Goal: Book appointment/travel/reservation

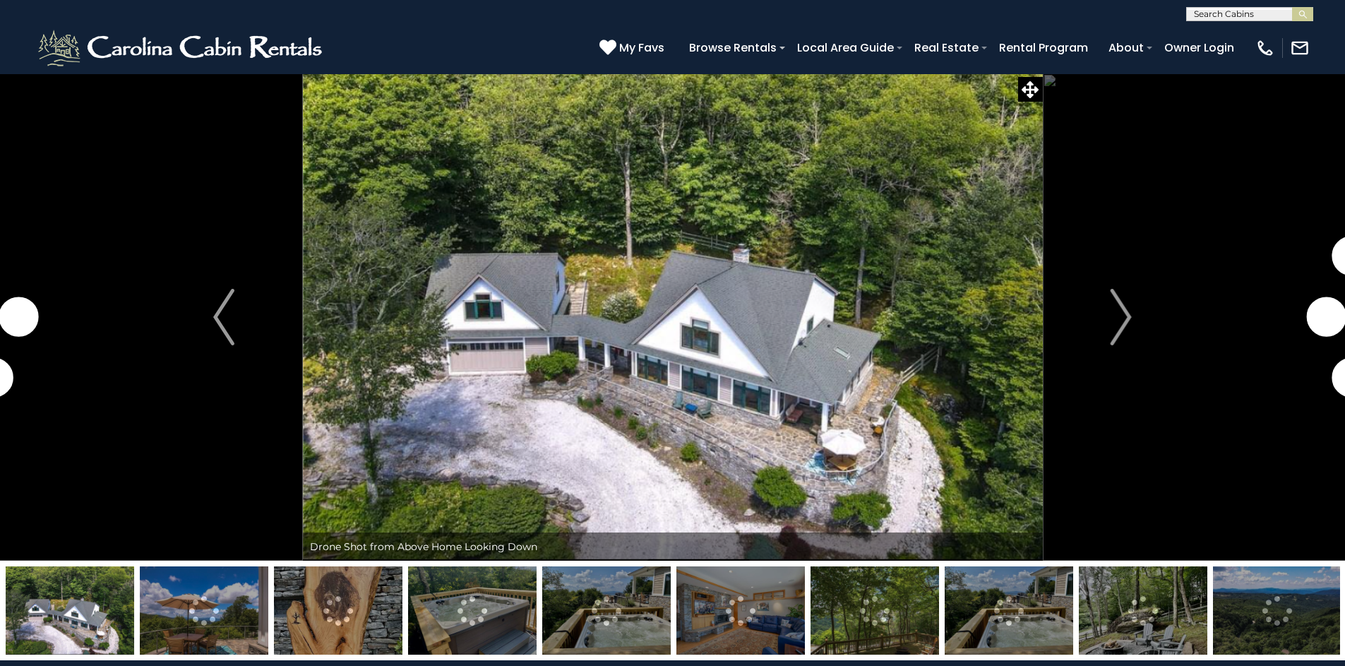
select select "**"
select select "*"
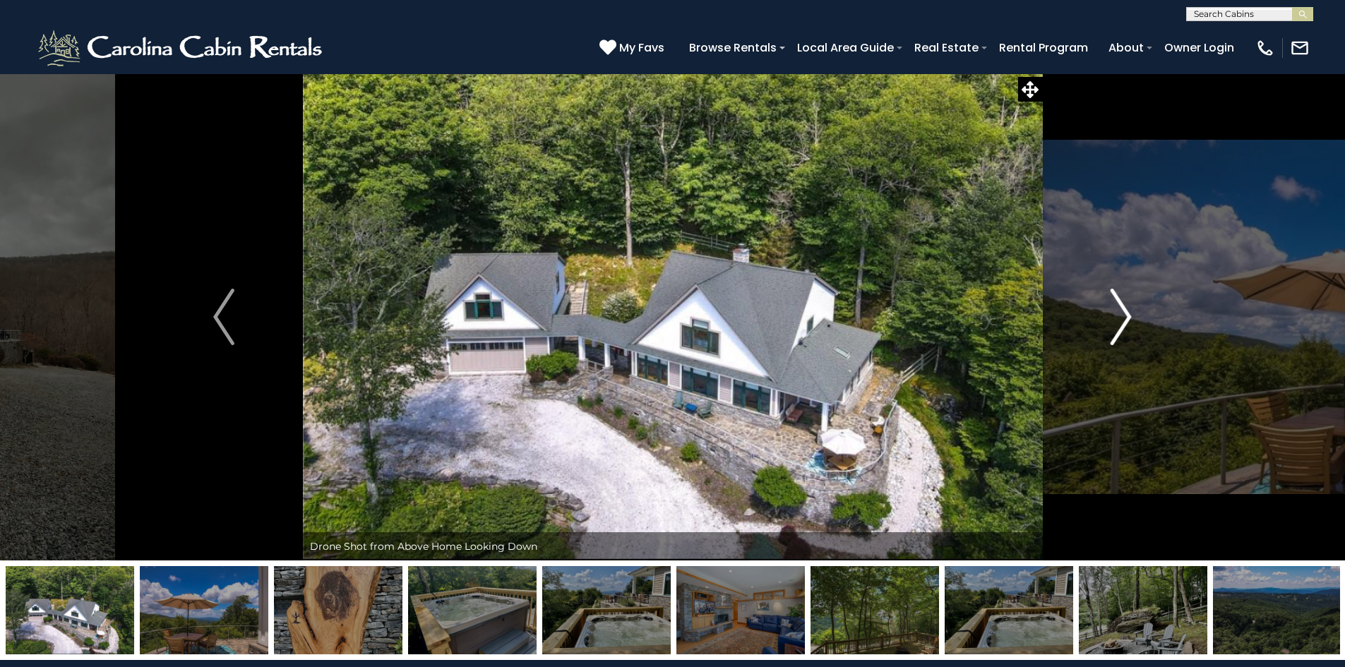
click at [1123, 297] on img "Next" at bounding box center [1121, 317] width 21 height 57
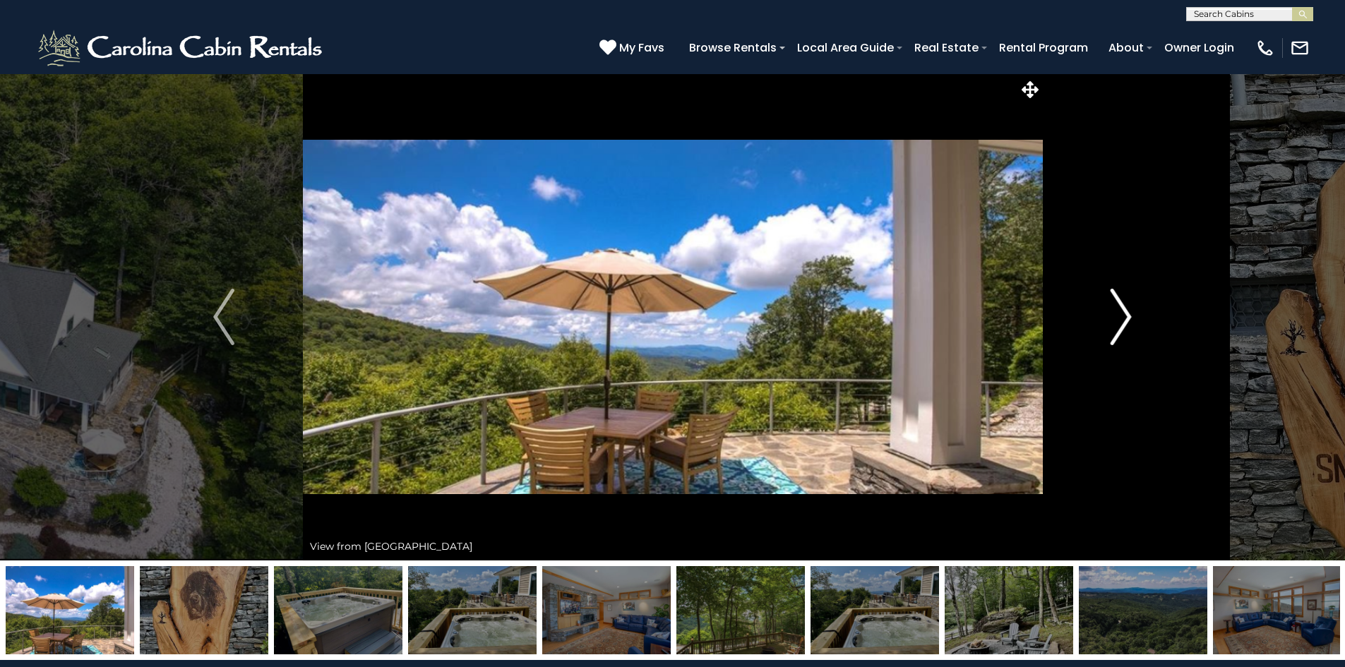
click at [1123, 297] on img "Next" at bounding box center [1121, 317] width 21 height 57
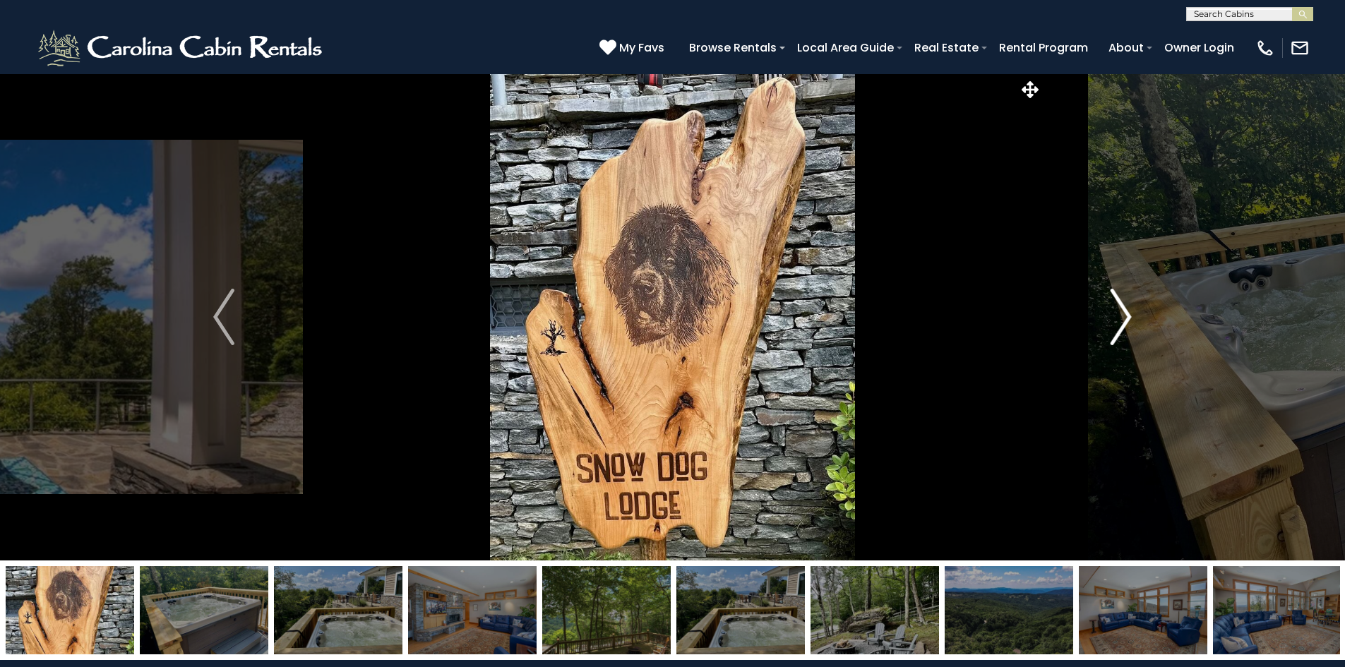
click at [1123, 297] on img "Next" at bounding box center [1121, 317] width 21 height 57
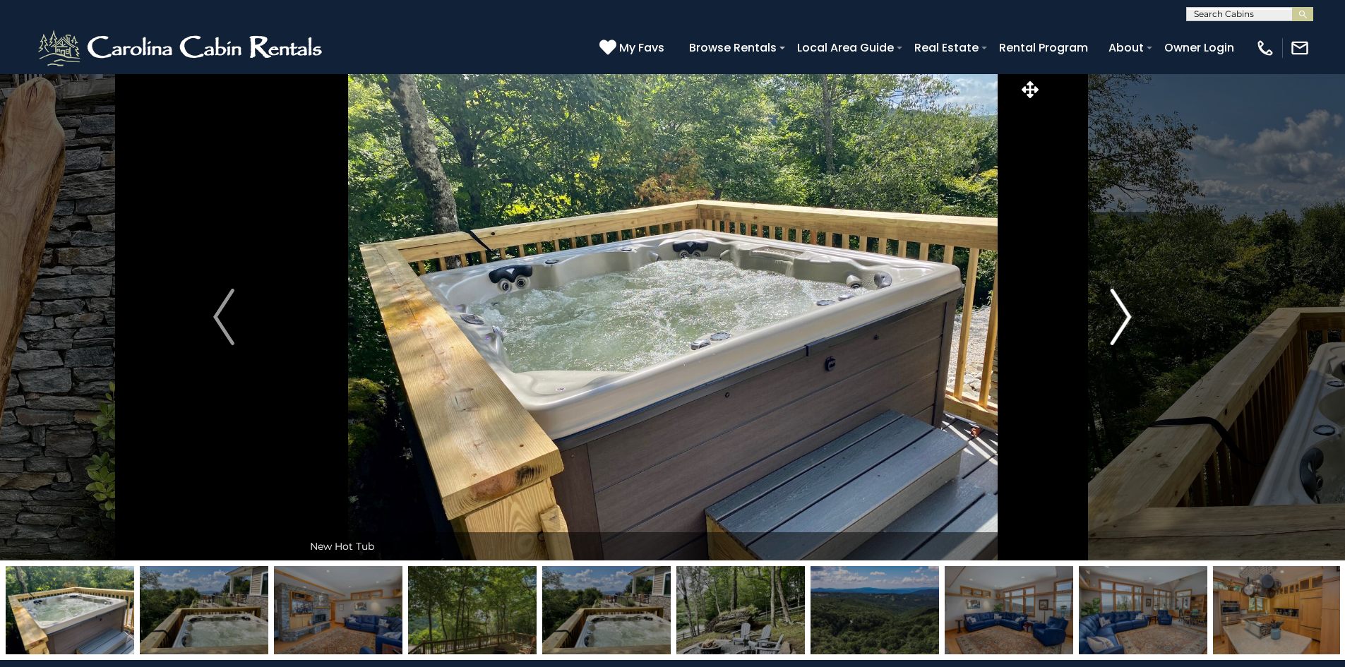
click at [1123, 297] on img "Next" at bounding box center [1121, 317] width 21 height 57
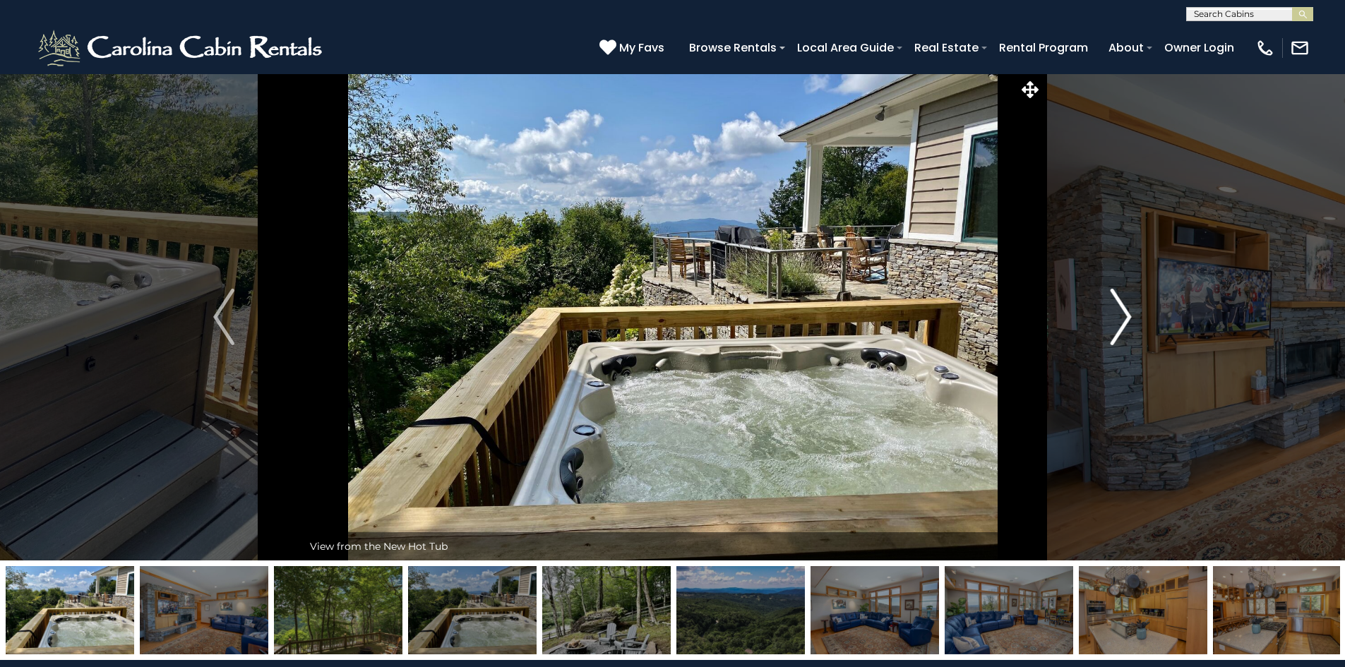
click at [1123, 297] on img "Next" at bounding box center [1121, 317] width 21 height 57
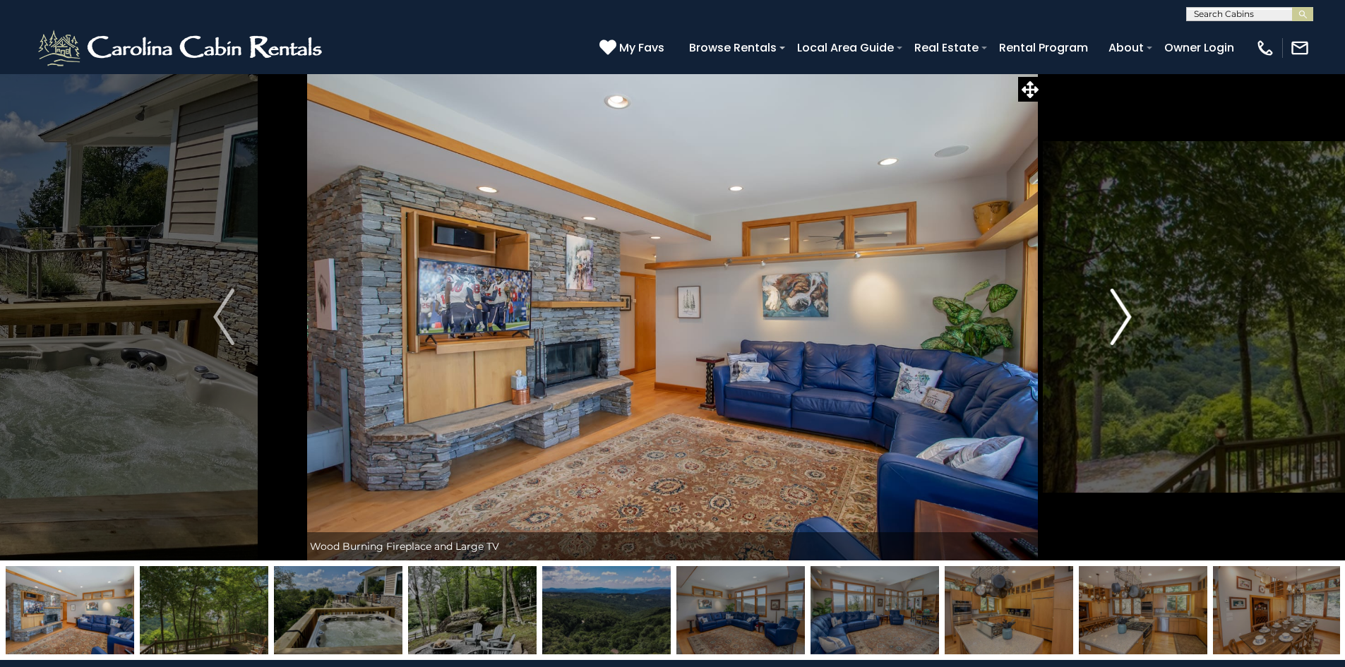
click at [1123, 304] on img "Next" at bounding box center [1121, 317] width 21 height 57
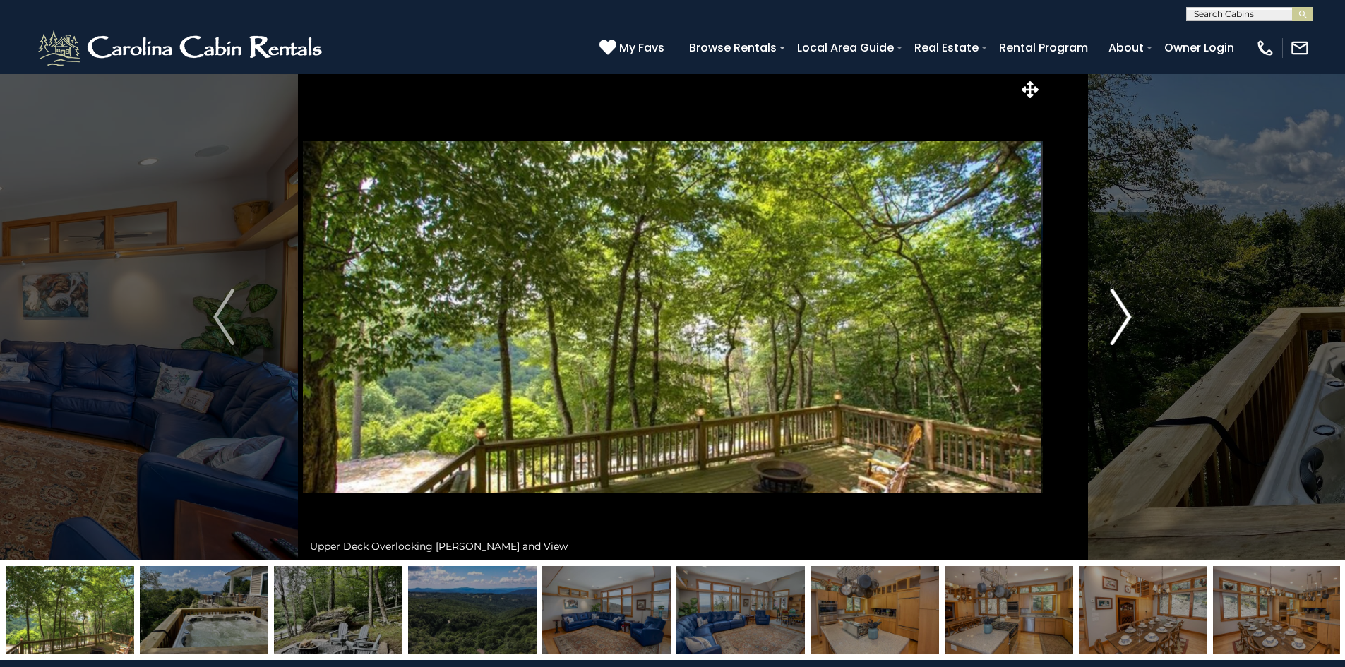
click at [1123, 304] on img "Next" at bounding box center [1121, 317] width 21 height 57
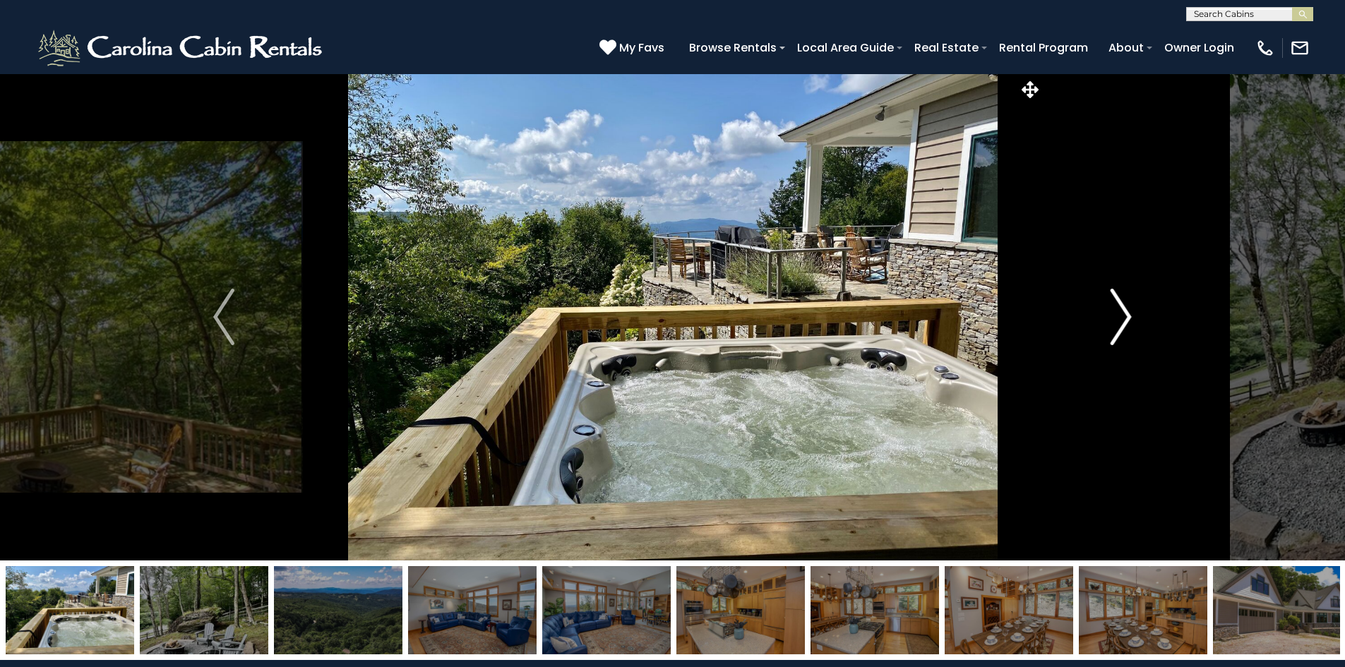
click at [1123, 304] on img "Next" at bounding box center [1121, 317] width 21 height 57
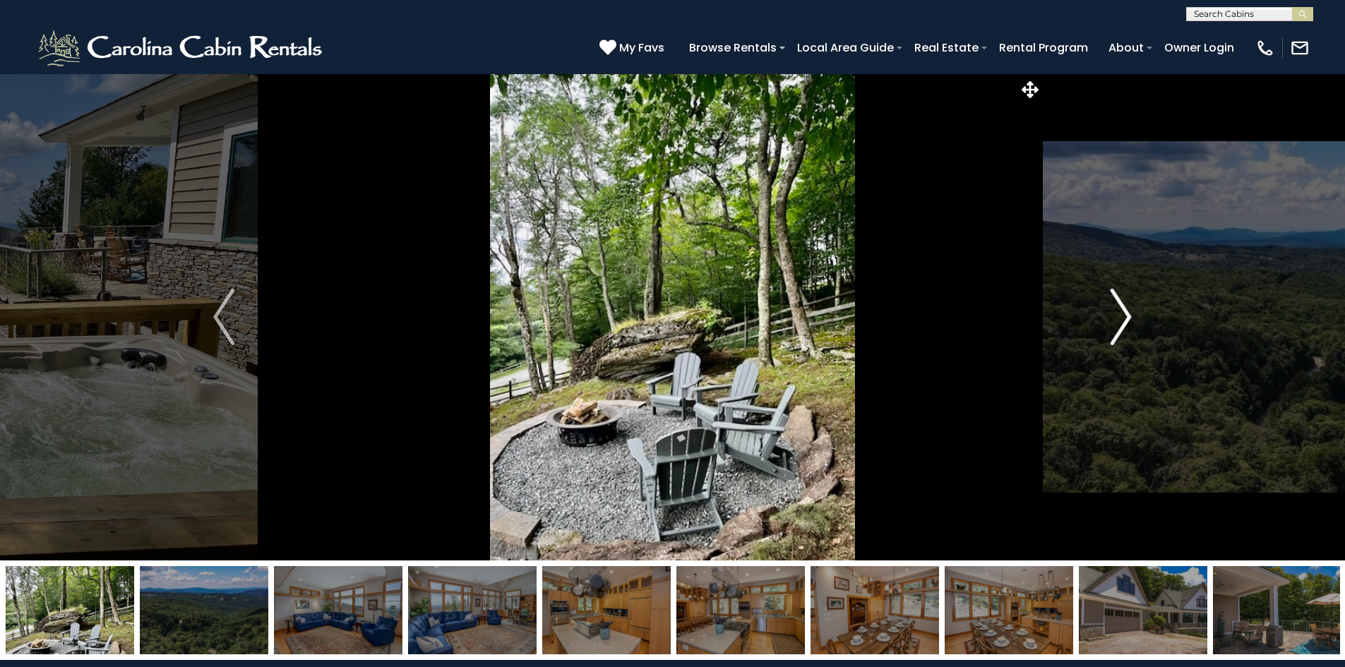
click at [1123, 304] on img "Next" at bounding box center [1121, 317] width 21 height 57
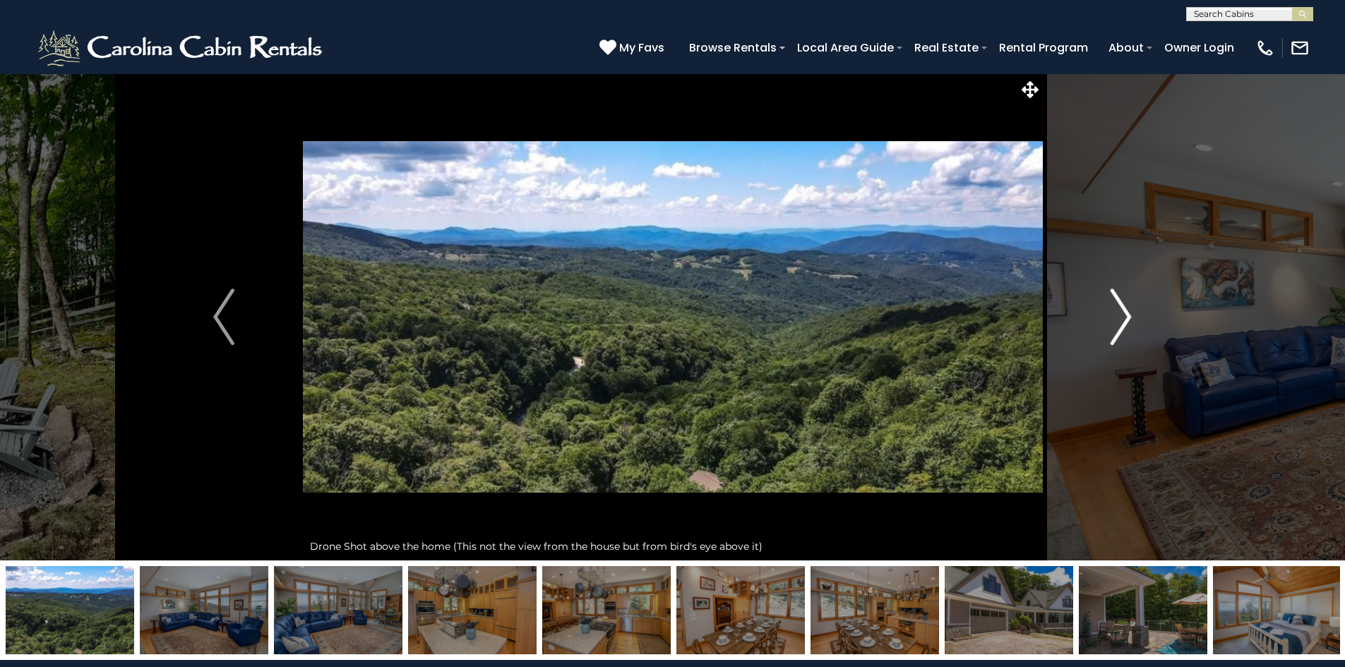
click at [1123, 304] on img "Next" at bounding box center [1121, 317] width 21 height 57
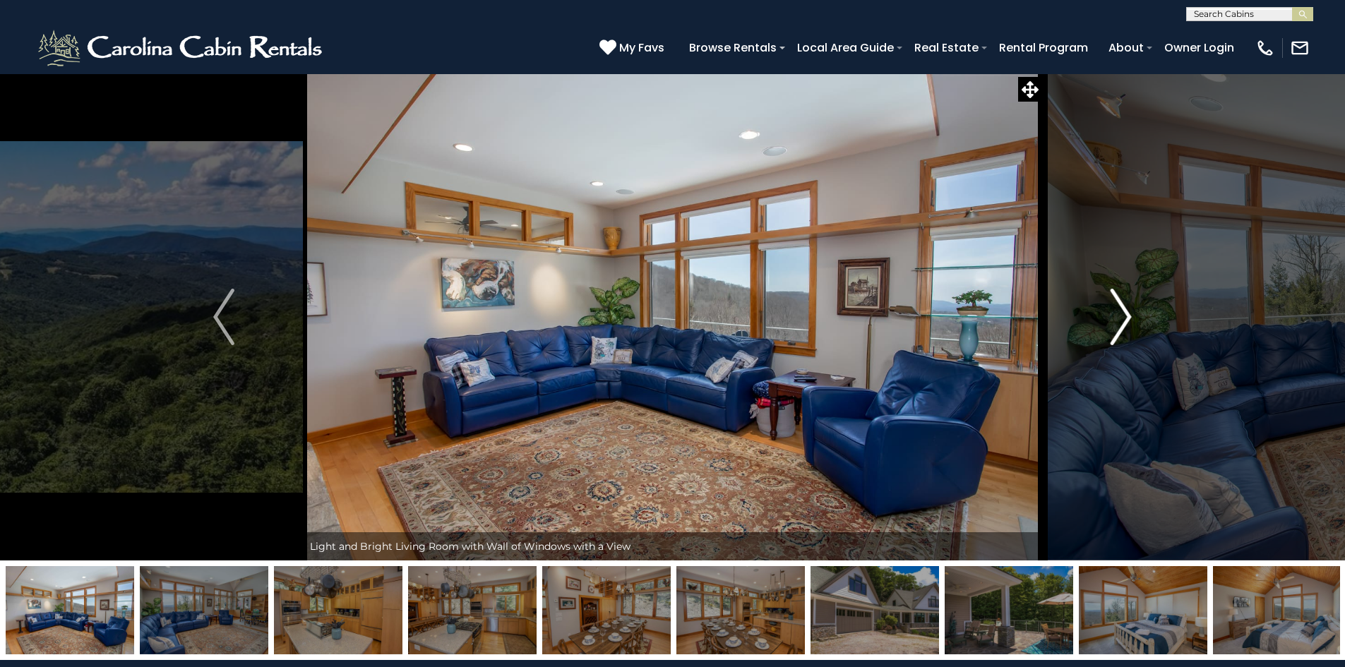
click at [1123, 304] on img "Next" at bounding box center [1121, 317] width 21 height 57
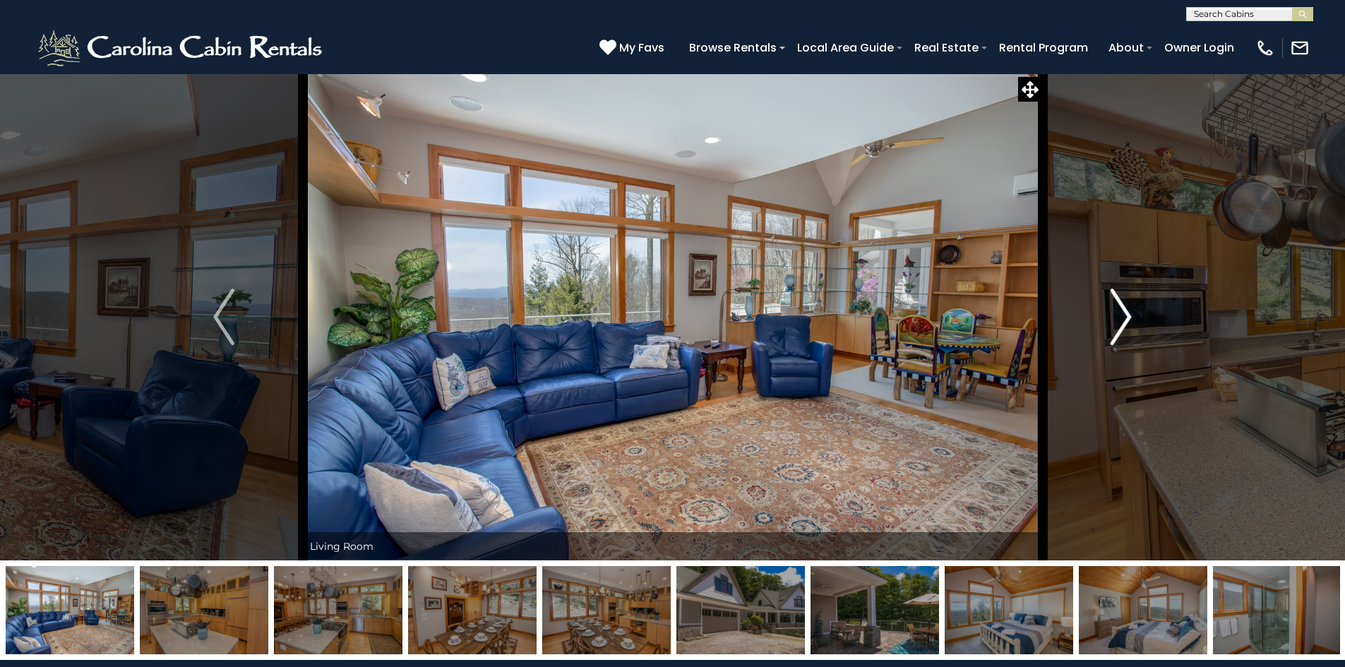
click at [1123, 304] on img "Next" at bounding box center [1121, 317] width 21 height 57
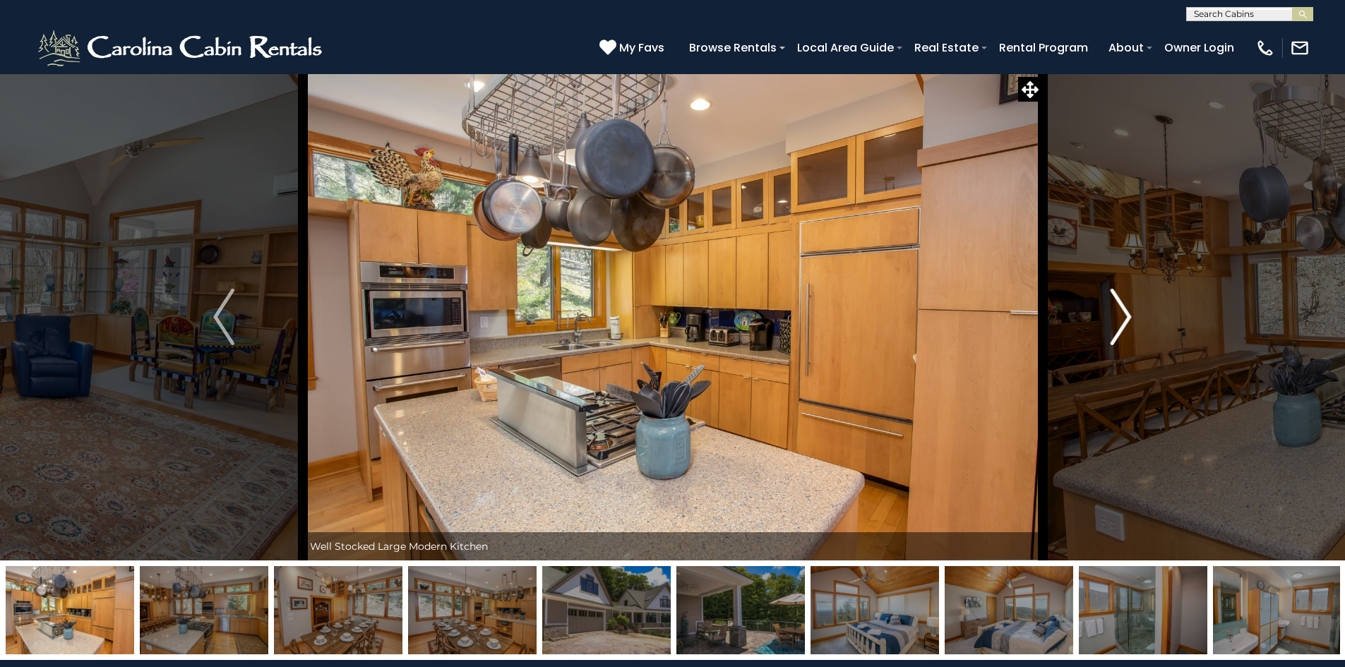
click at [1123, 304] on img "Next" at bounding box center [1121, 317] width 21 height 57
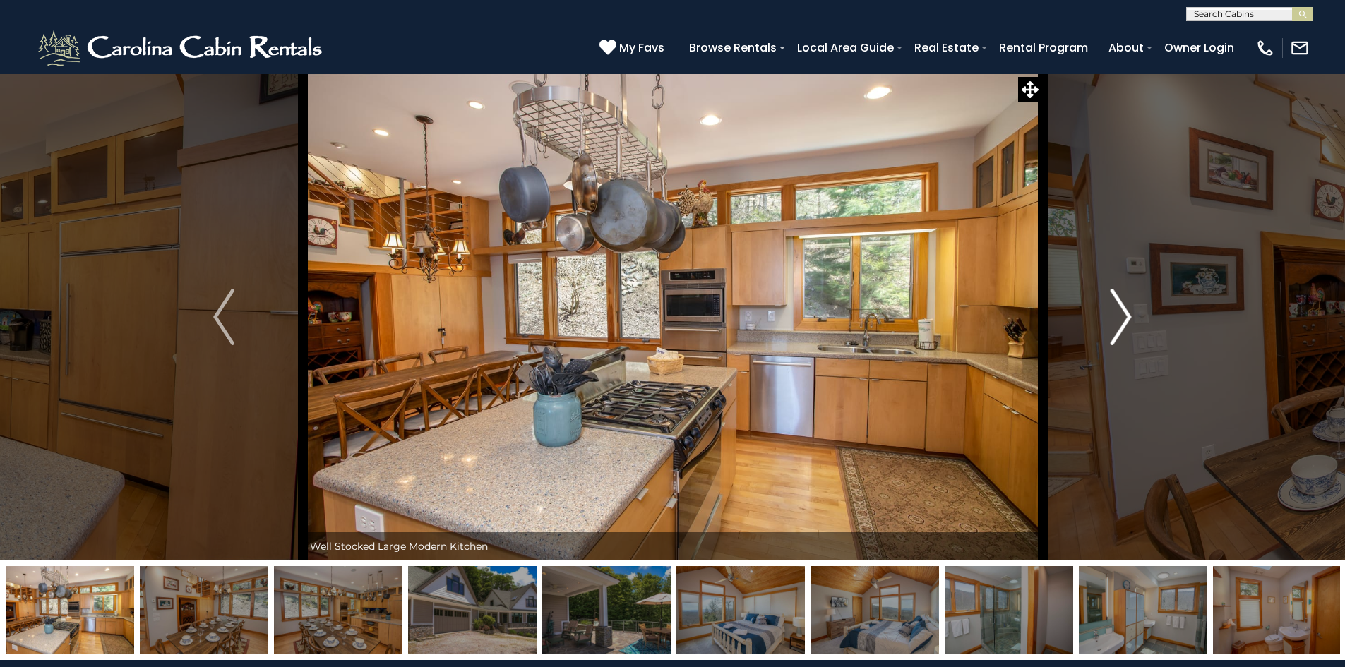
click at [1123, 304] on img "Next" at bounding box center [1121, 317] width 21 height 57
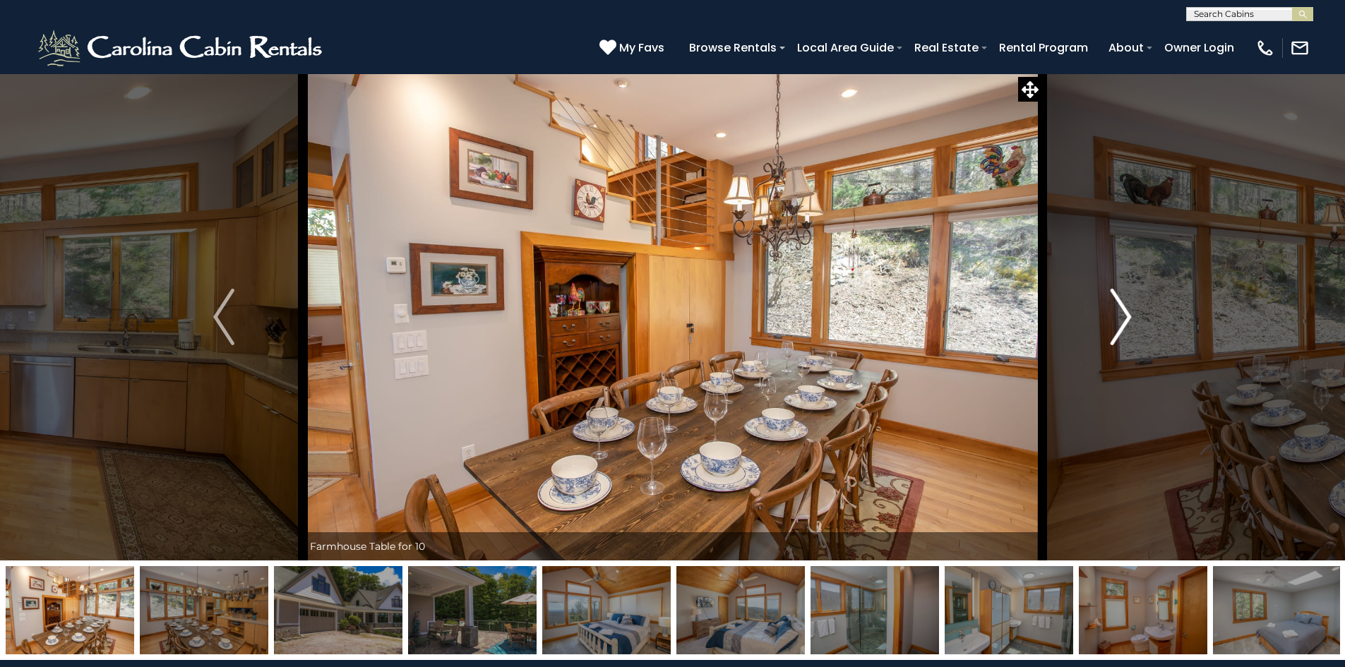
click at [1123, 304] on img "Next" at bounding box center [1121, 317] width 21 height 57
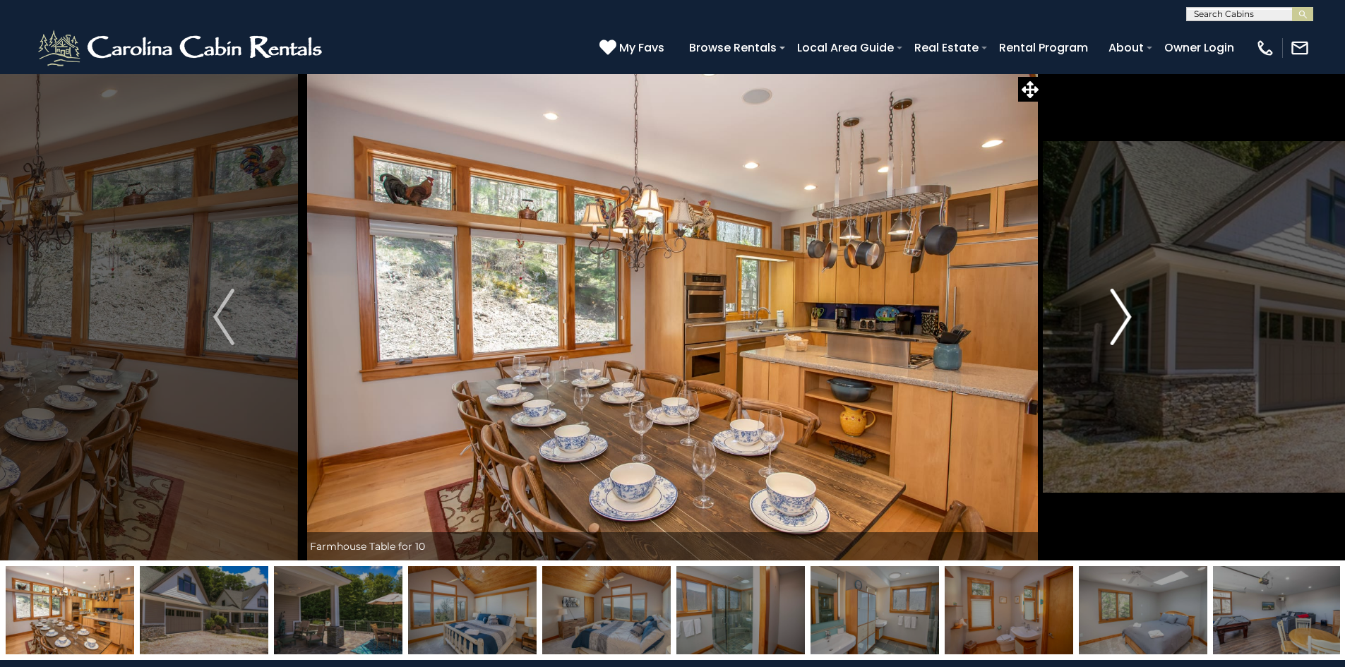
click at [1123, 304] on img "Next" at bounding box center [1121, 317] width 21 height 57
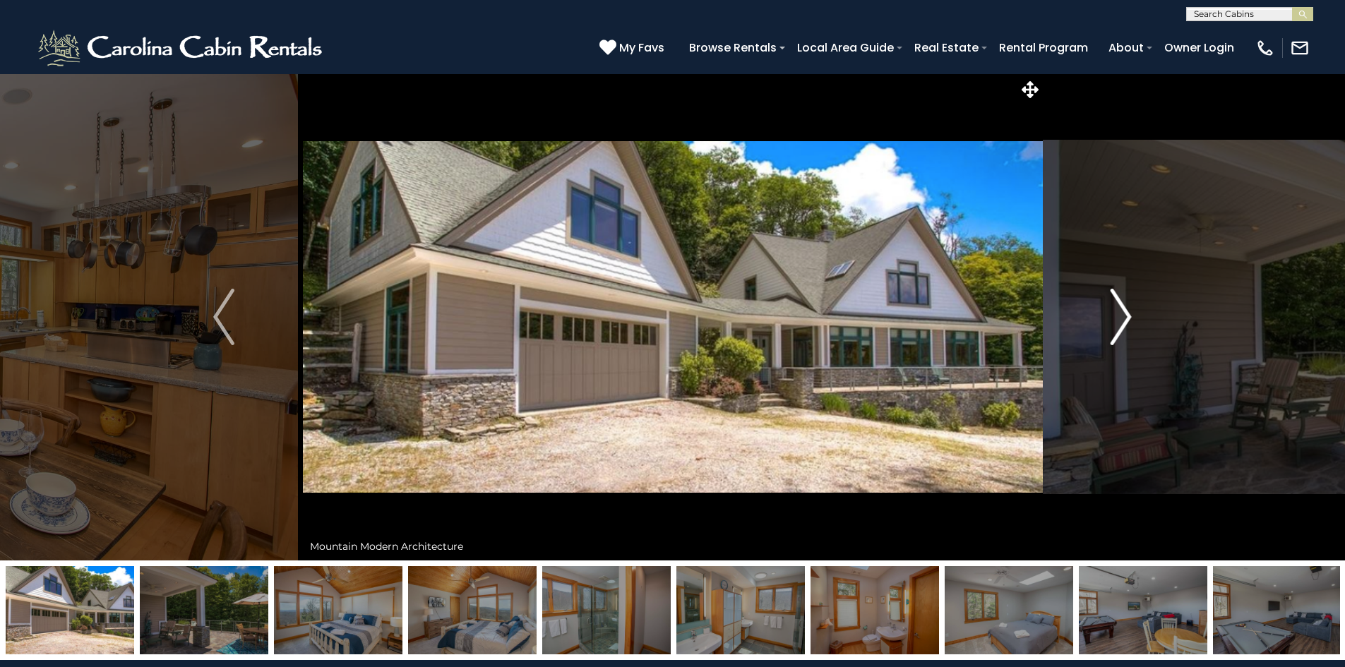
click at [1123, 304] on img "Next" at bounding box center [1121, 317] width 21 height 57
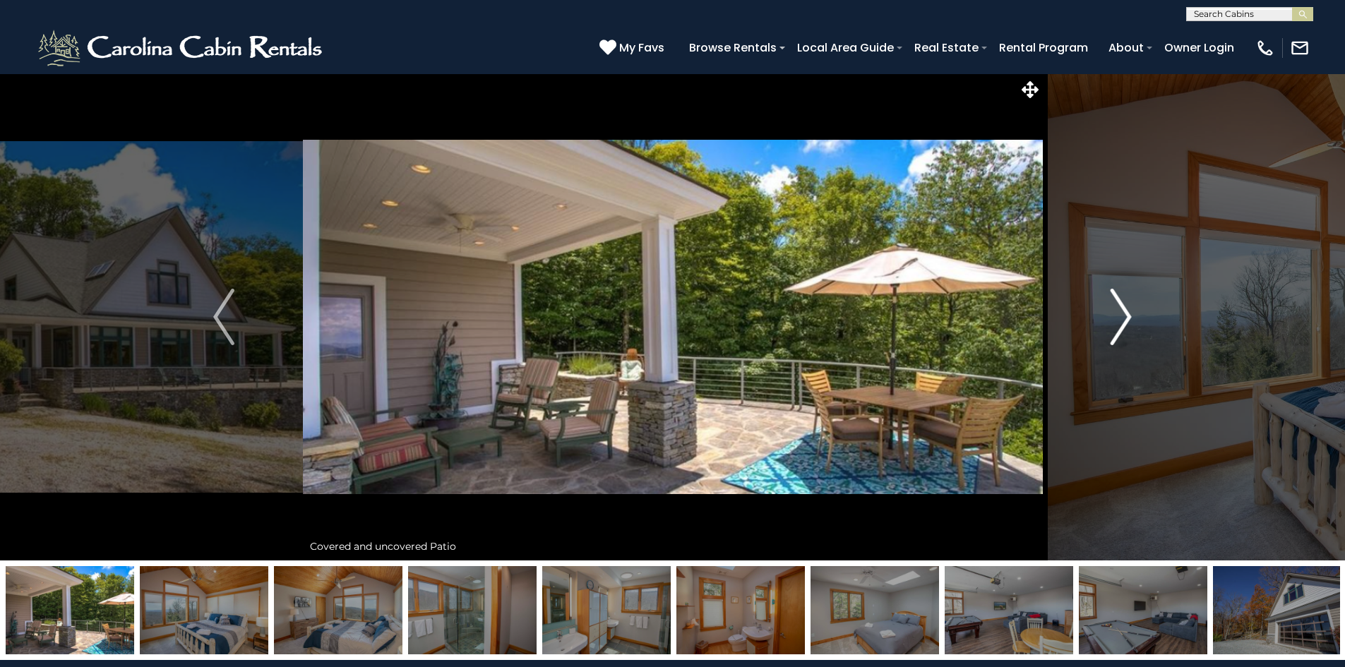
click at [1123, 304] on img "Next" at bounding box center [1121, 317] width 21 height 57
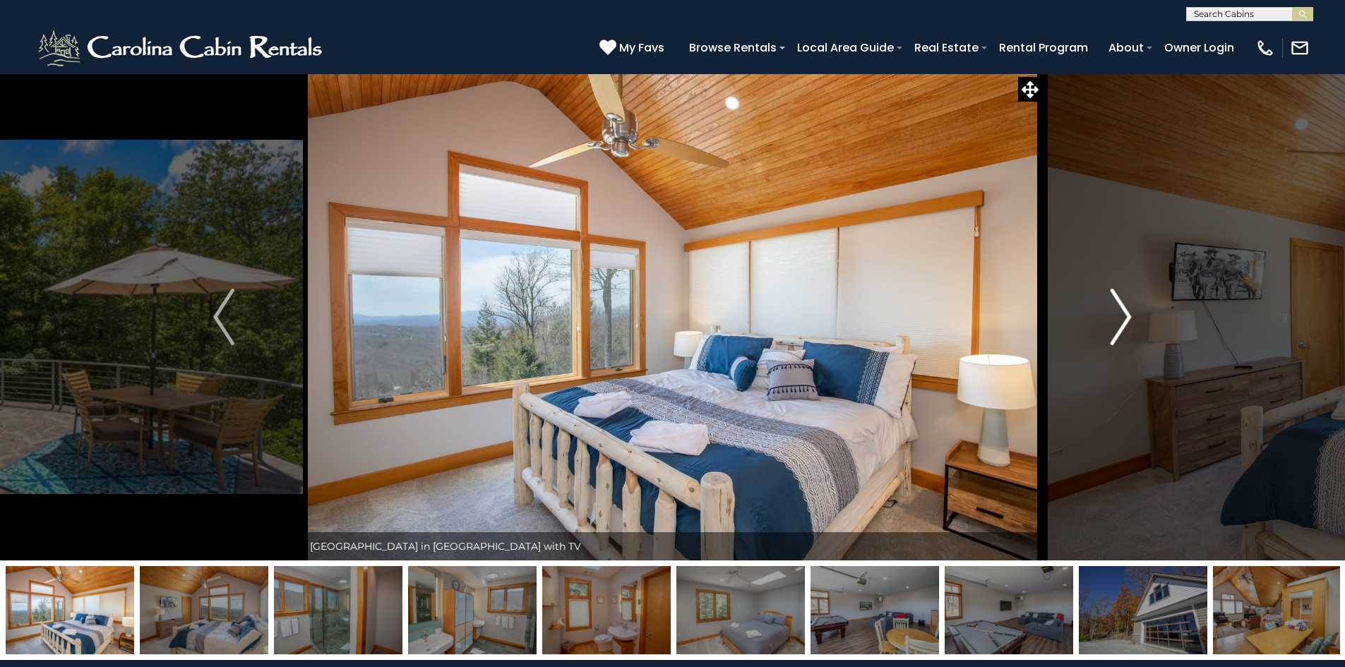
click at [1123, 304] on img "Next" at bounding box center [1121, 317] width 21 height 57
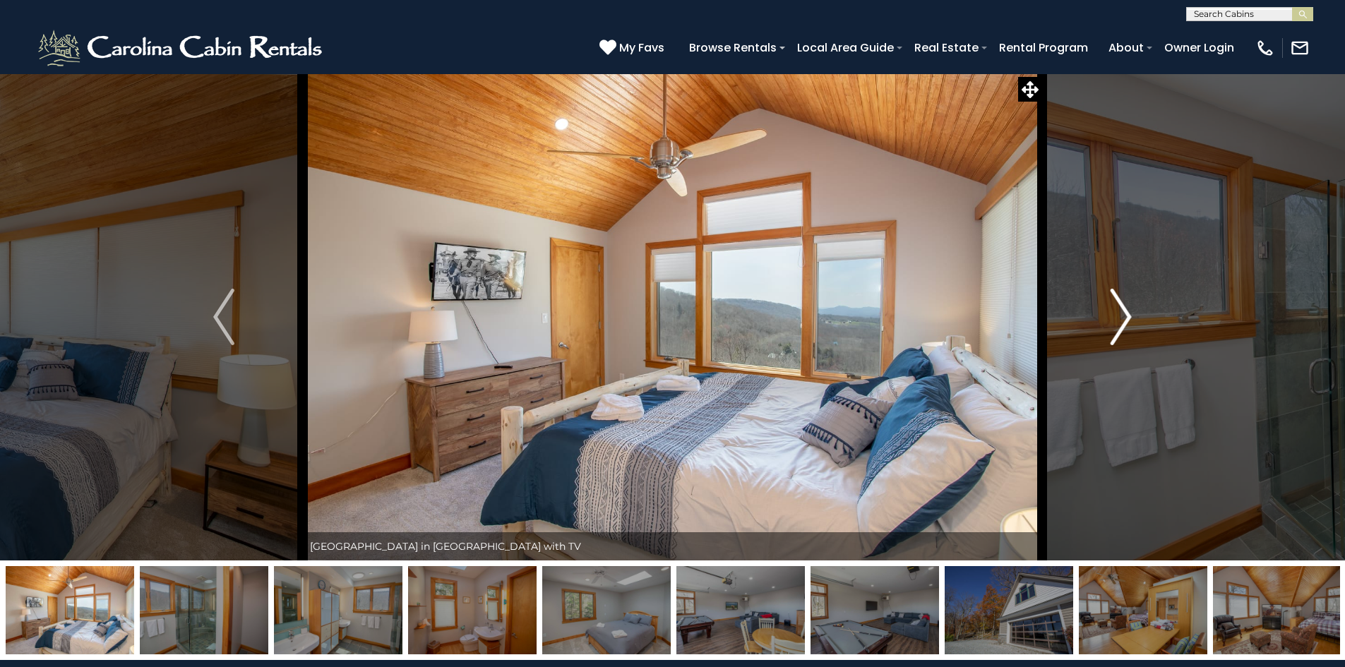
click at [1123, 304] on img "Next" at bounding box center [1121, 317] width 21 height 57
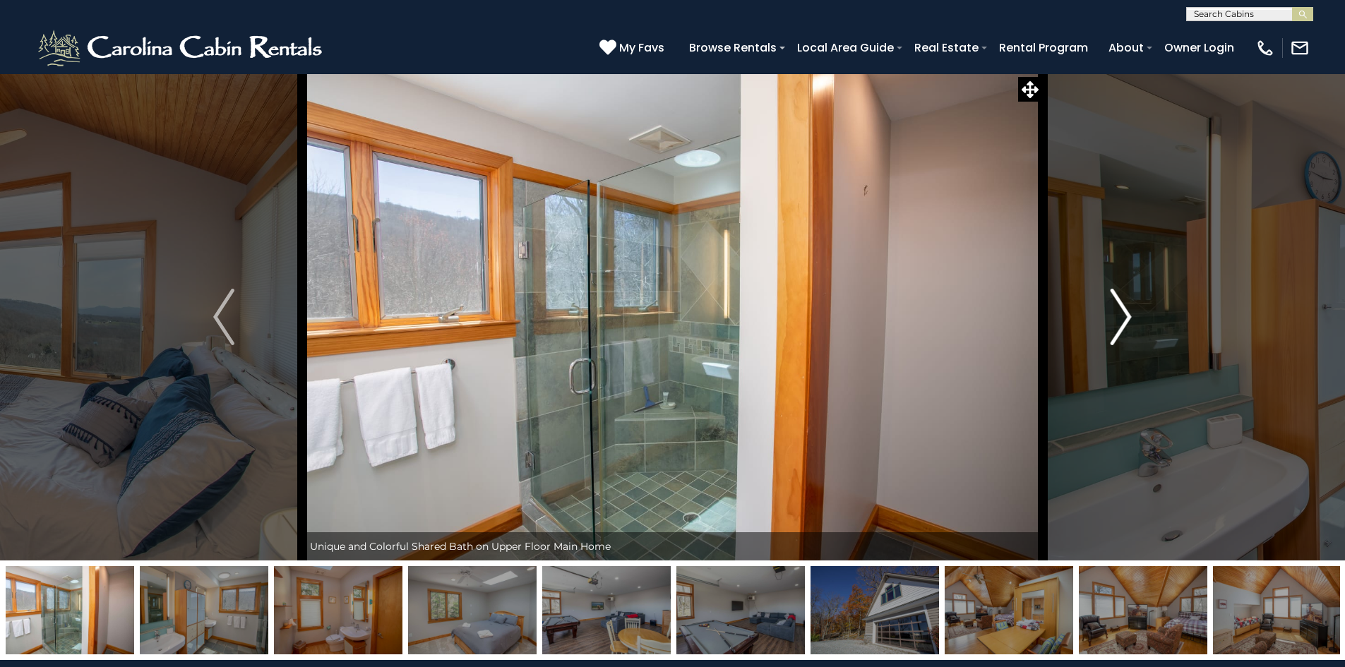
click at [1123, 304] on img "Next" at bounding box center [1121, 317] width 21 height 57
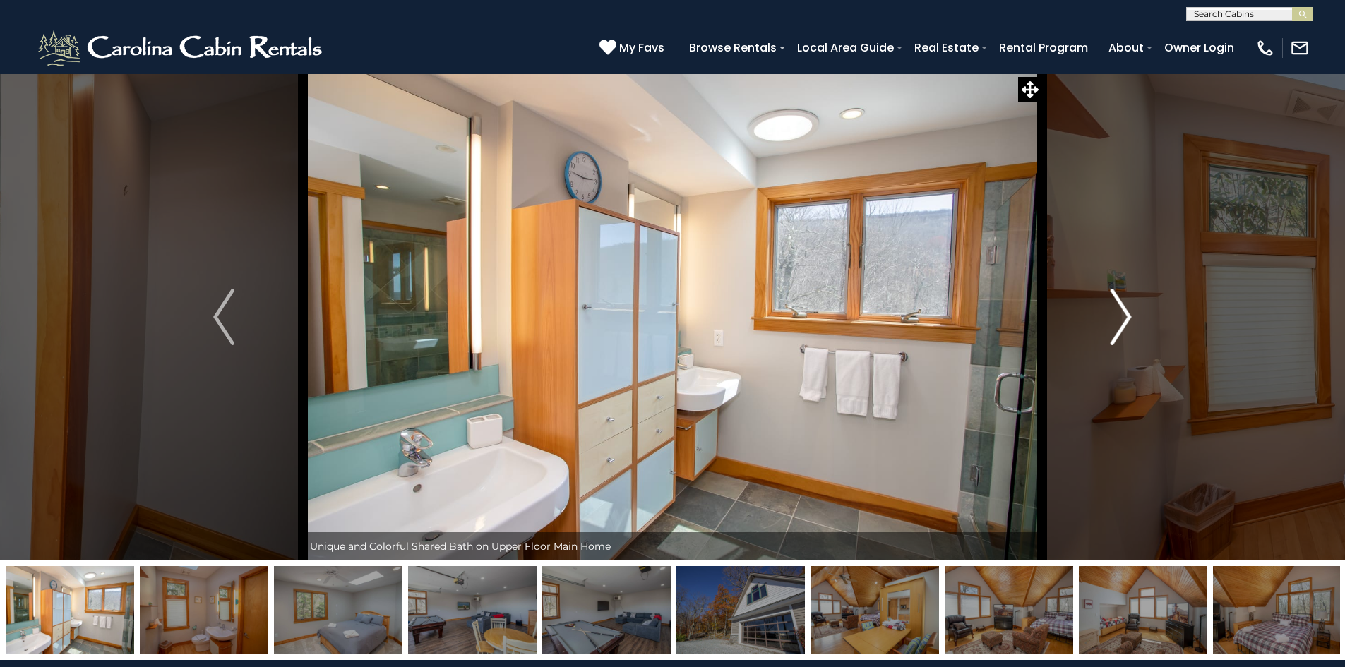
click at [1123, 304] on img "Next" at bounding box center [1121, 317] width 21 height 57
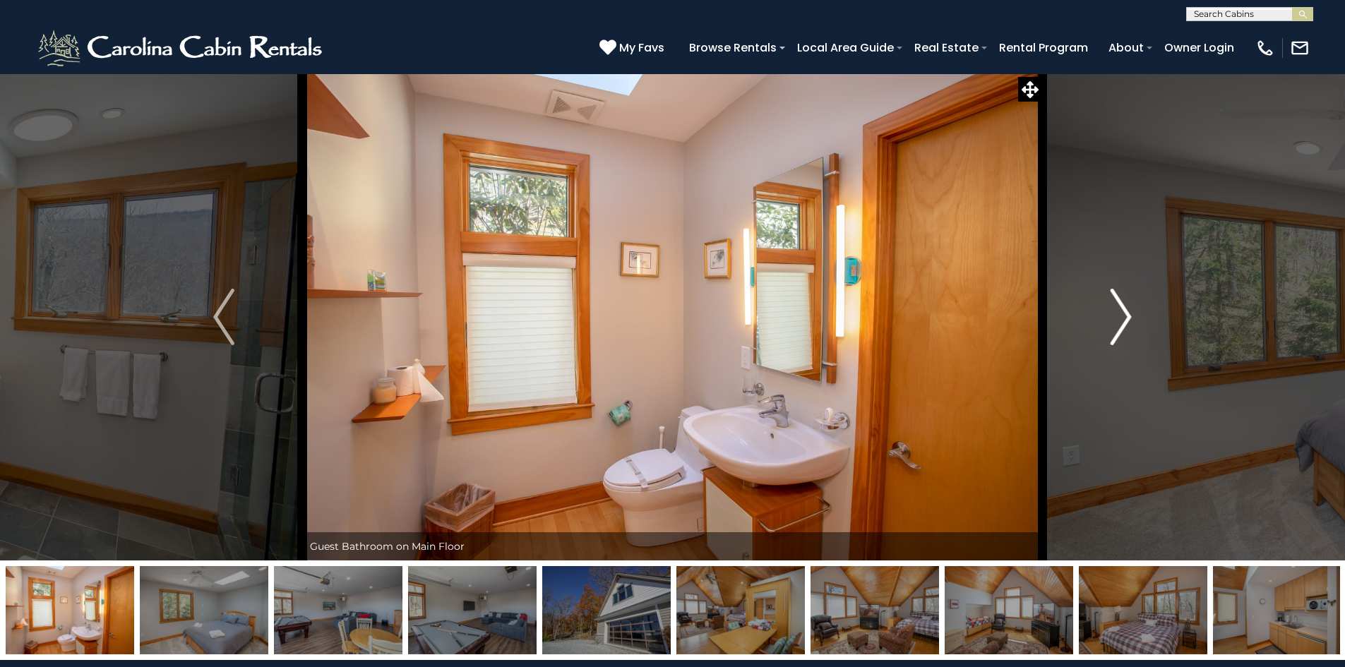
click at [1123, 304] on img "Next" at bounding box center [1121, 317] width 21 height 57
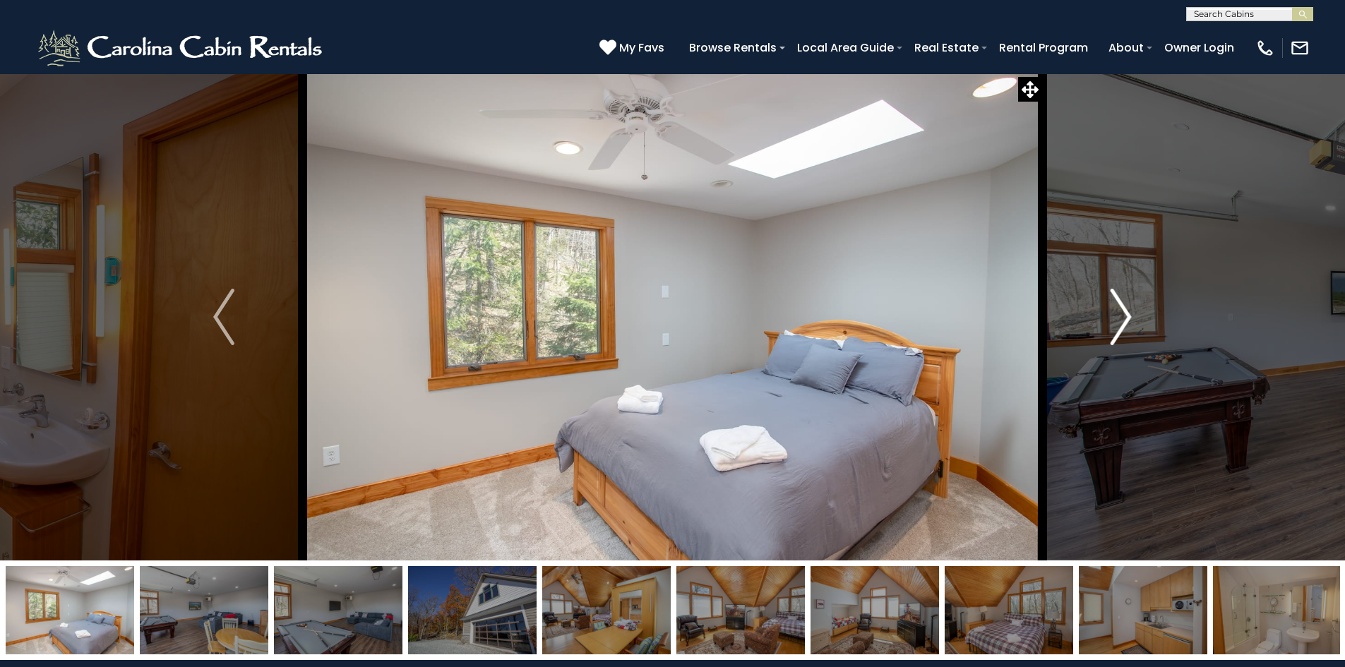
click at [1123, 304] on img "Next" at bounding box center [1121, 317] width 21 height 57
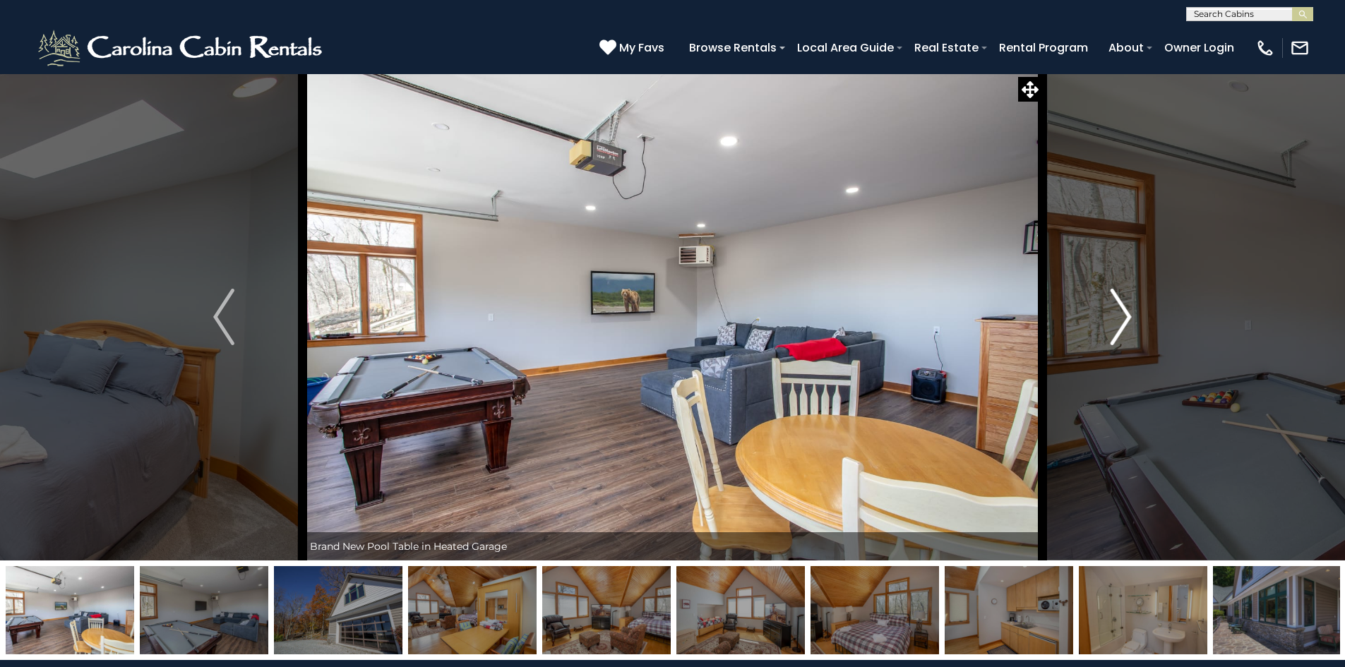
click at [1124, 311] on img "Next" at bounding box center [1121, 317] width 21 height 57
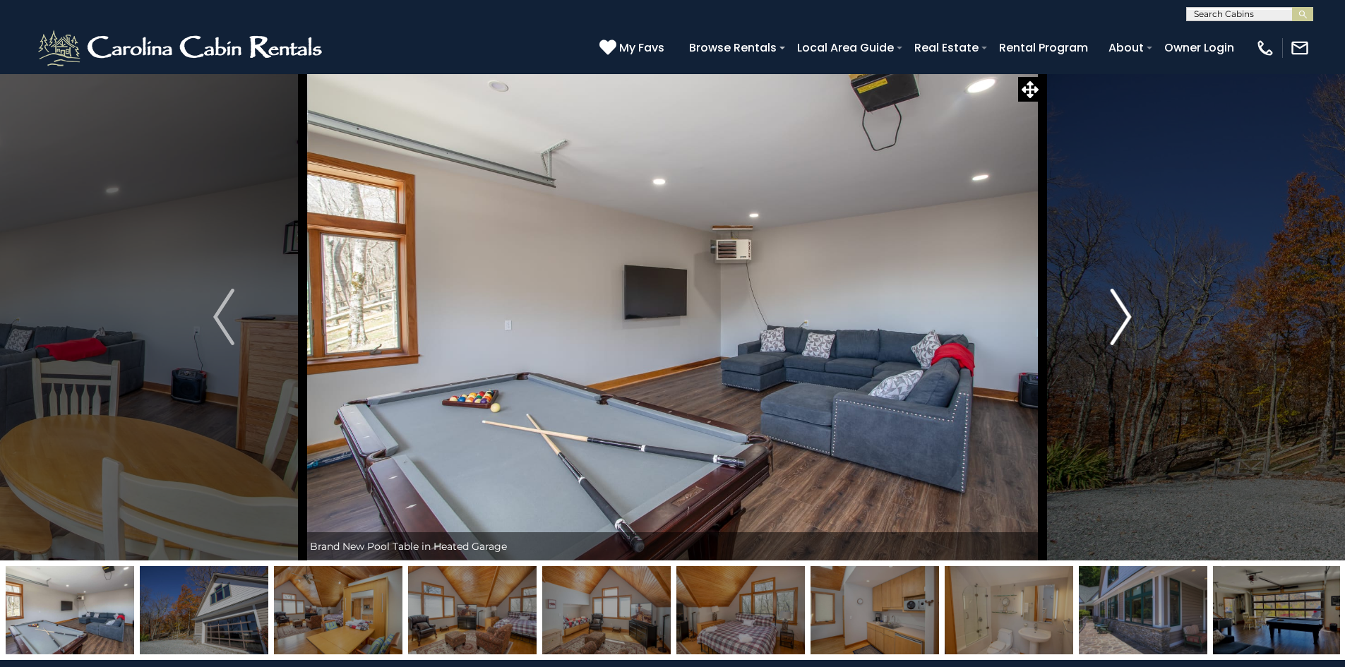
click at [1124, 311] on img "Next" at bounding box center [1121, 317] width 21 height 57
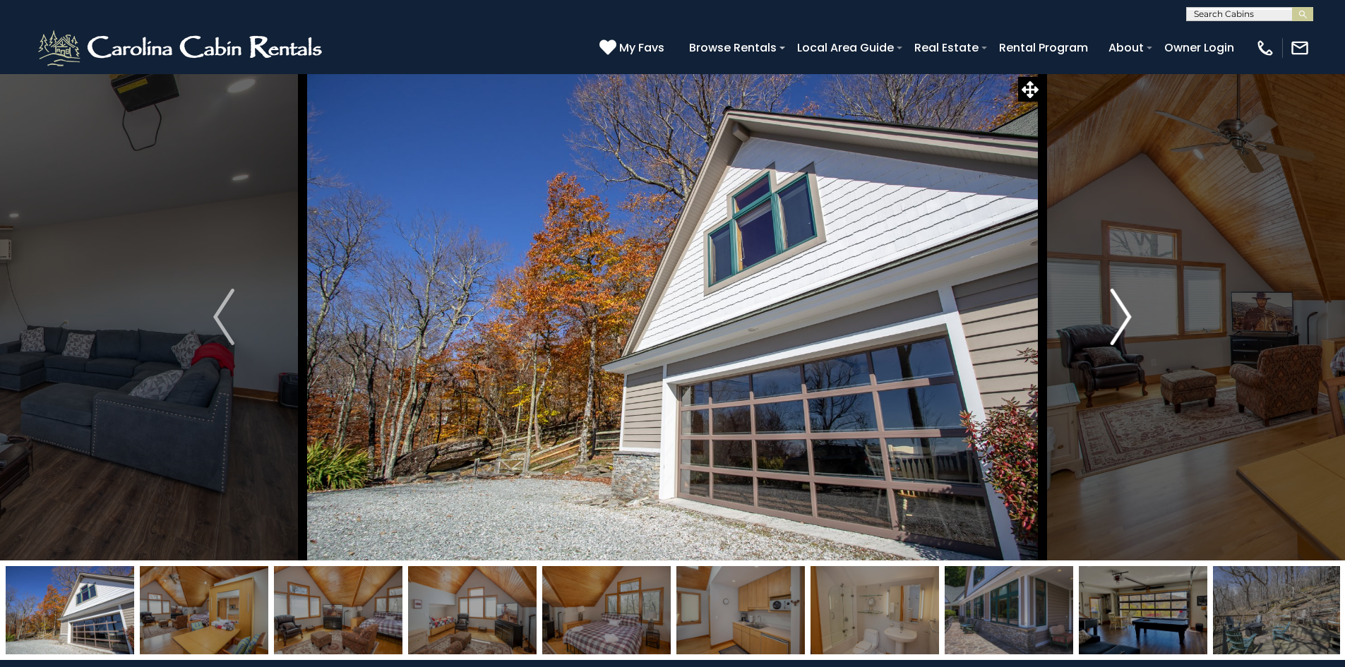
click at [1124, 311] on img "Next" at bounding box center [1121, 317] width 21 height 57
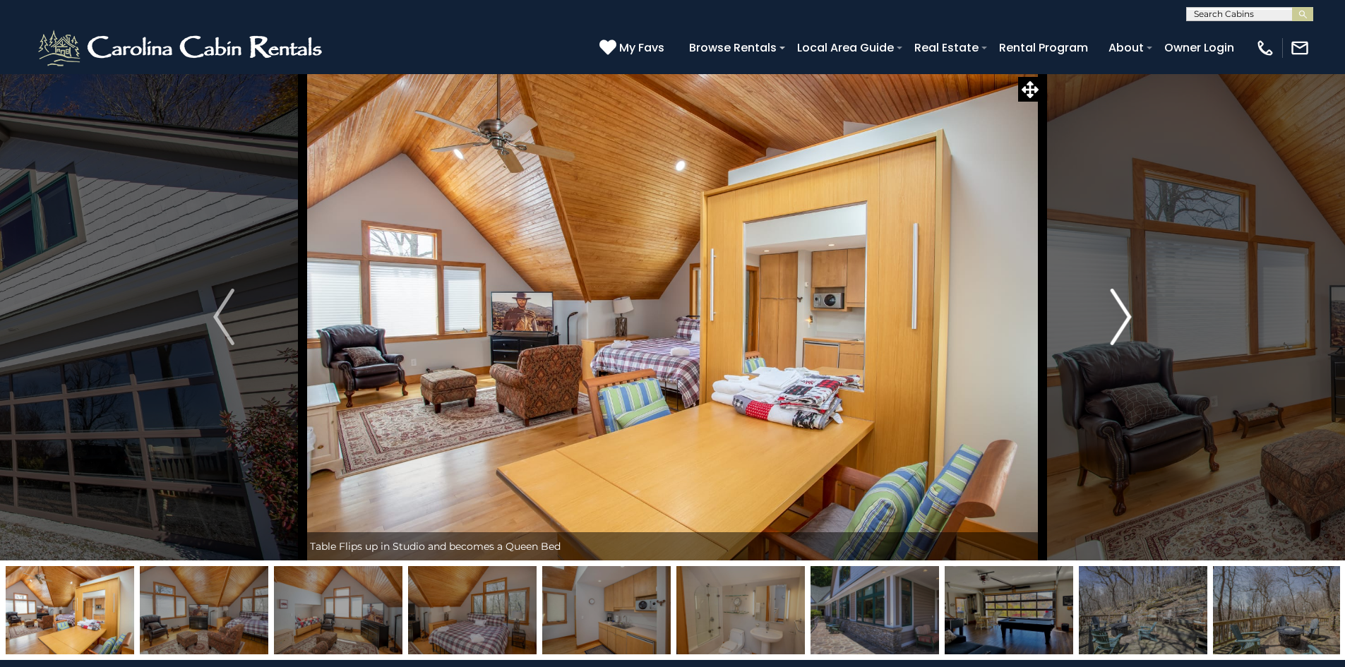
click at [1127, 310] on img "Next" at bounding box center [1121, 317] width 21 height 57
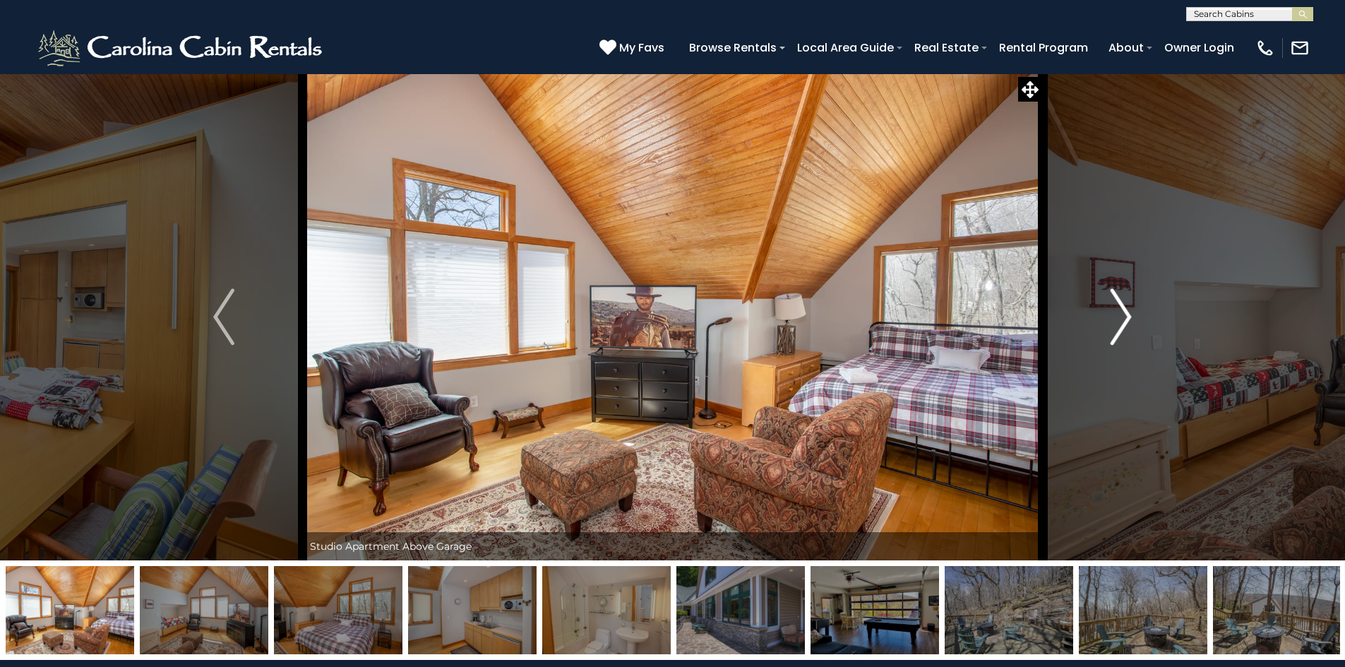
click at [1127, 310] on img "Next" at bounding box center [1121, 317] width 21 height 57
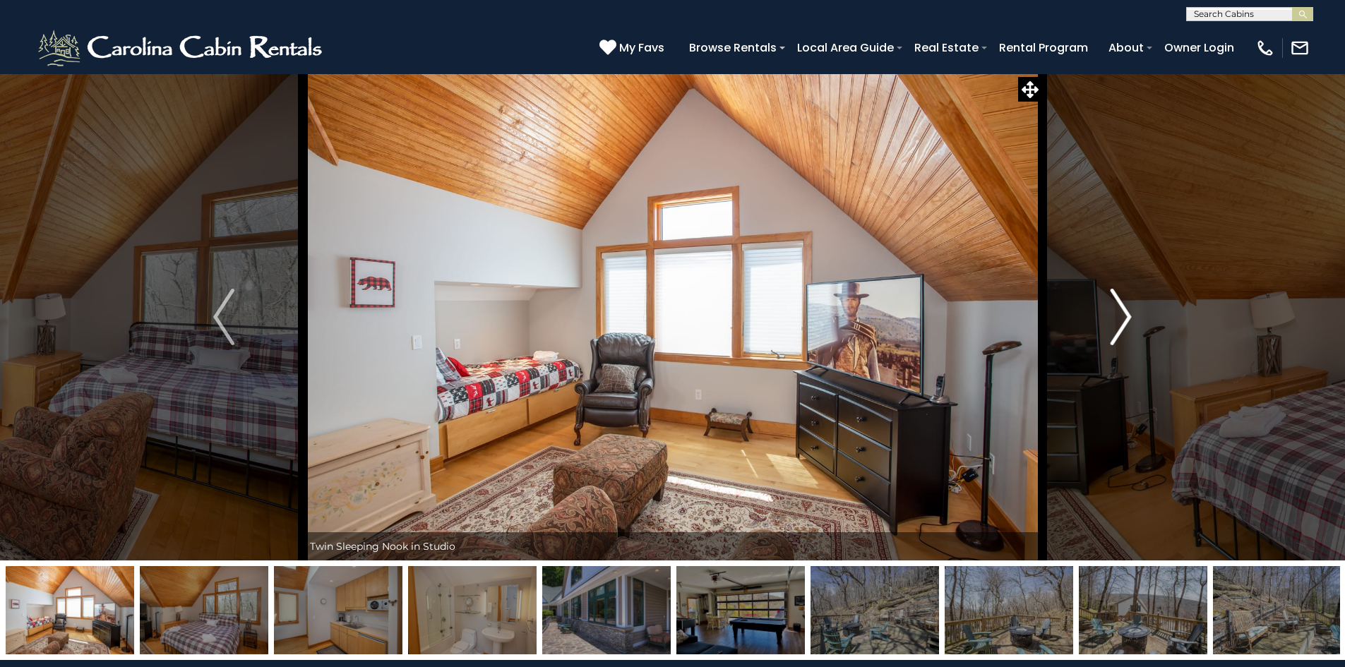
click at [1124, 311] on img "Next" at bounding box center [1121, 317] width 21 height 57
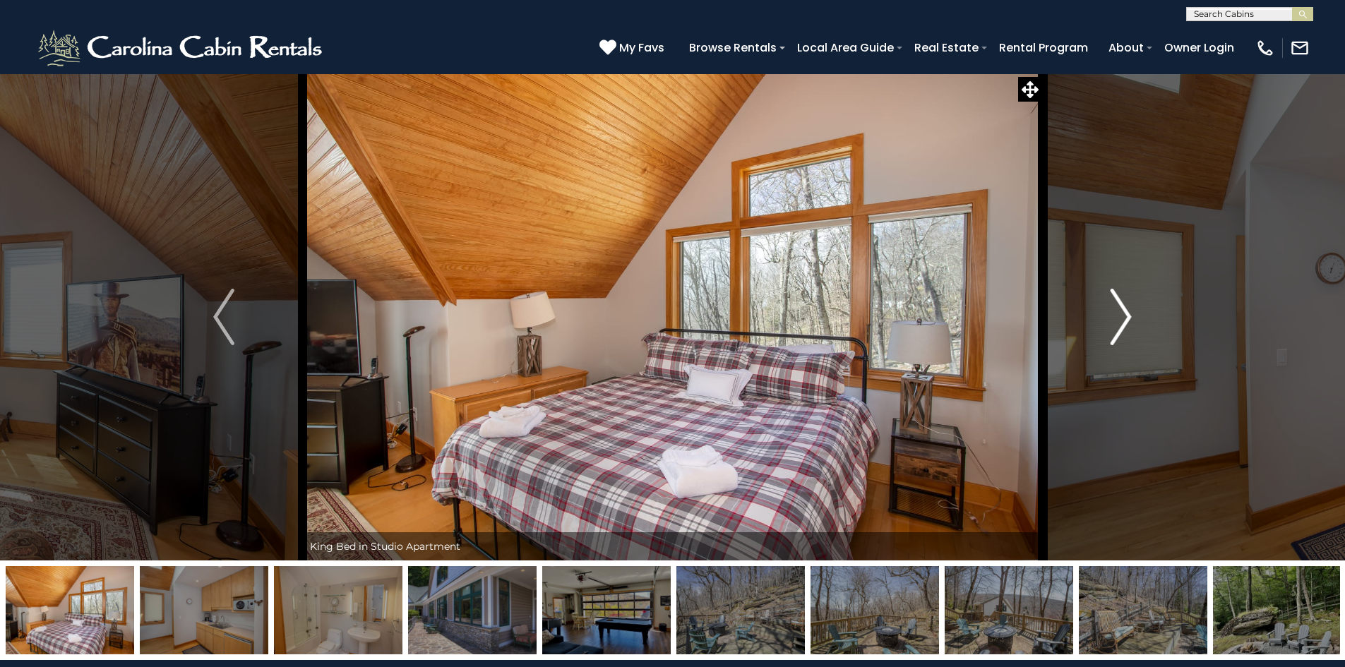
click at [1124, 311] on img "Next" at bounding box center [1121, 317] width 21 height 57
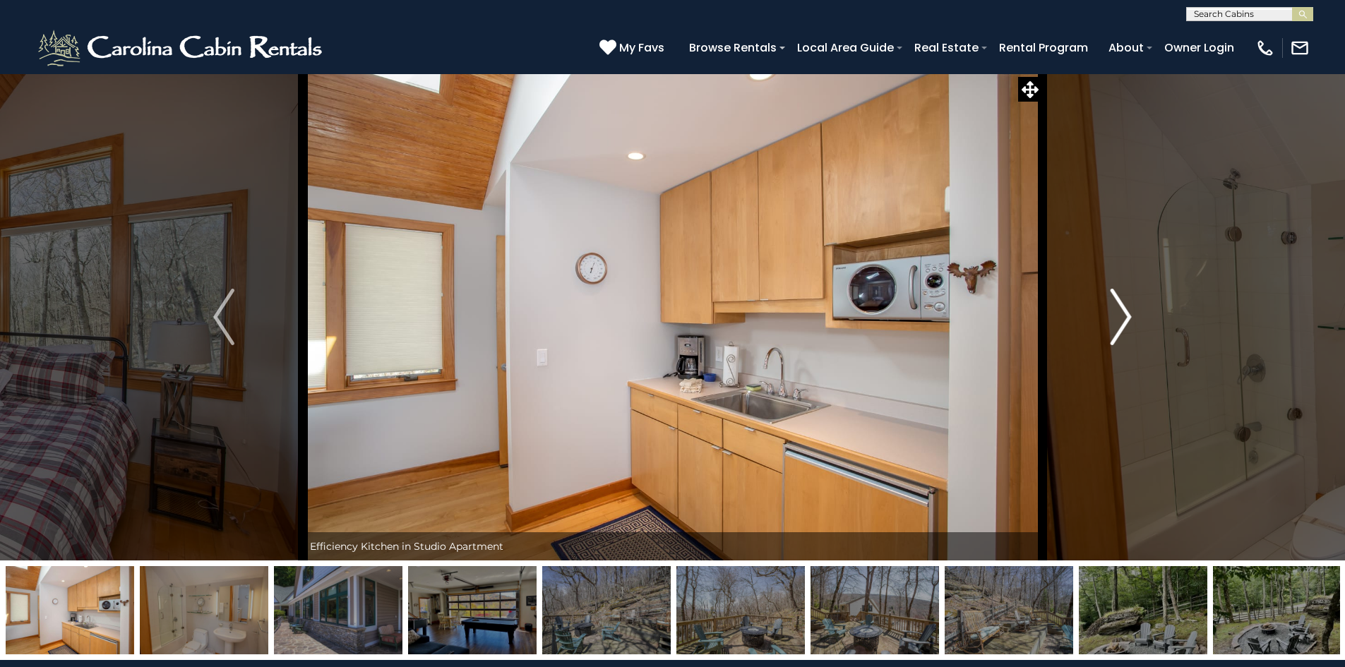
click at [1124, 311] on img "Next" at bounding box center [1121, 317] width 21 height 57
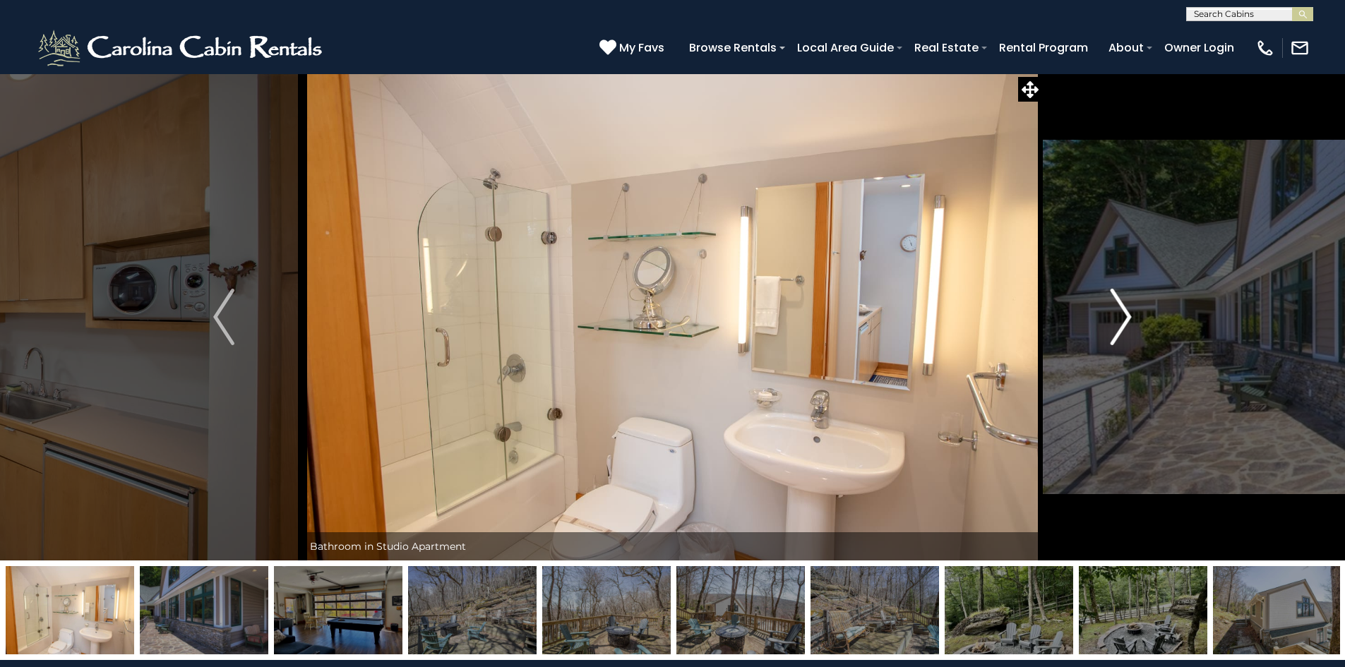
click at [1124, 311] on img "Next" at bounding box center [1121, 317] width 21 height 57
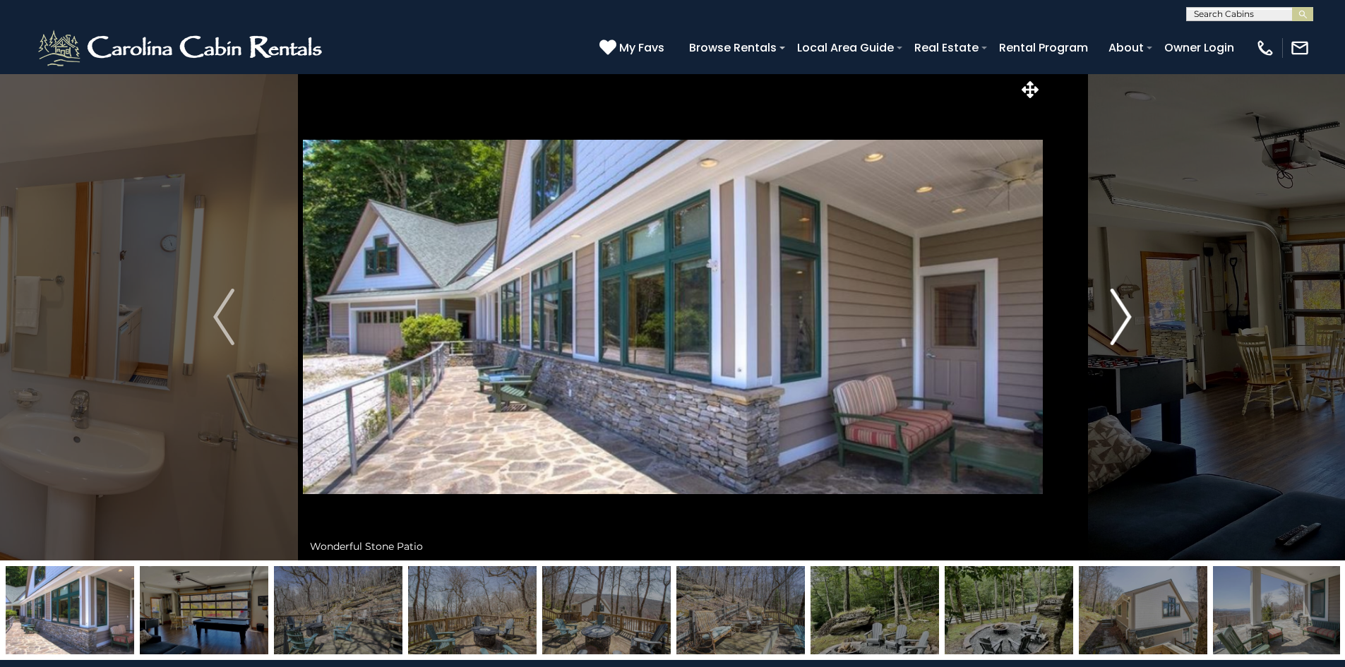
click at [1124, 311] on img "Next" at bounding box center [1121, 317] width 21 height 57
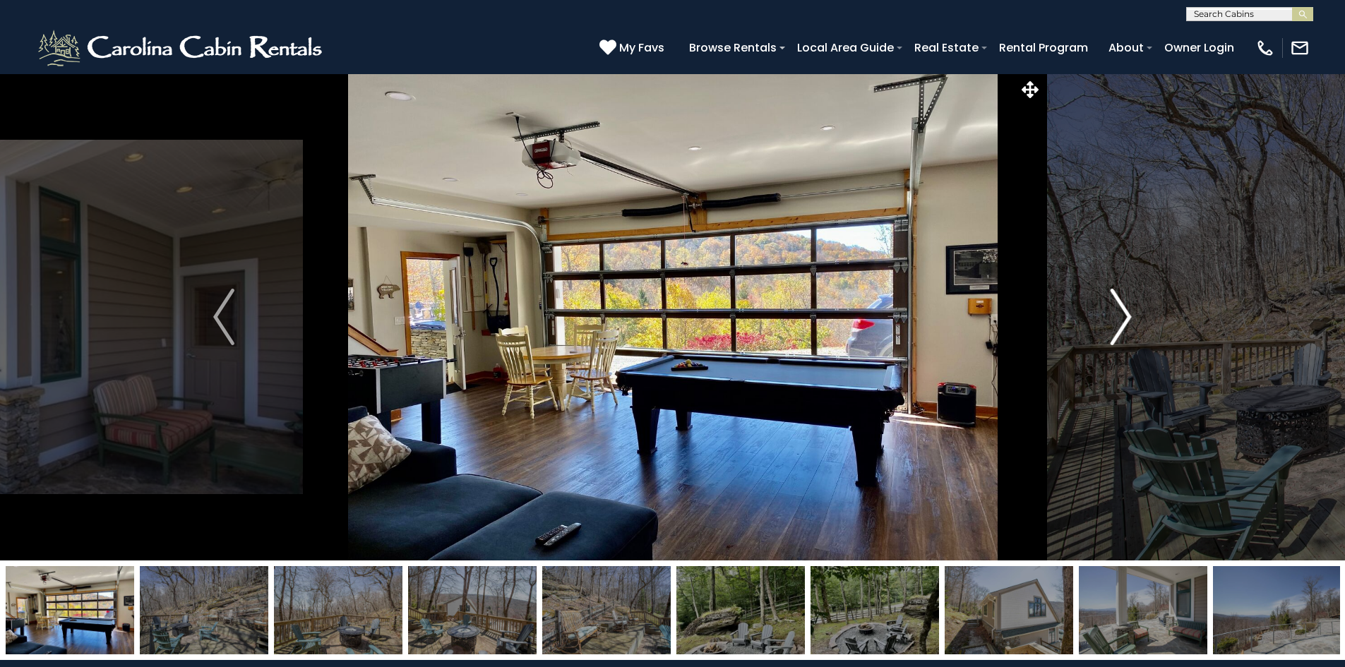
click at [1120, 309] on img "Next" at bounding box center [1121, 317] width 21 height 57
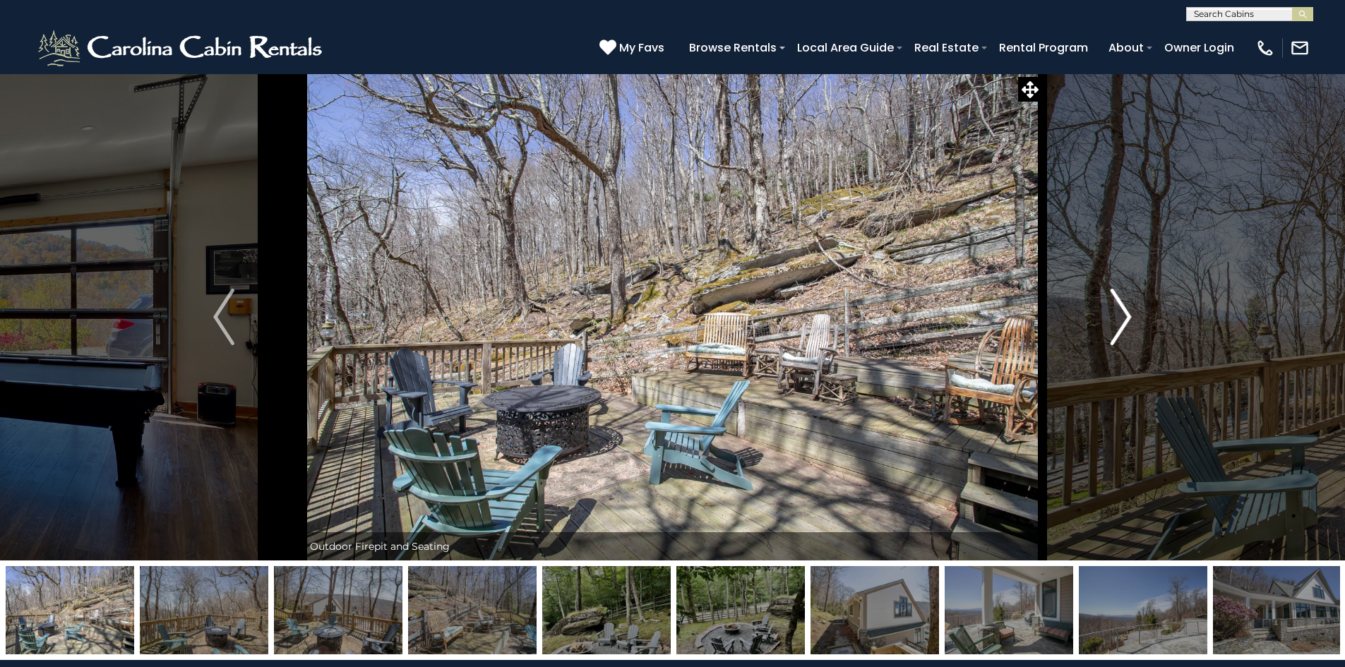
click at [1124, 311] on img "Next" at bounding box center [1121, 317] width 21 height 57
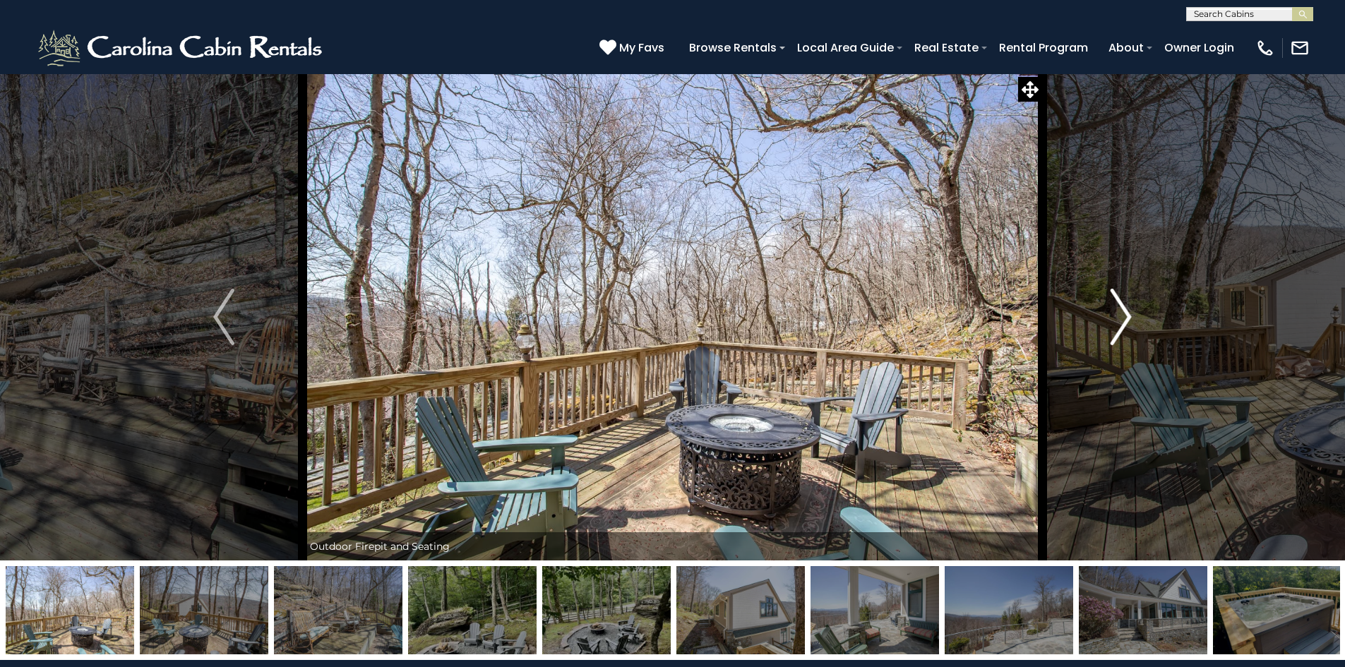
click at [1124, 311] on img "Next" at bounding box center [1121, 317] width 21 height 57
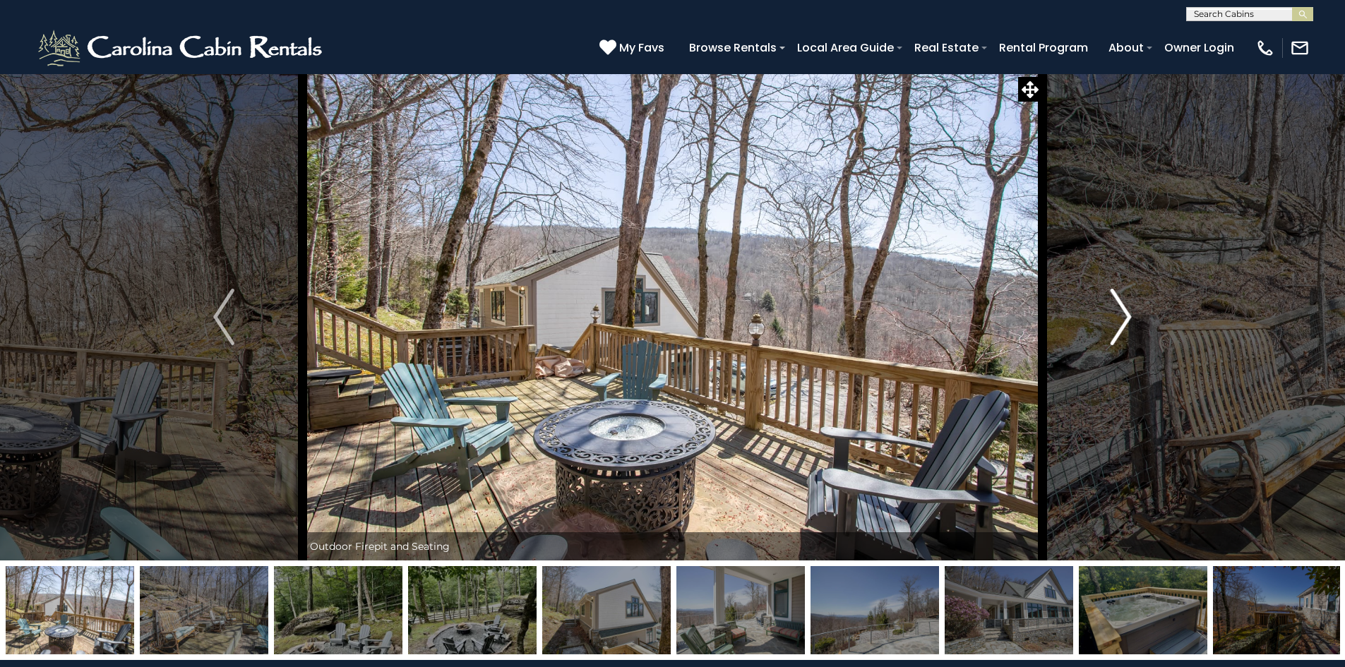
click at [1124, 311] on img "Next" at bounding box center [1121, 317] width 21 height 57
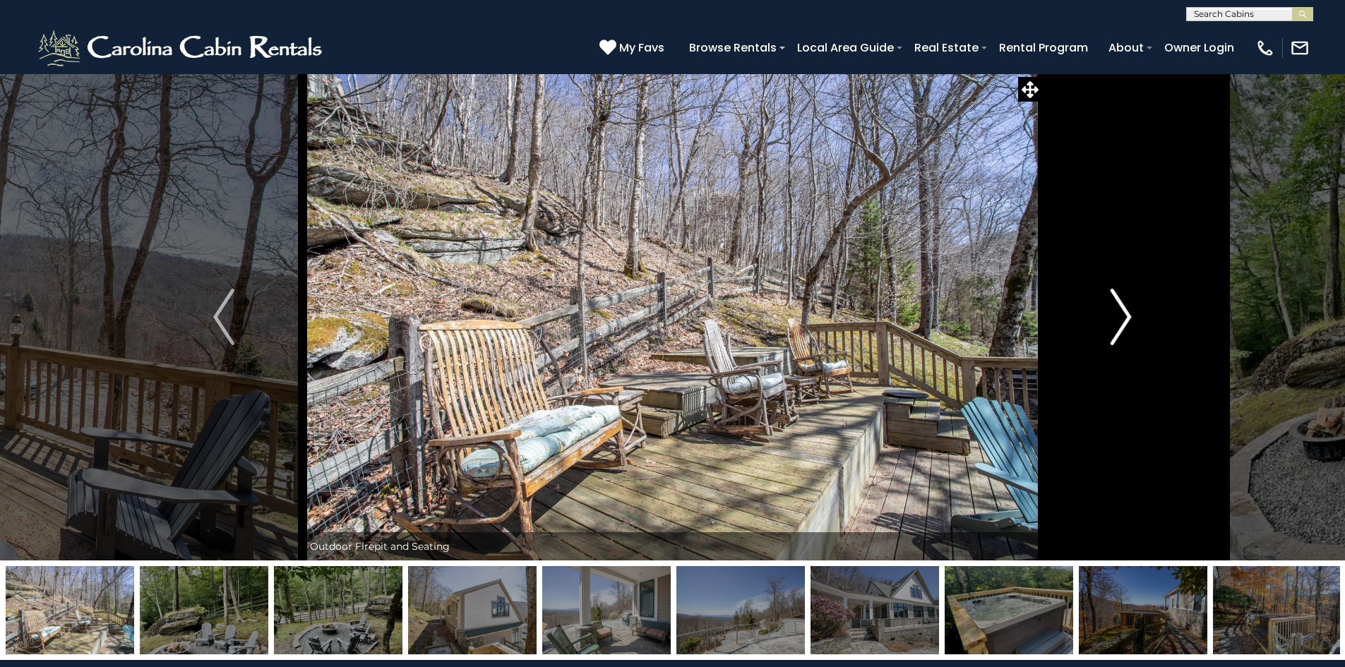
click at [1124, 311] on img "Next" at bounding box center [1121, 317] width 21 height 57
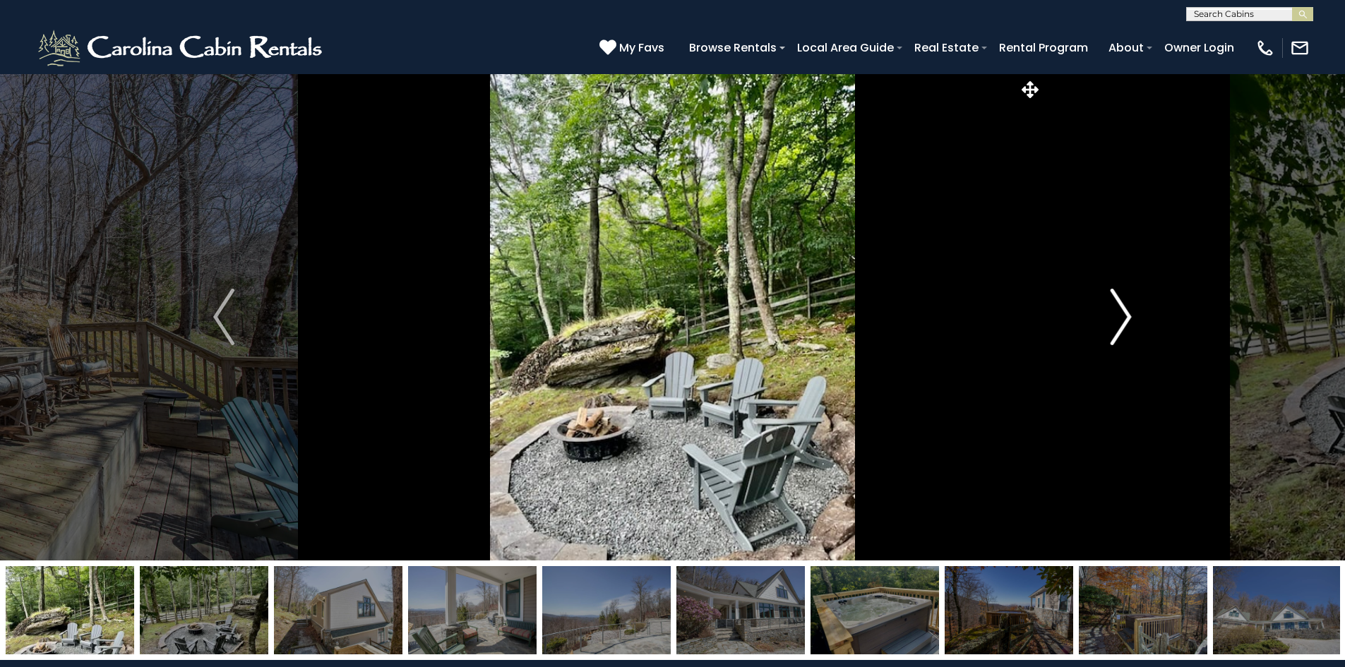
click at [1124, 311] on img "Next" at bounding box center [1121, 317] width 21 height 57
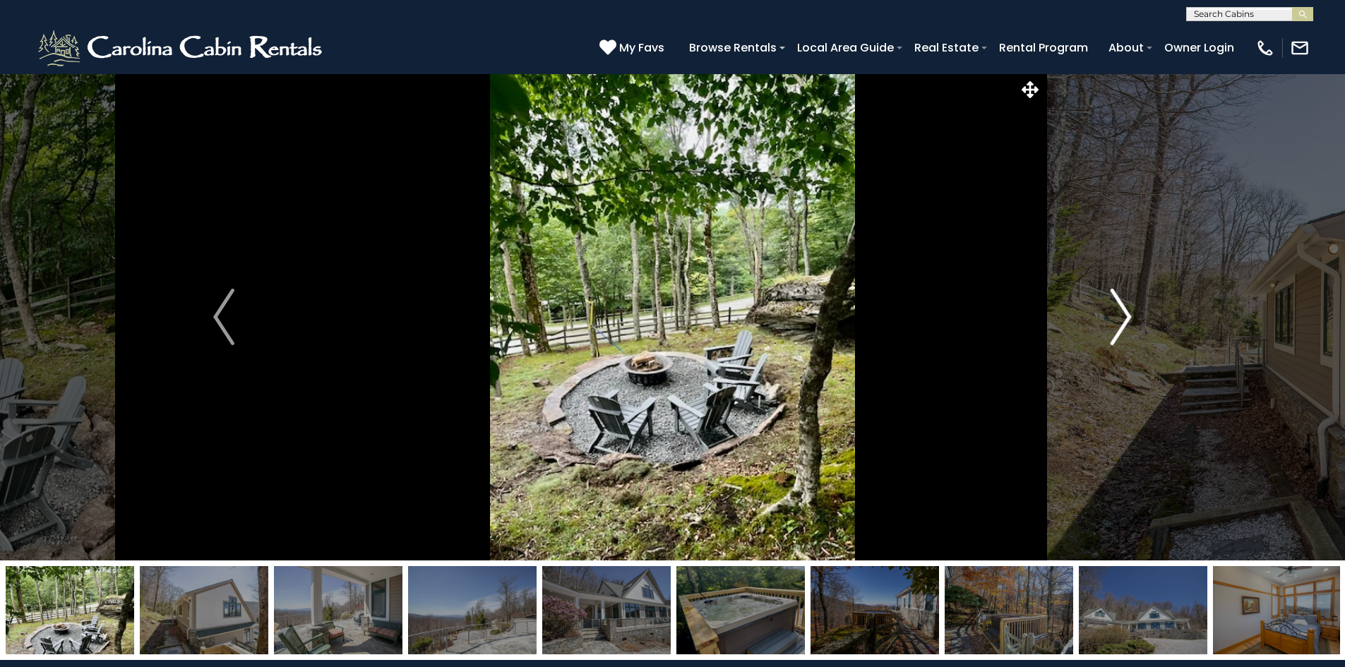
click at [1124, 311] on img "Next" at bounding box center [1121, 317] width 21 height 57
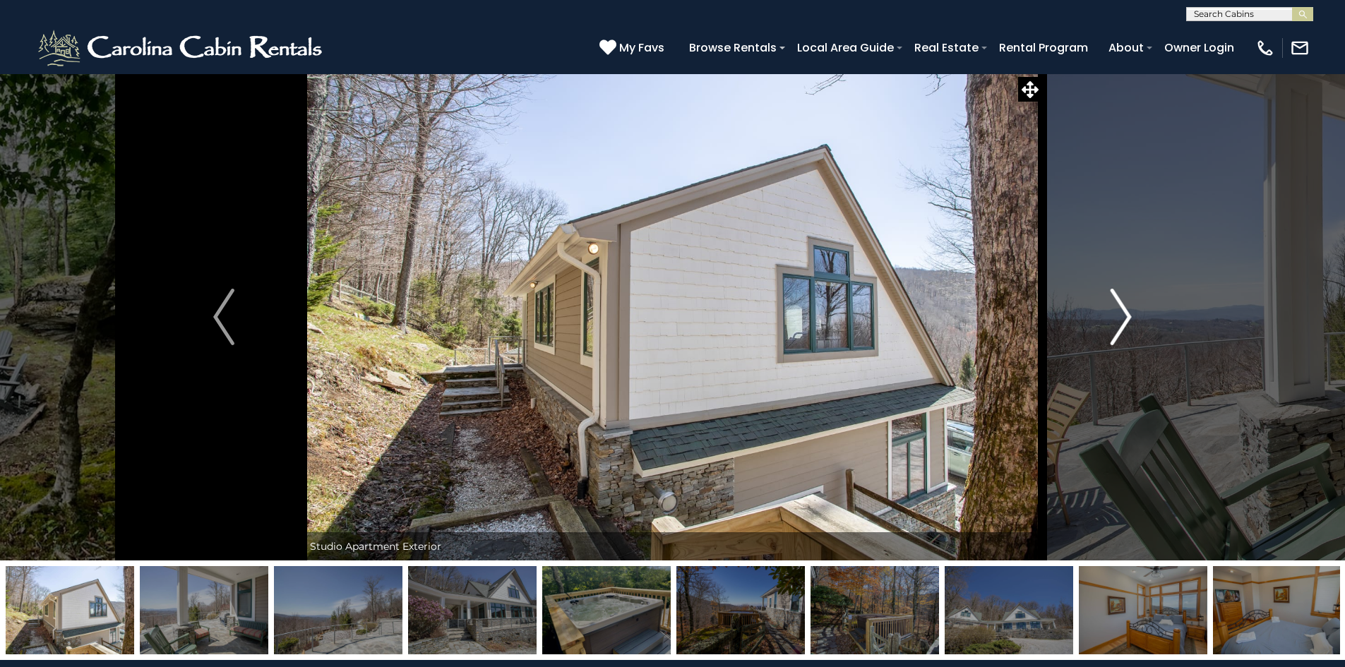
click at [1124, 311] on img "Next" at bounding box center [1121, 317] width 21 height 57
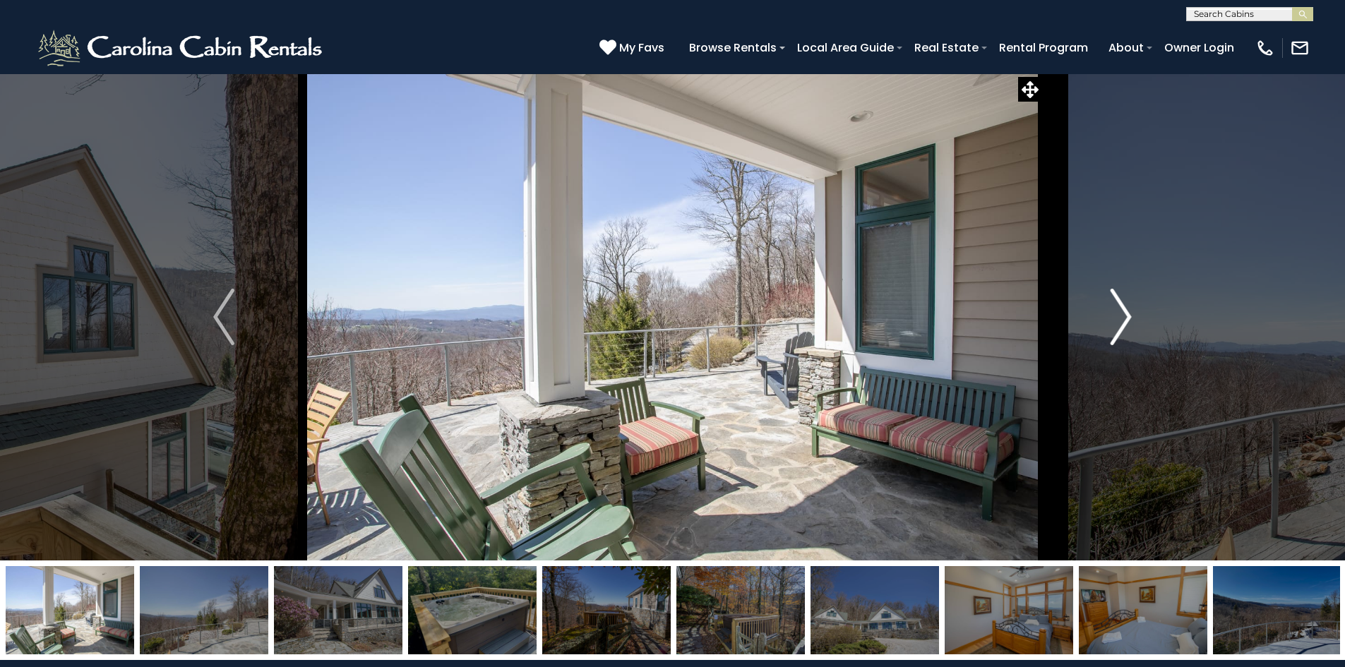
click at [1124, 311] on img "Next" at bounding box center [1121, 317] width 21 height 57
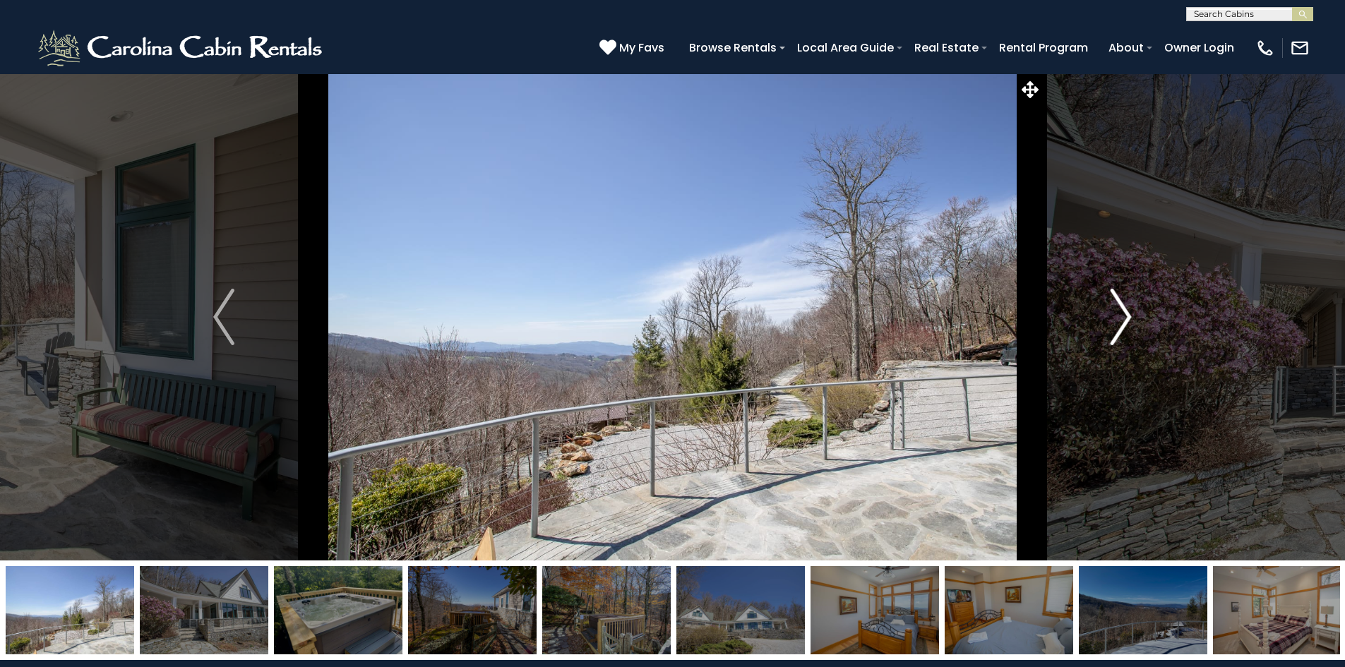
click at [1124, 311] on img "Next" at bounding box center [1121, 317] width 21 height 57
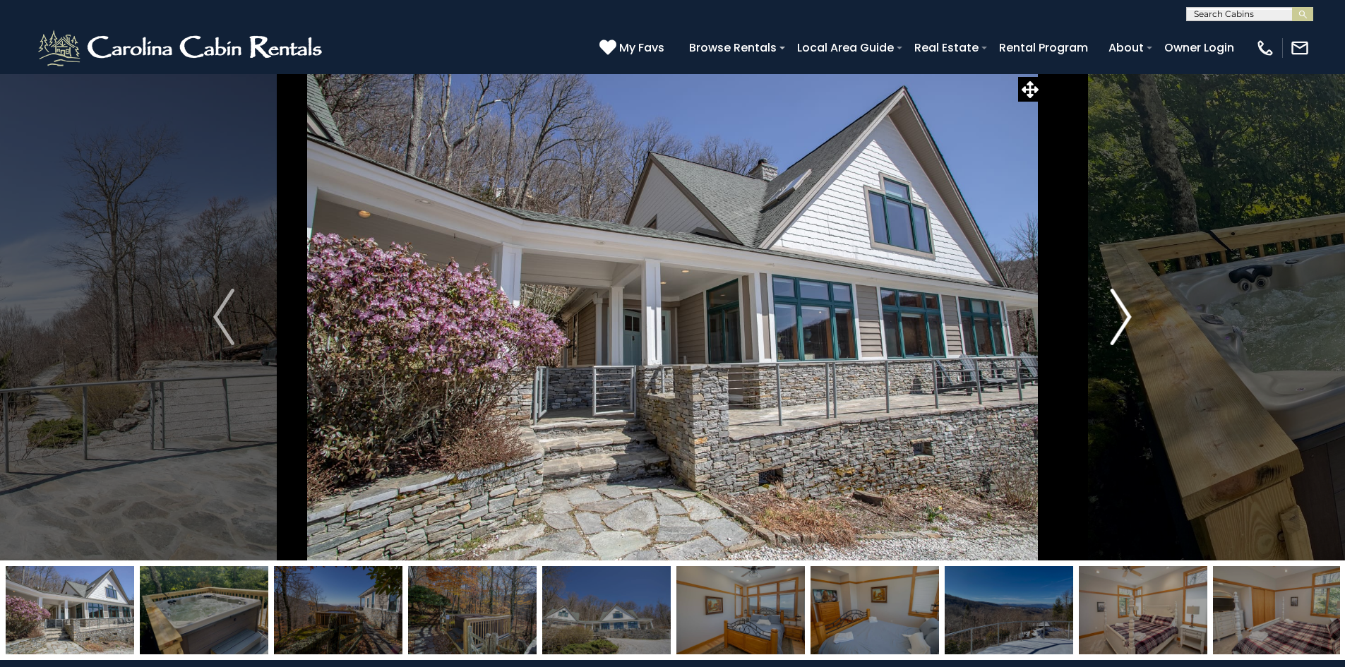
click at [1124, 311] on img "Next" at bounding box center [1121, 317] width 21 height 57
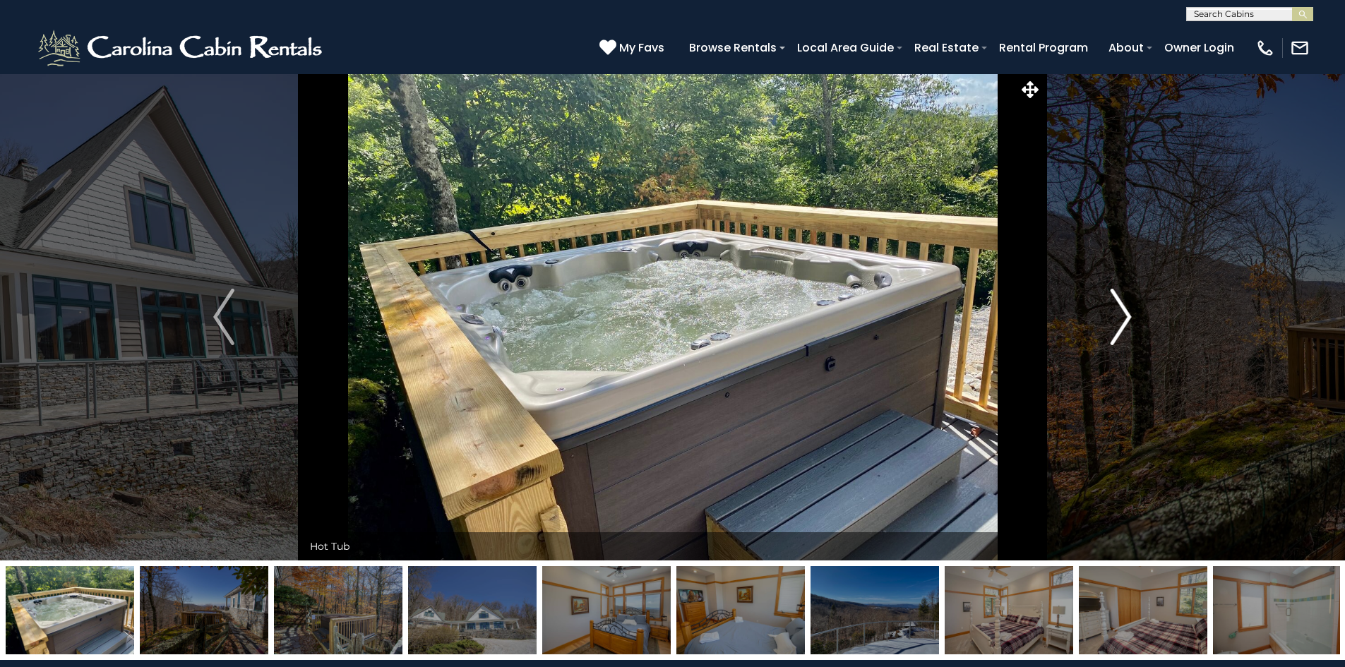
click at [1124, 311] on img "Next" at bounding box center [1121, 317] width 21 height 57
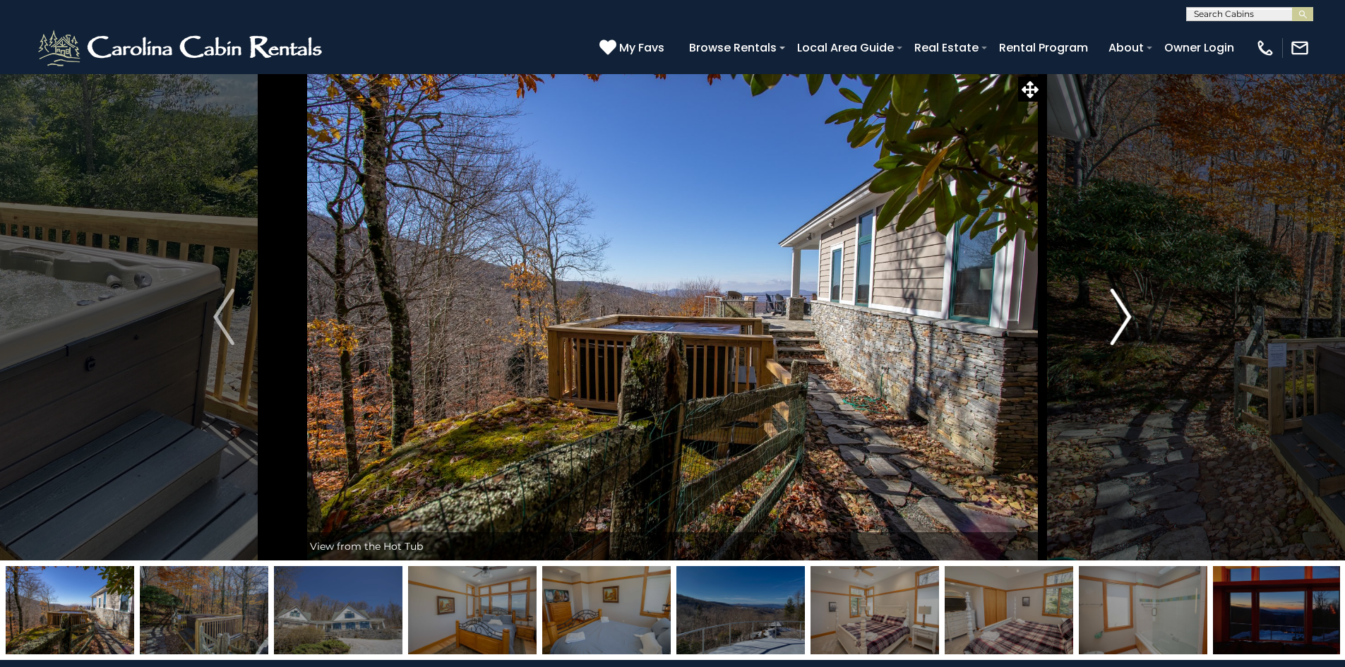
click at [1124, 311] on img "Next" at bounding box center [1121, 317] width 21 height 57
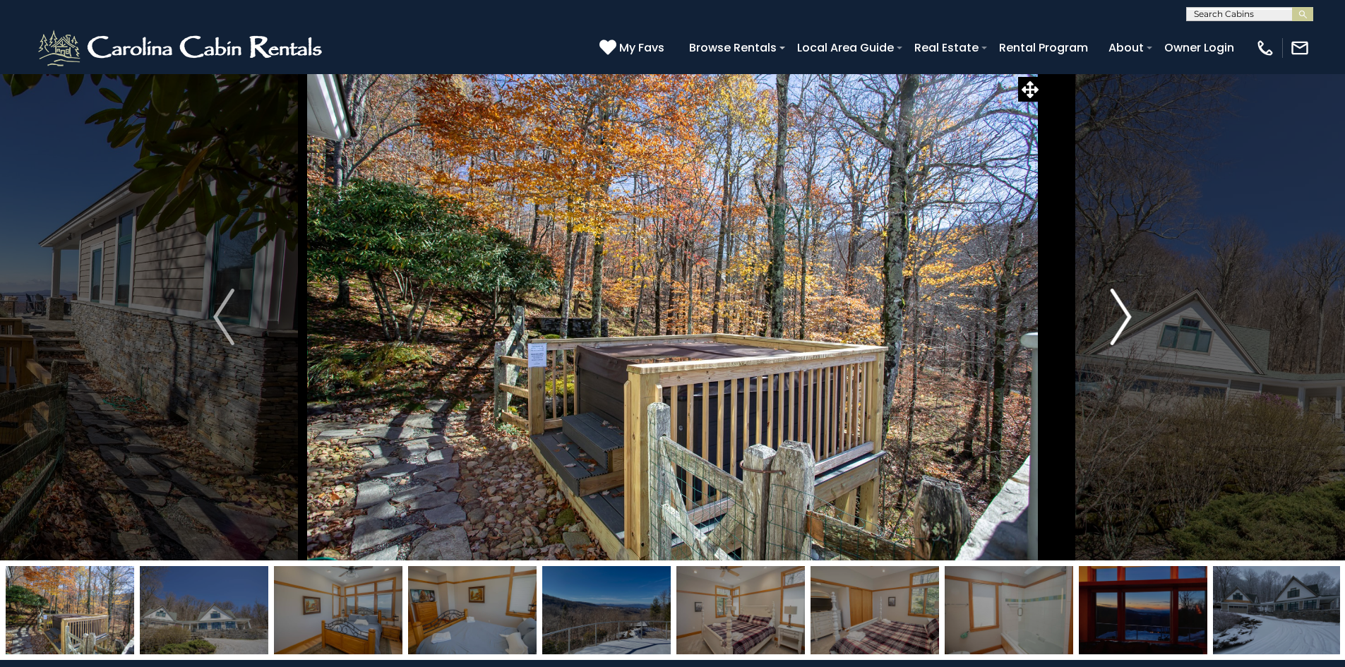
click at [1124, 311] on img "Next" at bounding box center [1121, 317] width 21 height 57
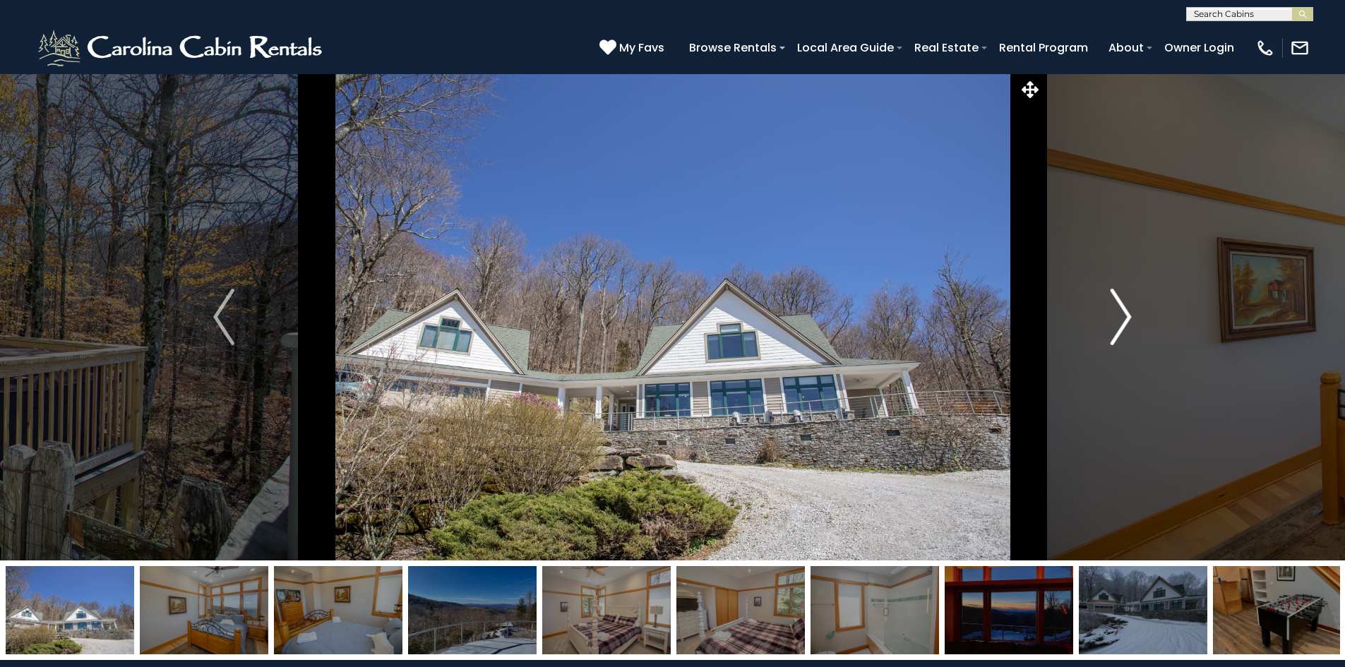
click at [1124, 311] on img "Next" at bounding box center [1121, 317] width 21 height 57
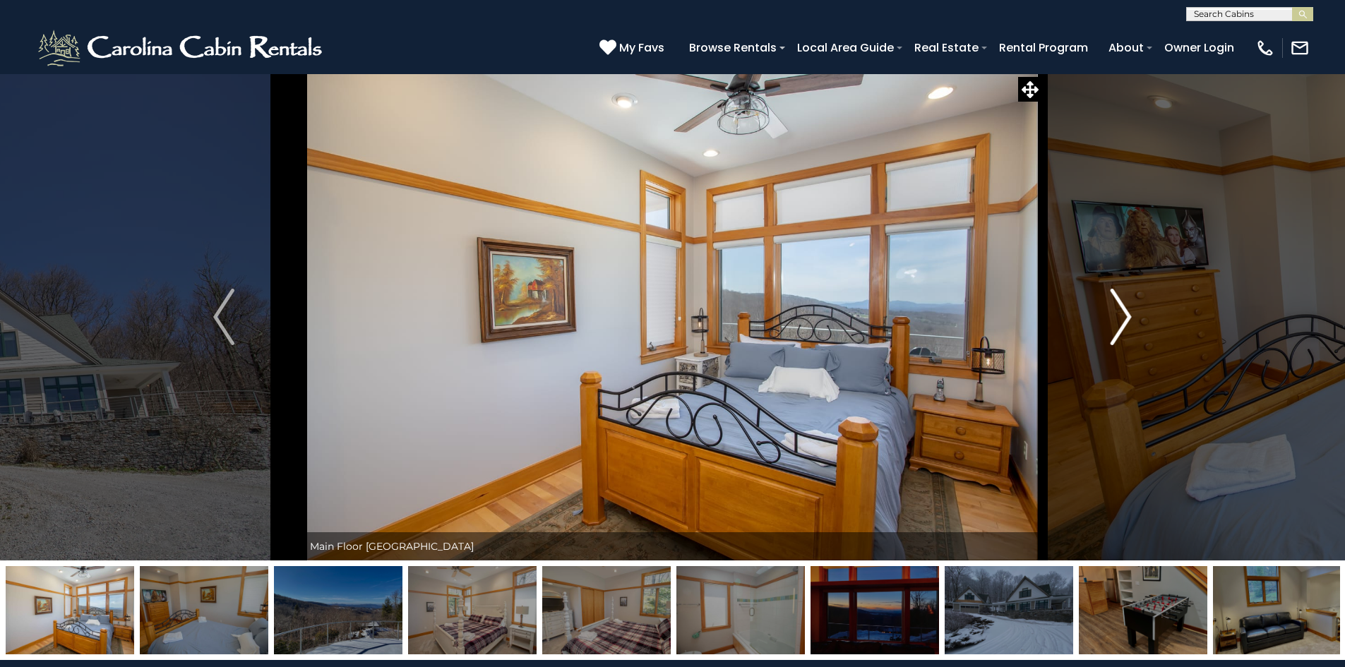
click at [1124, 311] on img "Next" at bounding box center [1121, 317] width 21 height 57
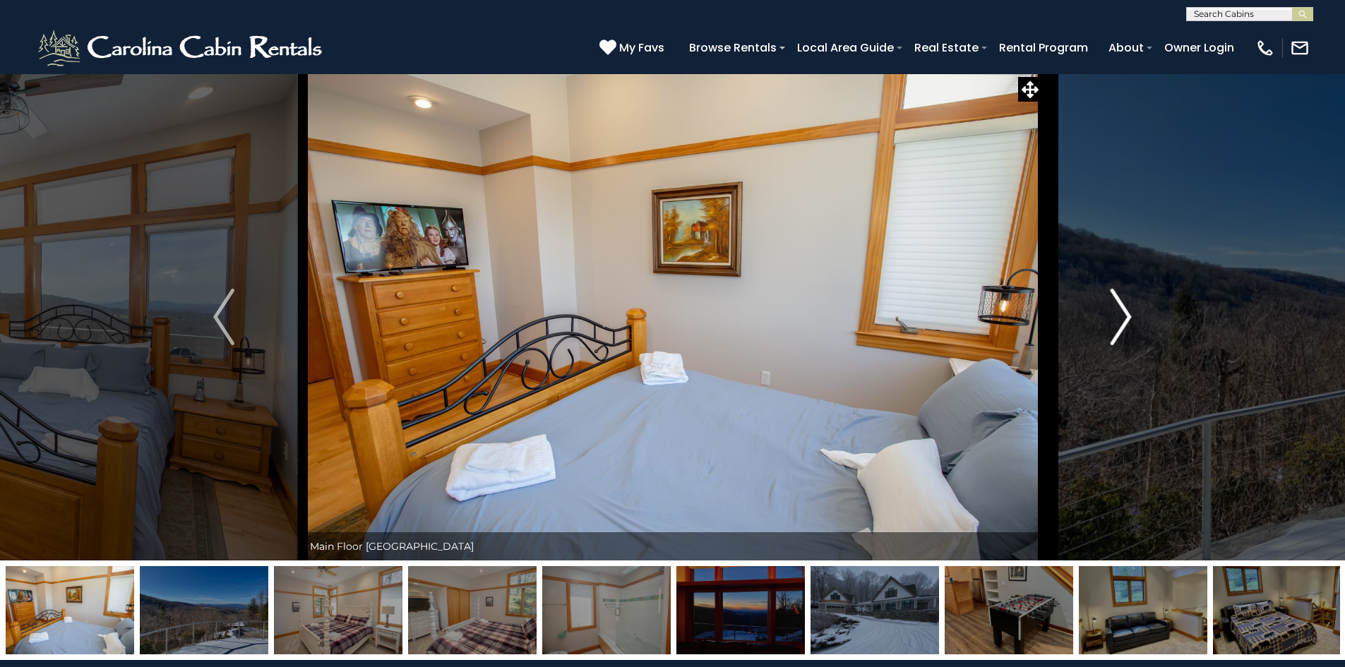
click at [1124, 311] on img "Next" at bounding box center [1121, 317] width 21 height 57
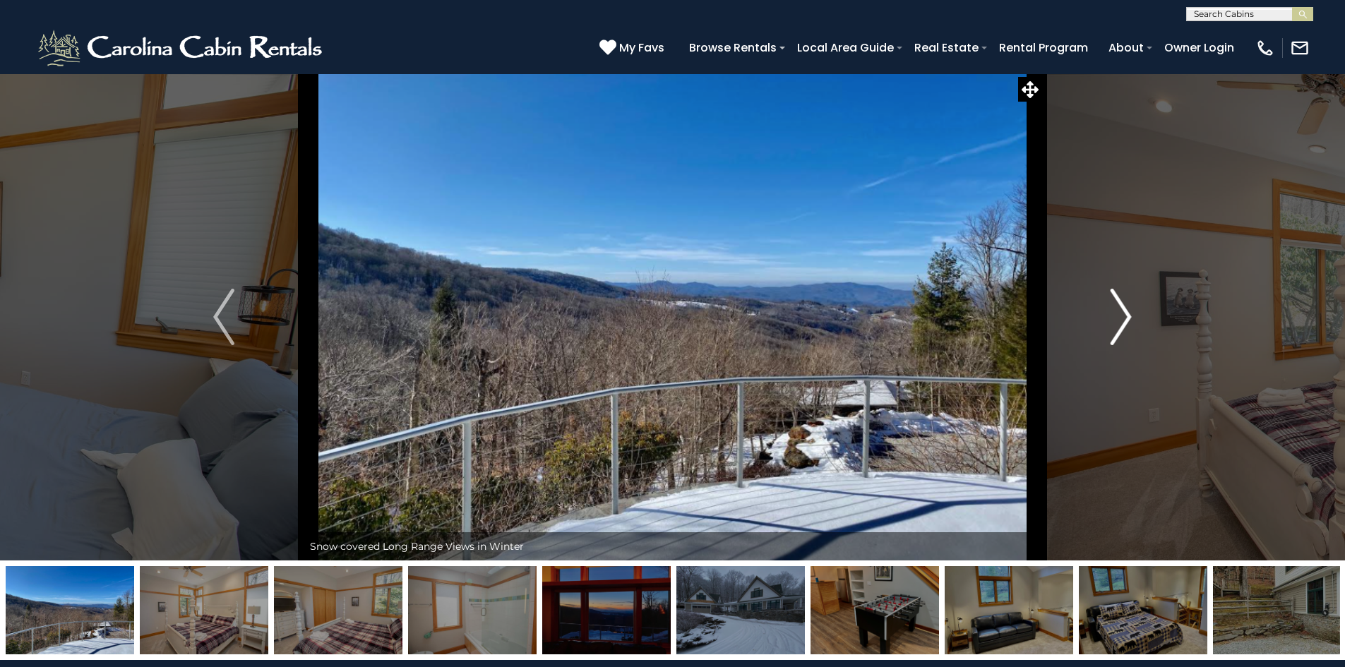
click at [1124, 311] on img "Next" at bounding box center [1121, 317] width 21 height 57
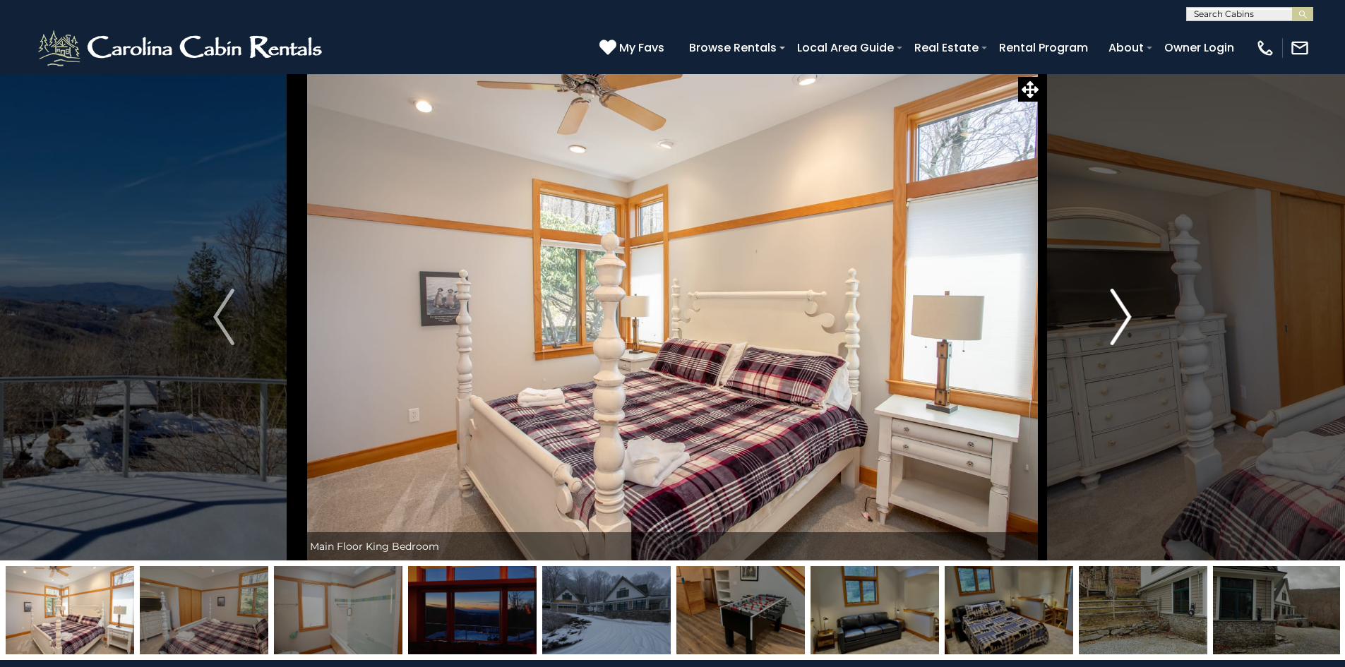
click at [1124, 311] on img "Next" at bounding box center [1121, 317] width 21 height 57
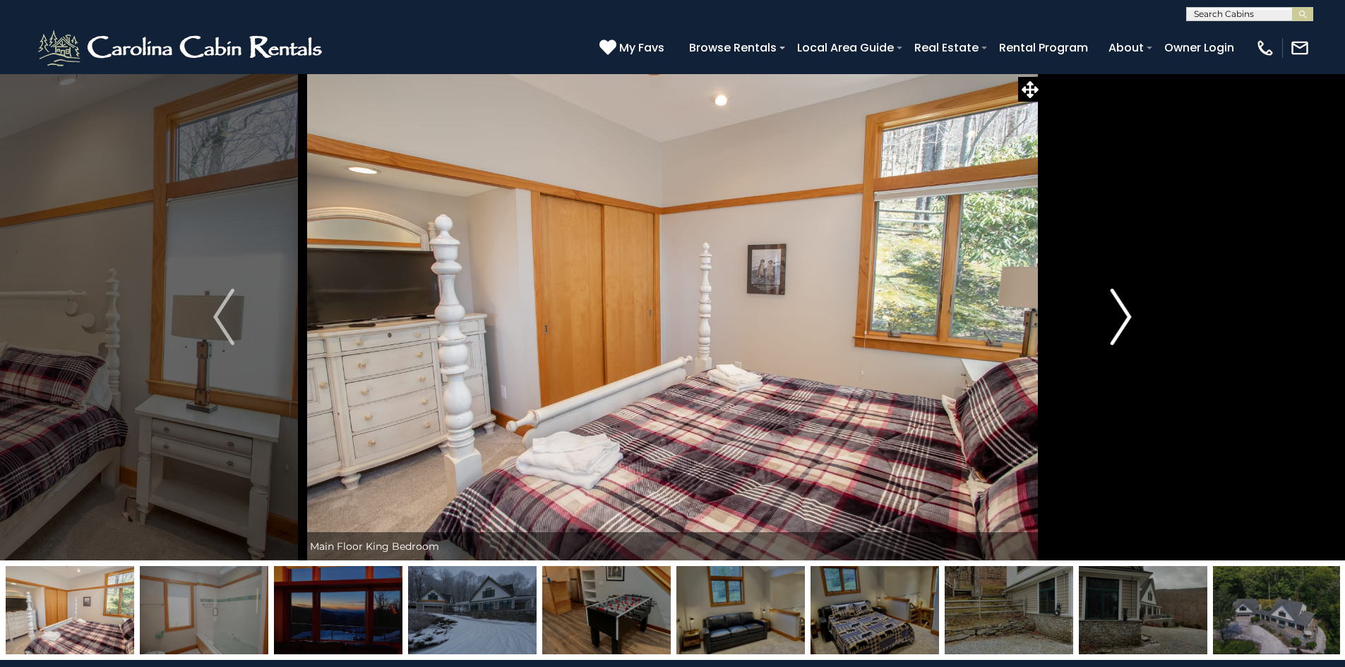
click at [1124, 311] on img "Next" at bounding box center [1121, 317] width 21 height 57
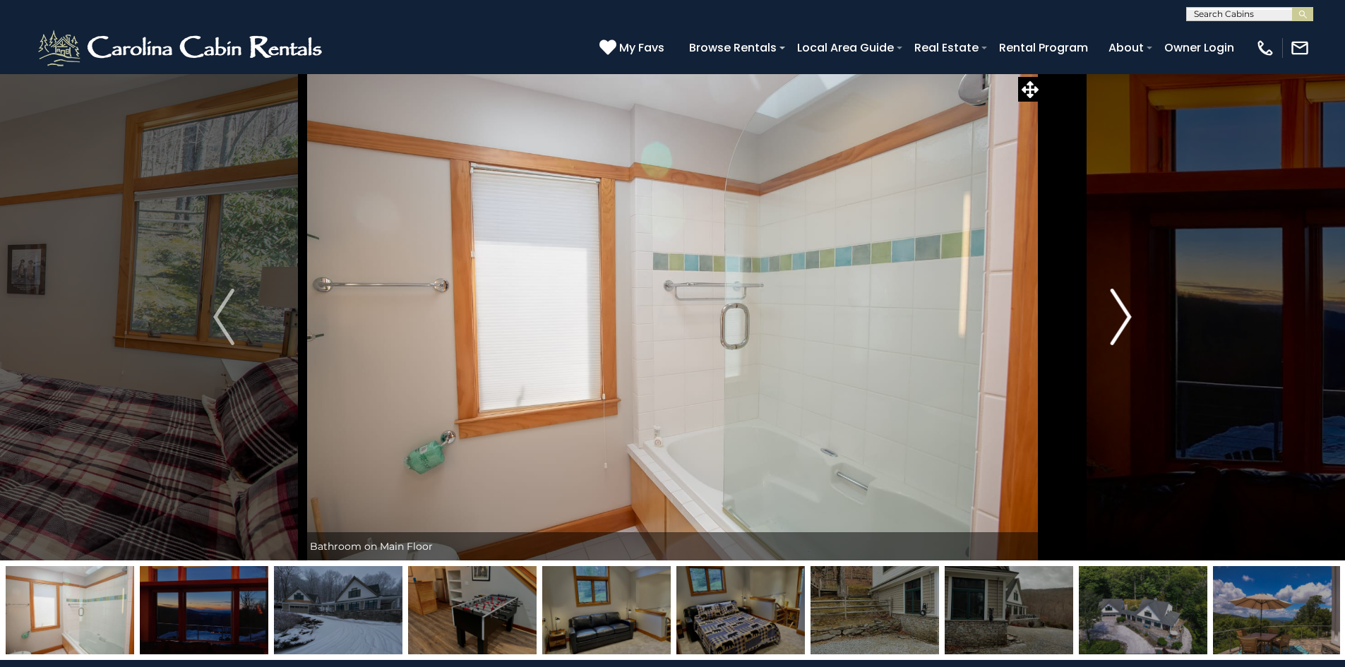
click at [1124, 311] on img "Next" at bounding box center [1121, 317] width 21 height 57
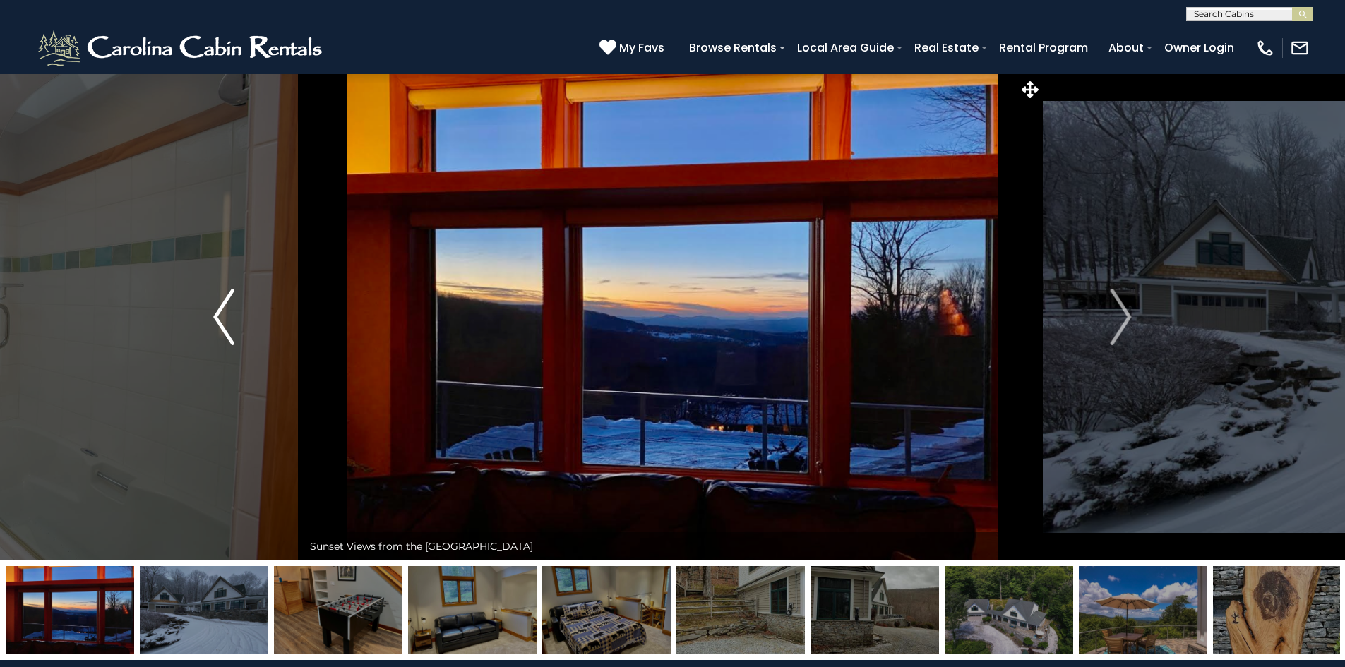
click at [218, 335] on img "Previous" at bounding box center [223, 317] width 21 height 57
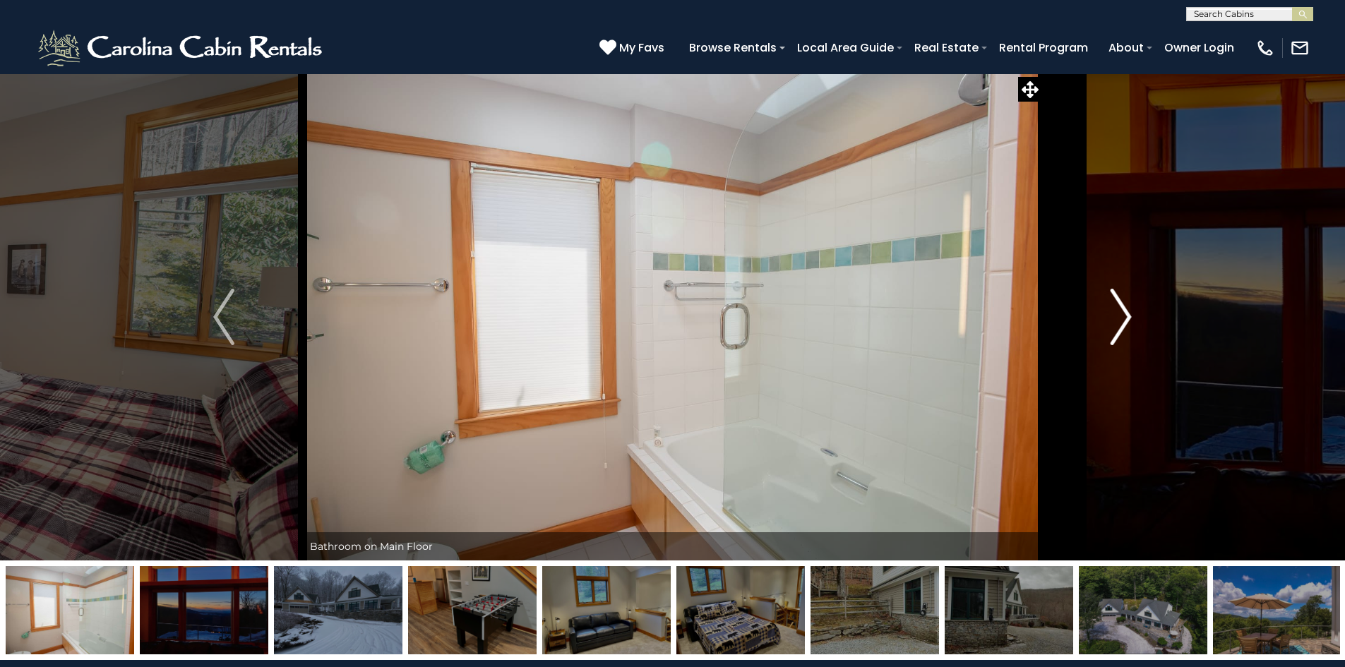
click at [1118, 309] on img "Next" at bounding box center [1121, 317] width 21 height 57
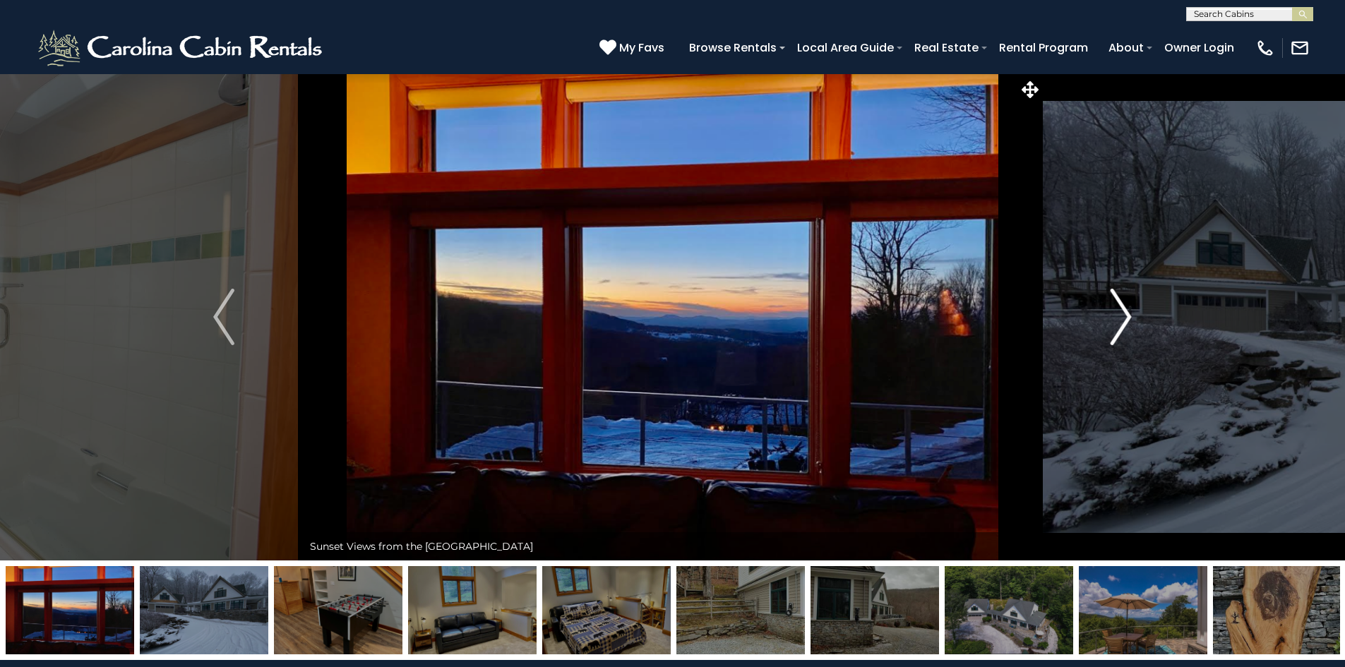
click at [1118, 309] on img "Next" at bounding box center [1121, 317] width 21 height 57
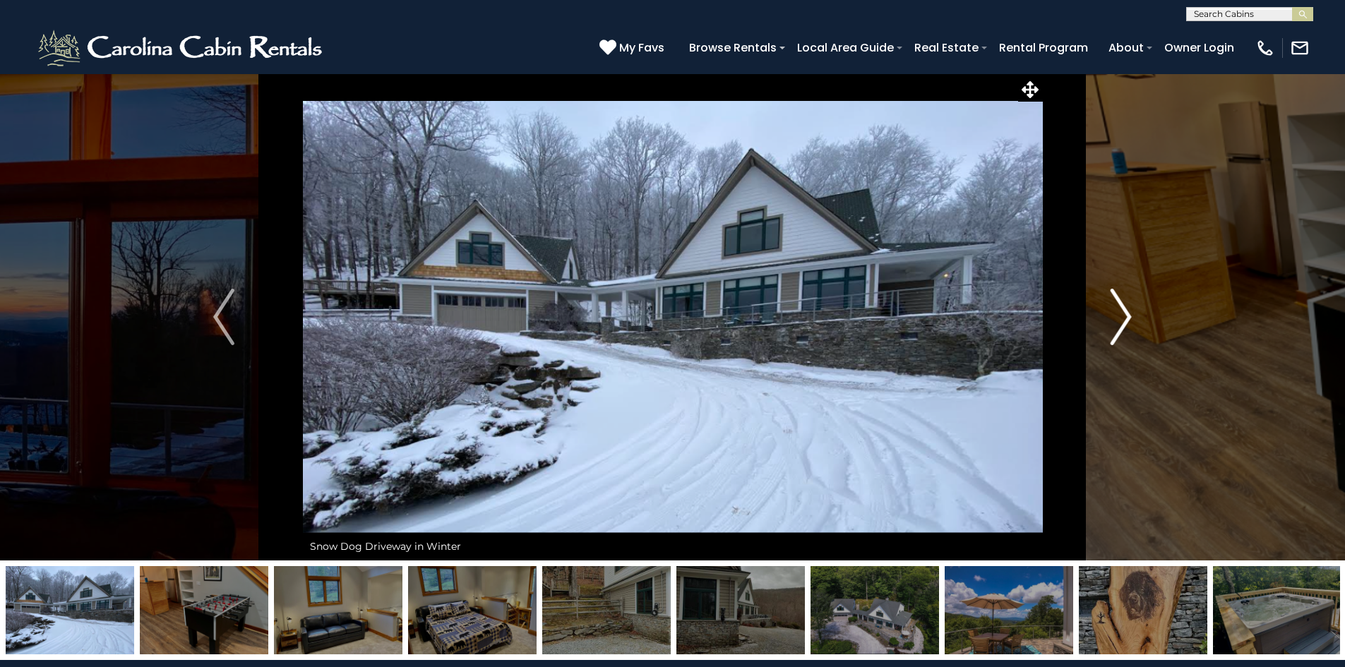
click at [1118, 309] on img "Next" at bounding box center [1121, 317] width 21 height 57
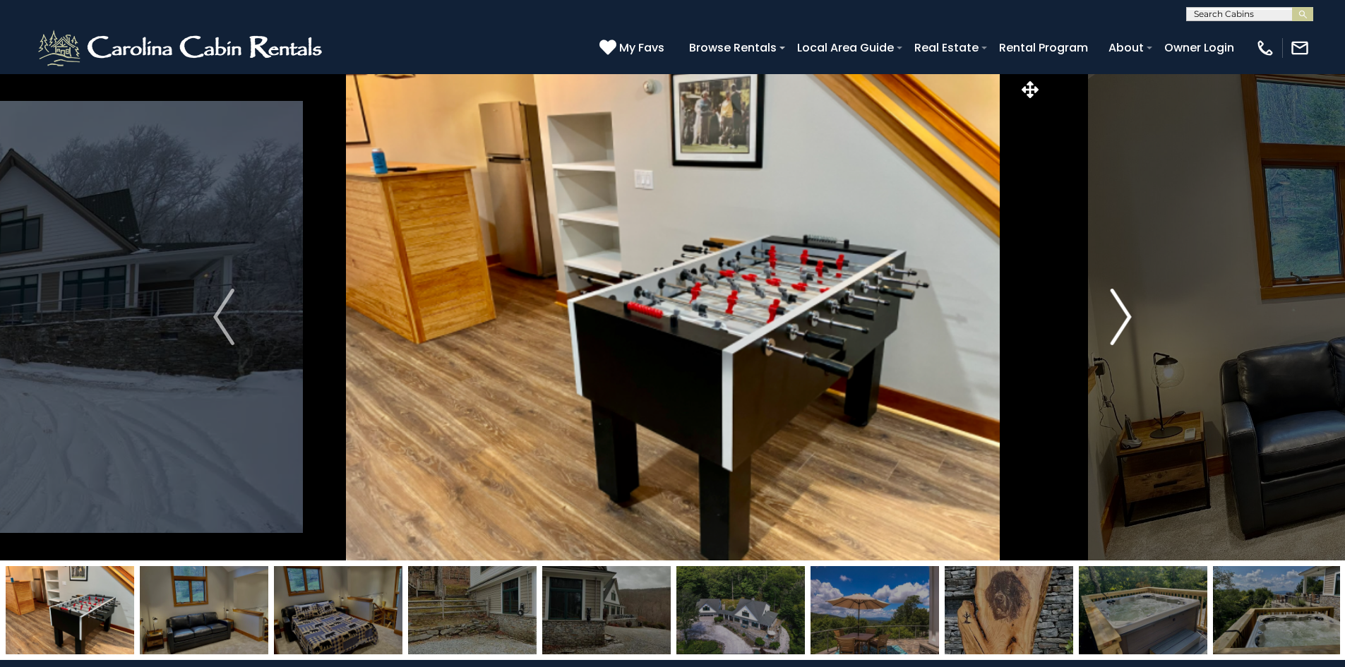
click at [1118, 309] on img "Next" at bounding box center [1121, 317] width 21 height 57
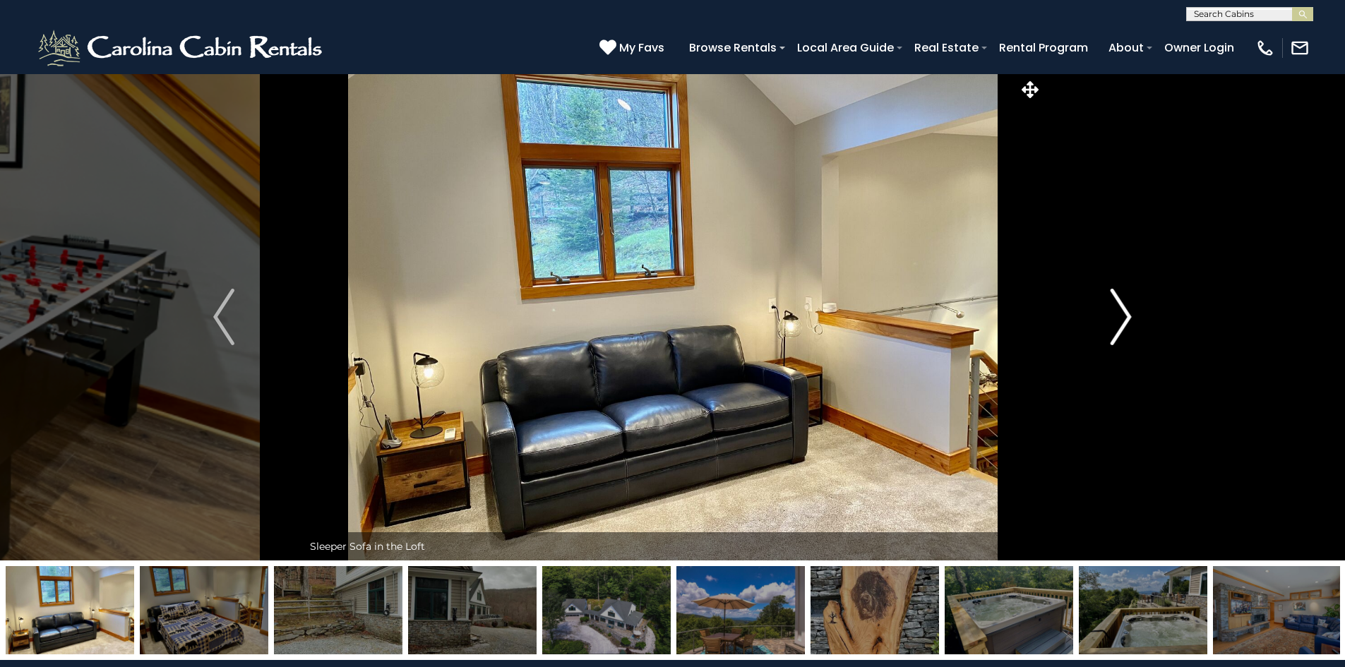
click at [1118, 309] on img "Next" at bounding box center [1121, 317] width 21 height 57
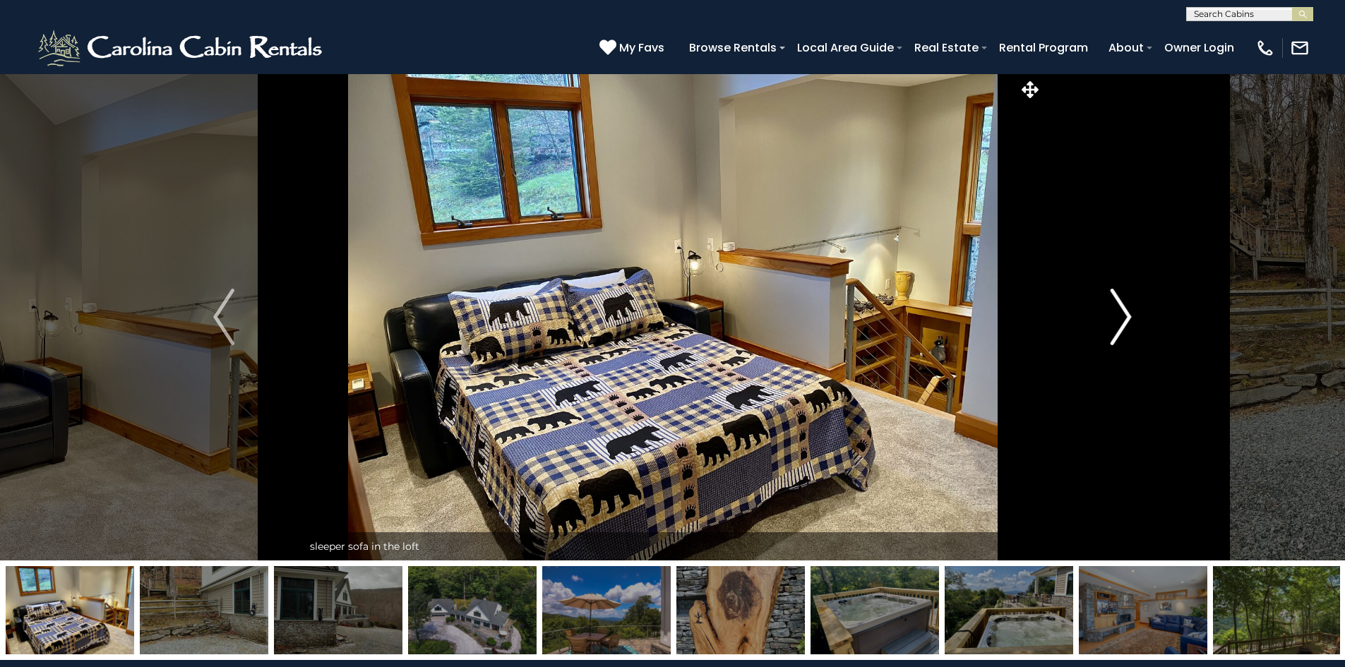
click at [1118, 309] on img "Next" at bounding box center [1121, 317] width 21 height 57
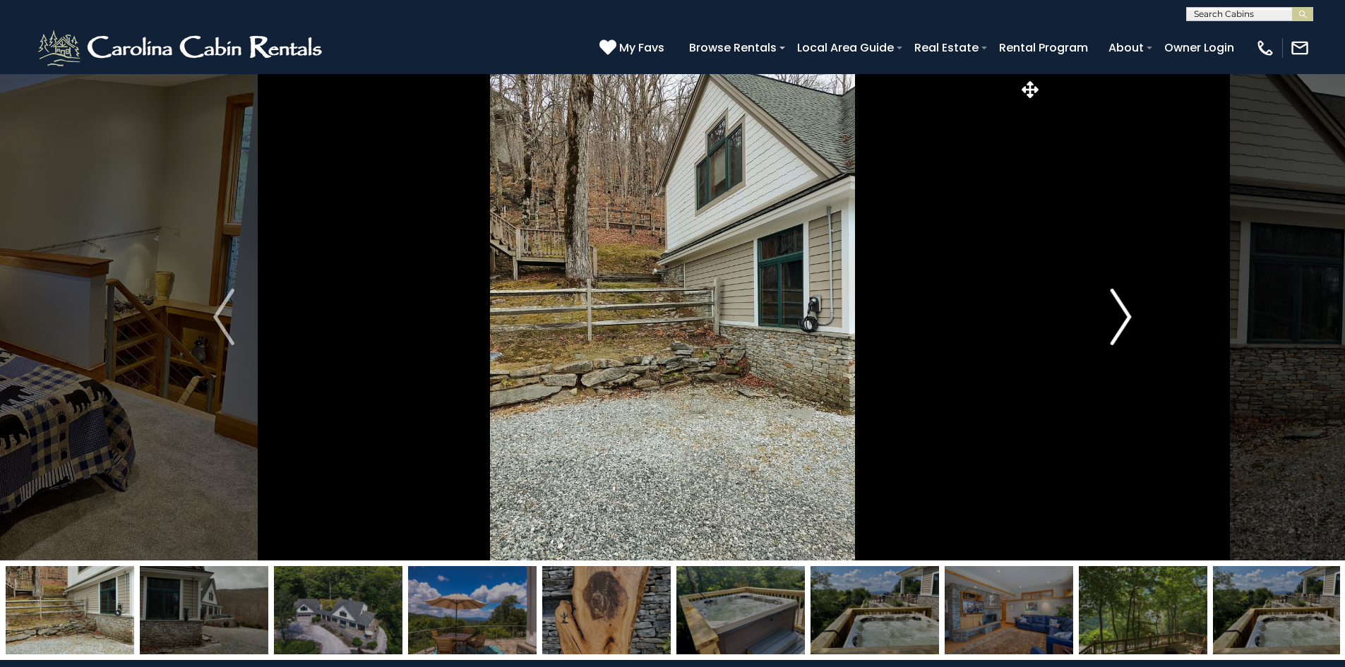
click at [1118, 309] on img "Next" at bounding box center [1121, 317] width 21 height 57
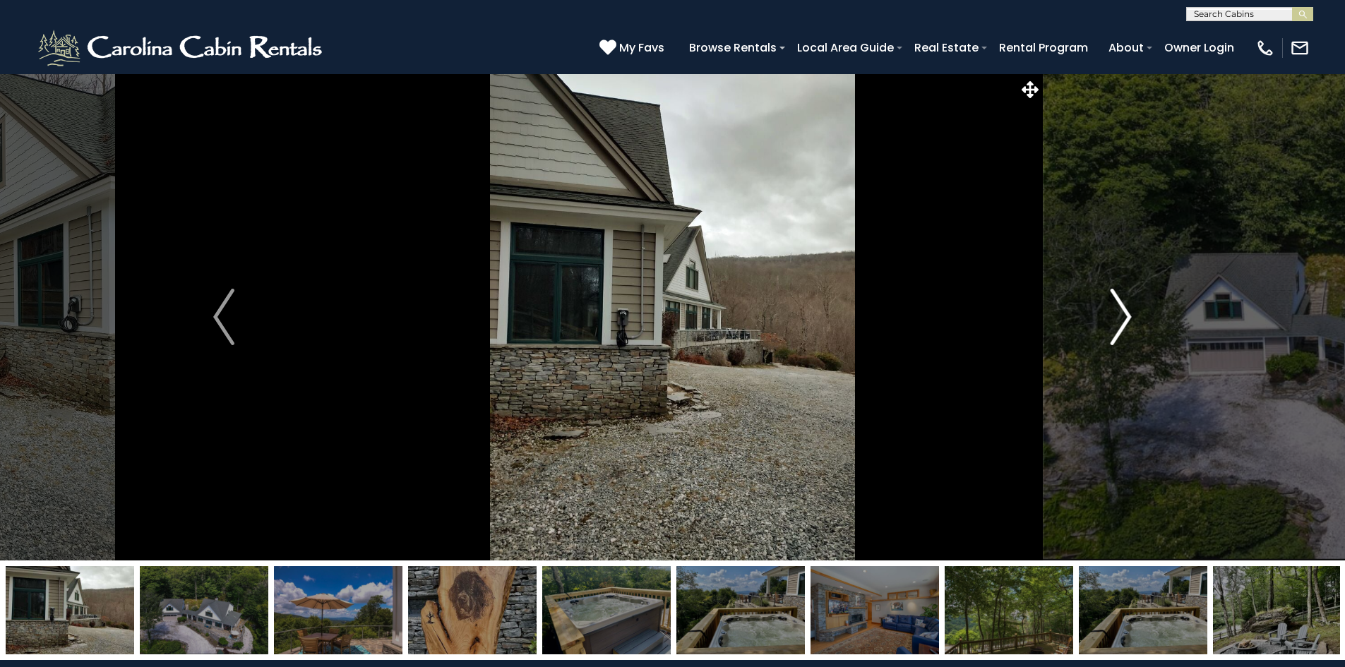
click at [1118, 309] on img "Next" at bounding box center [1121, 317] width 21 height 57
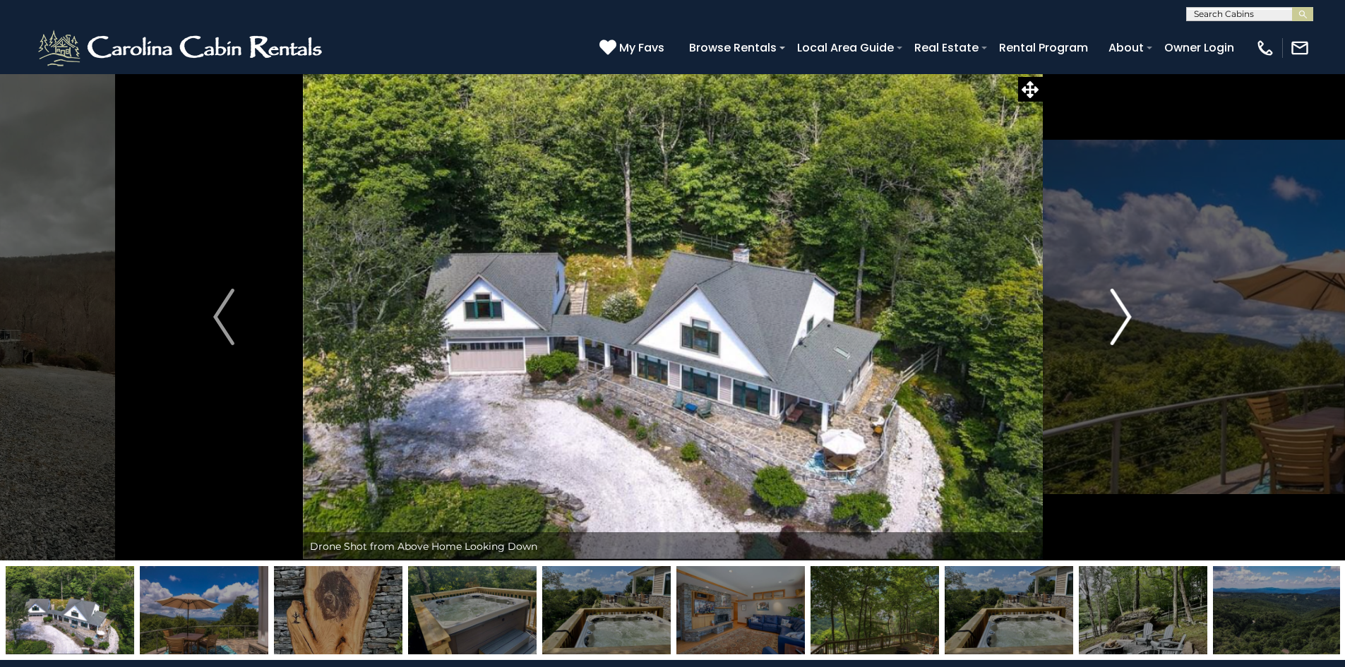
click at [1118, 309] on img "Next" at bounding box center [1121, 317] width 21 height 57
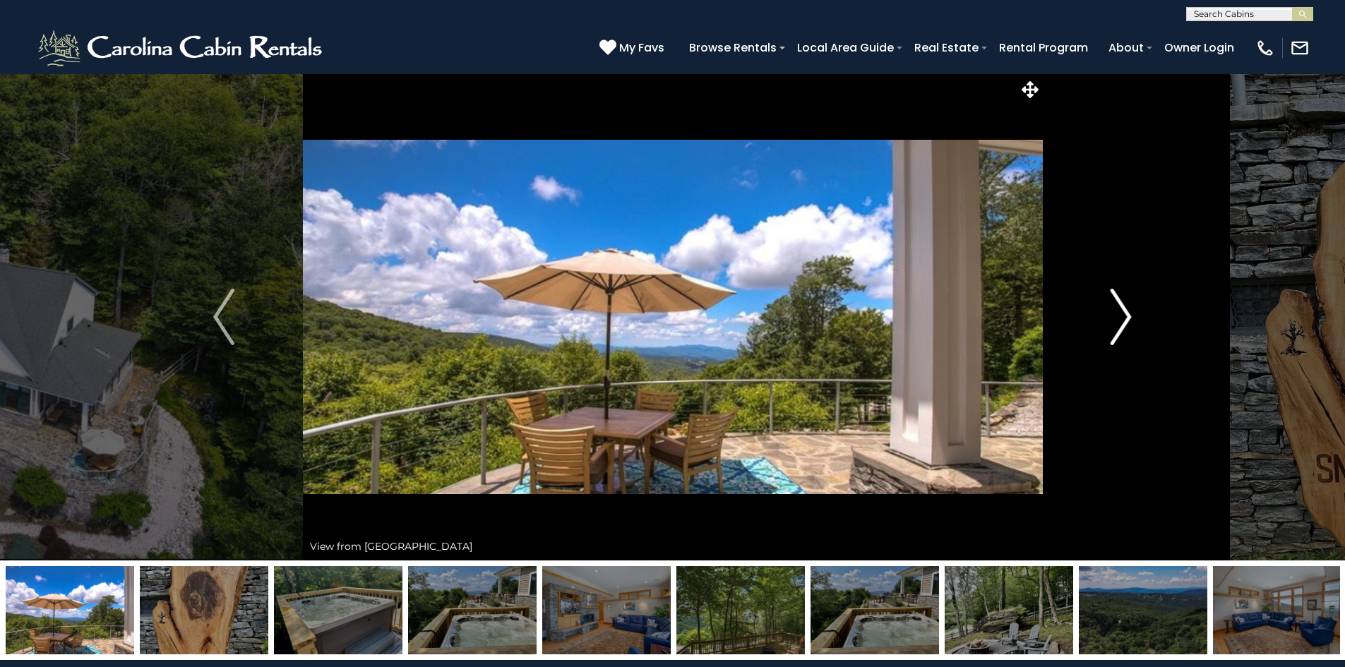
click at [1118, 309] on img "Next" at bounding box center [1121, 317] width 21 height 57
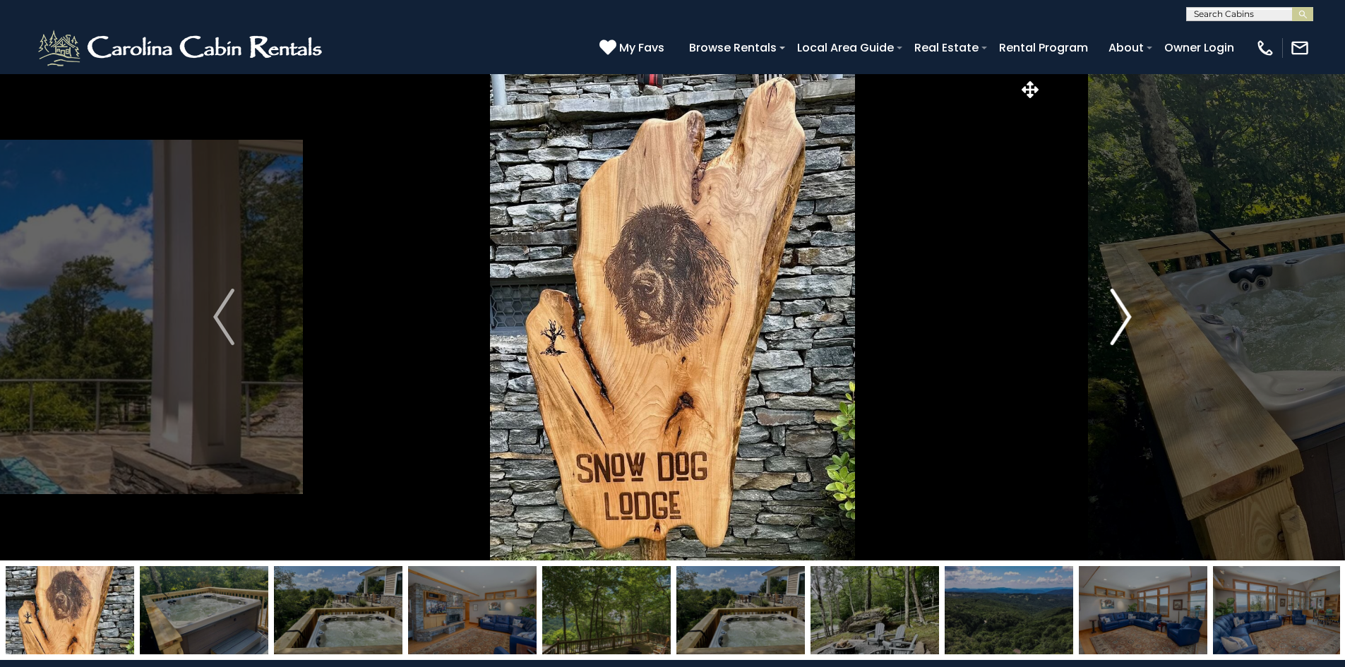
click at [1118, 309] on img "Next" at bounding box center [1121, 317] width 21 height 57
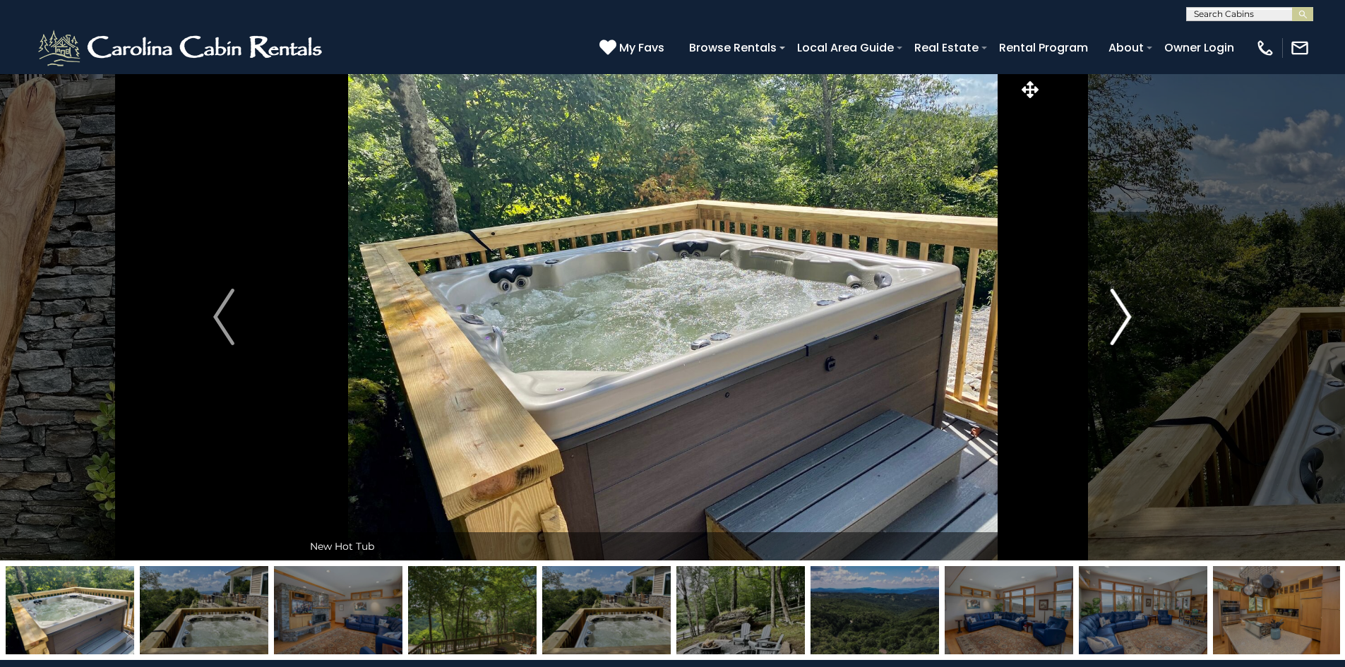
click at [1118, 309] on img "Next" at bounding box center [1121, 317] width 21 height 57
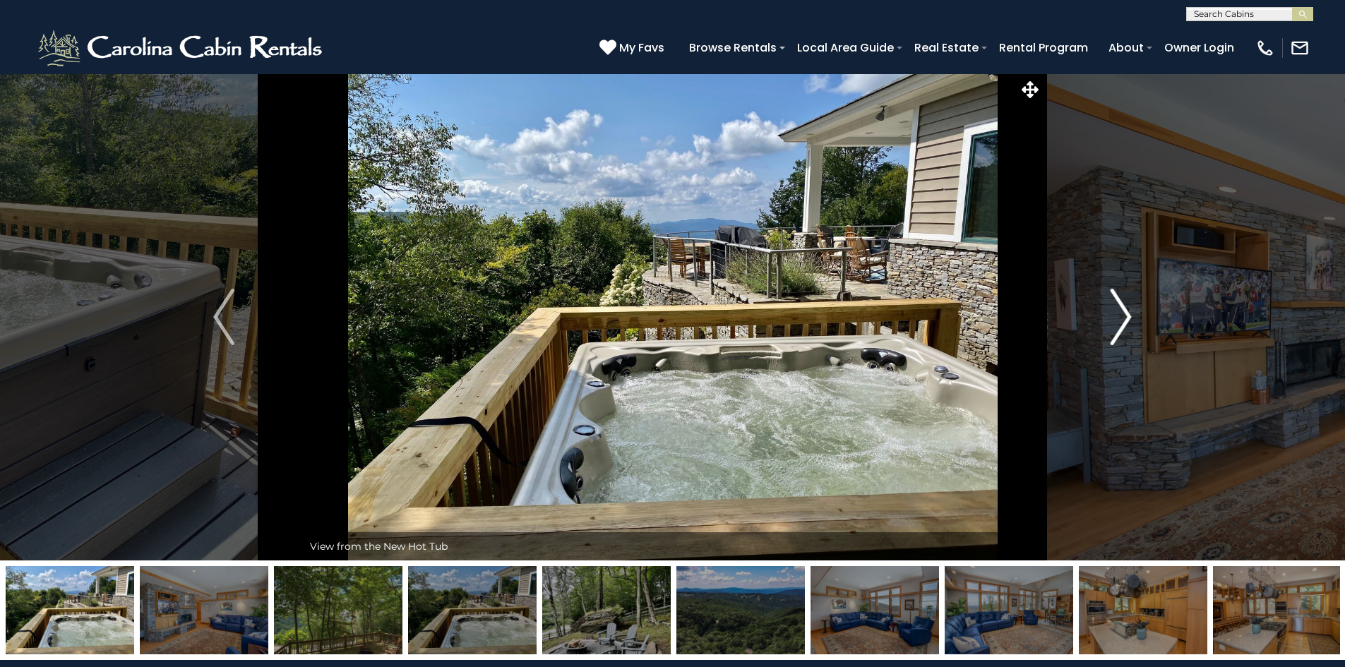
click at [1118, 309] on img "Next" at bounding box center [1121, 317] width 21 height 57
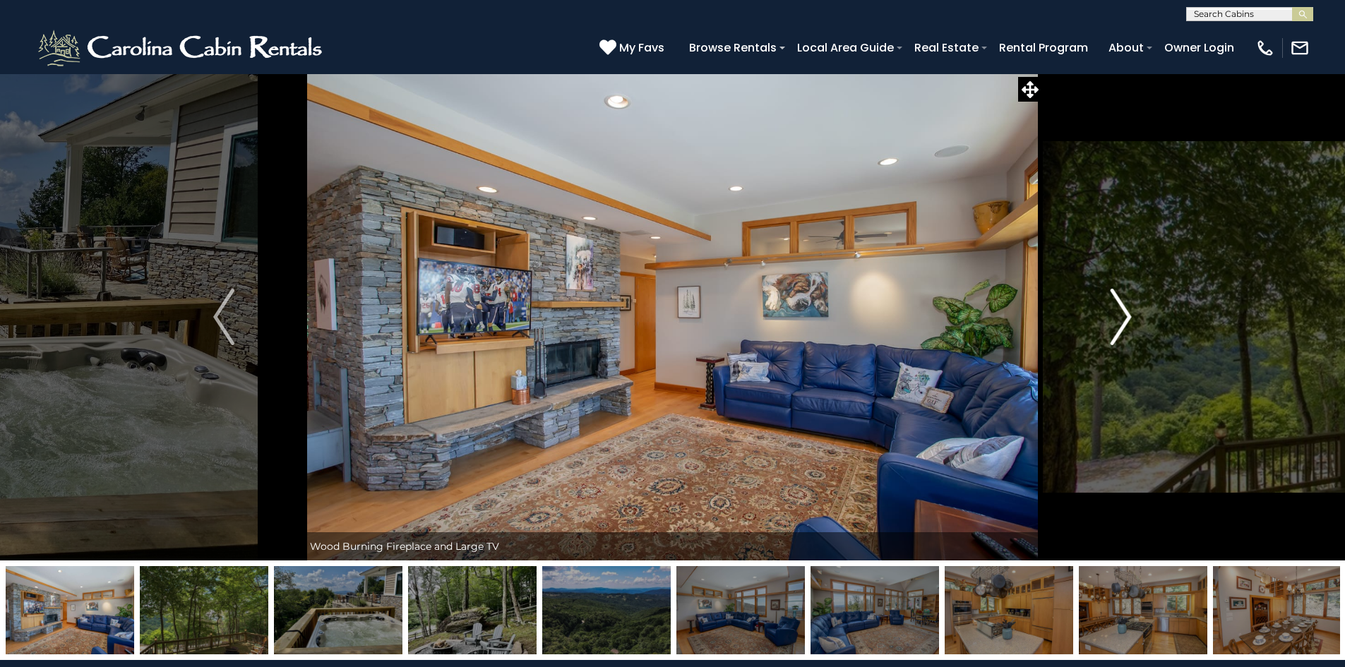
click at [1118, 309] on img "Next" at bounding box center [1121, 317] width 21 height 57
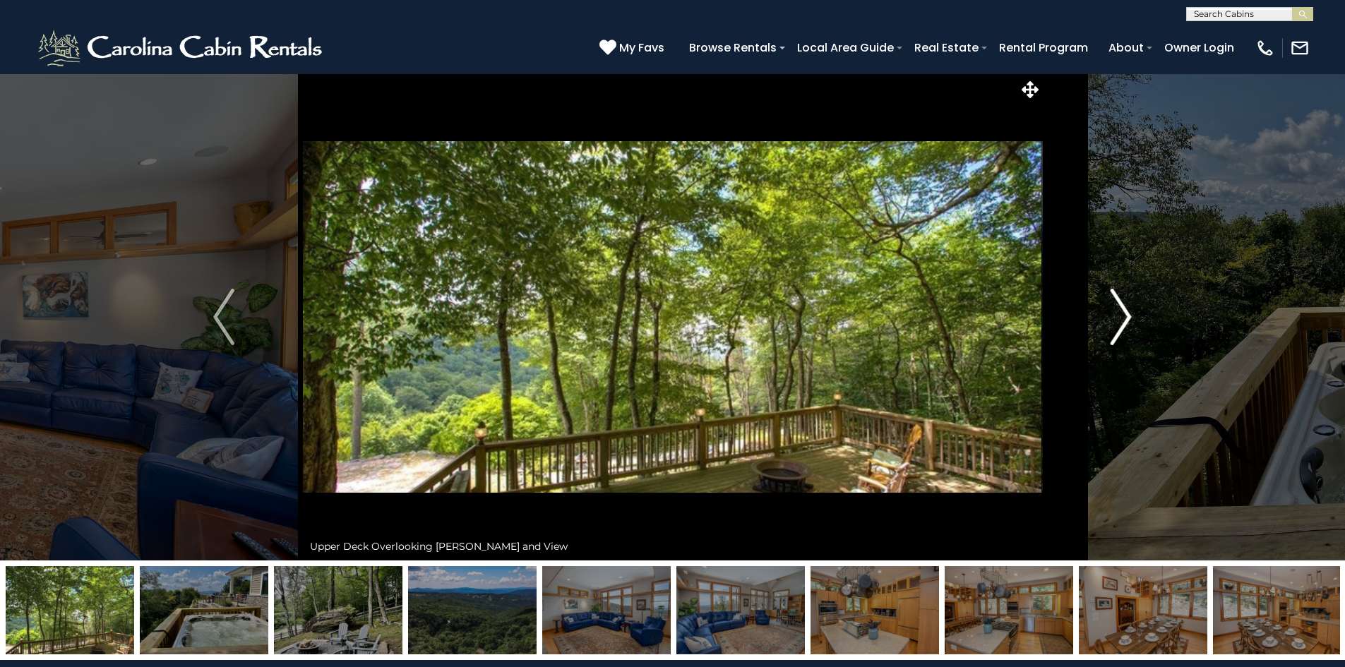
click at [1118, 309] on img "Next" at bounding box center [1121, 317] width 21 height 57
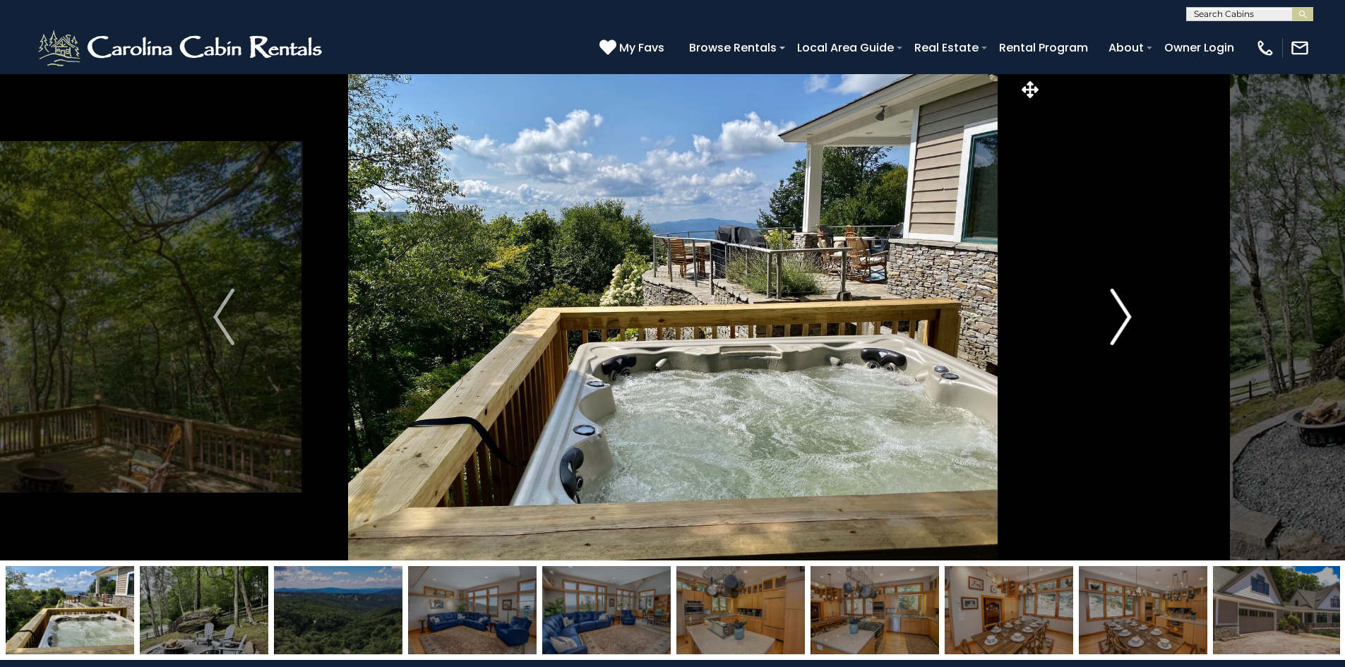
click at [1118, 309] on img "Next" at bounding box center [1121, 317] width 21 height 57
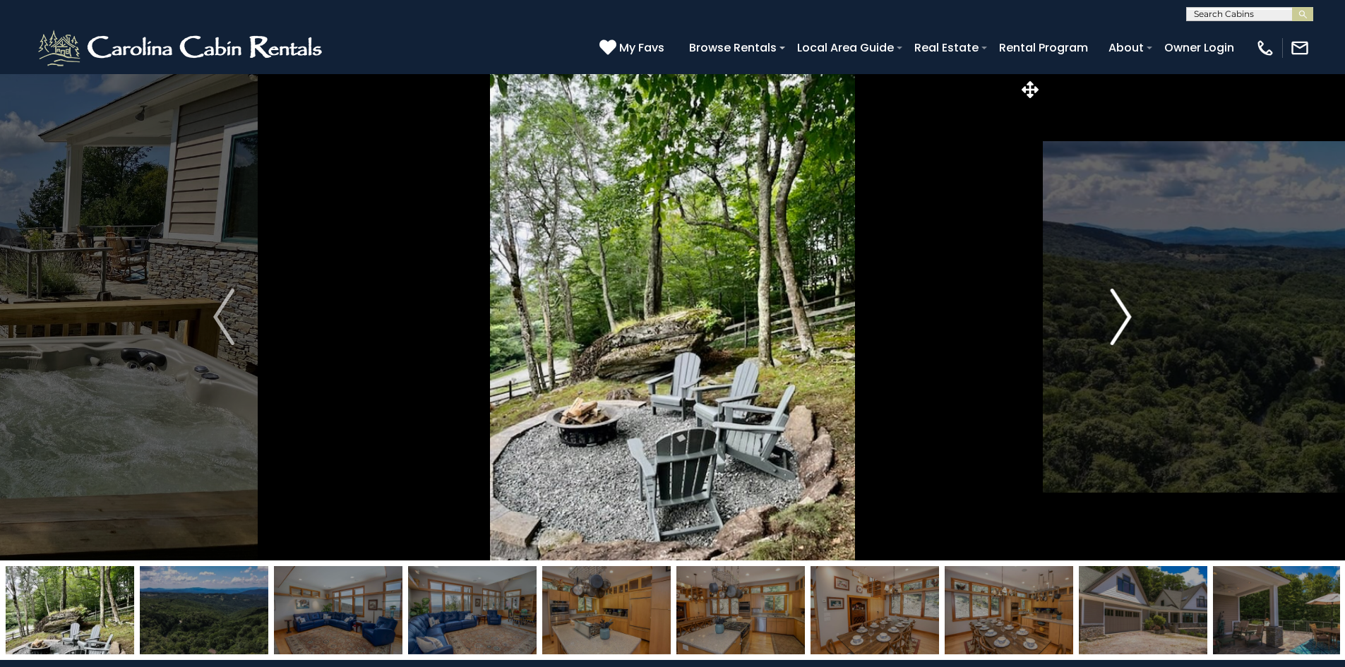
click at [1118, 309] on img "Next" at bounding box center [1121, 317] width 21 height 57
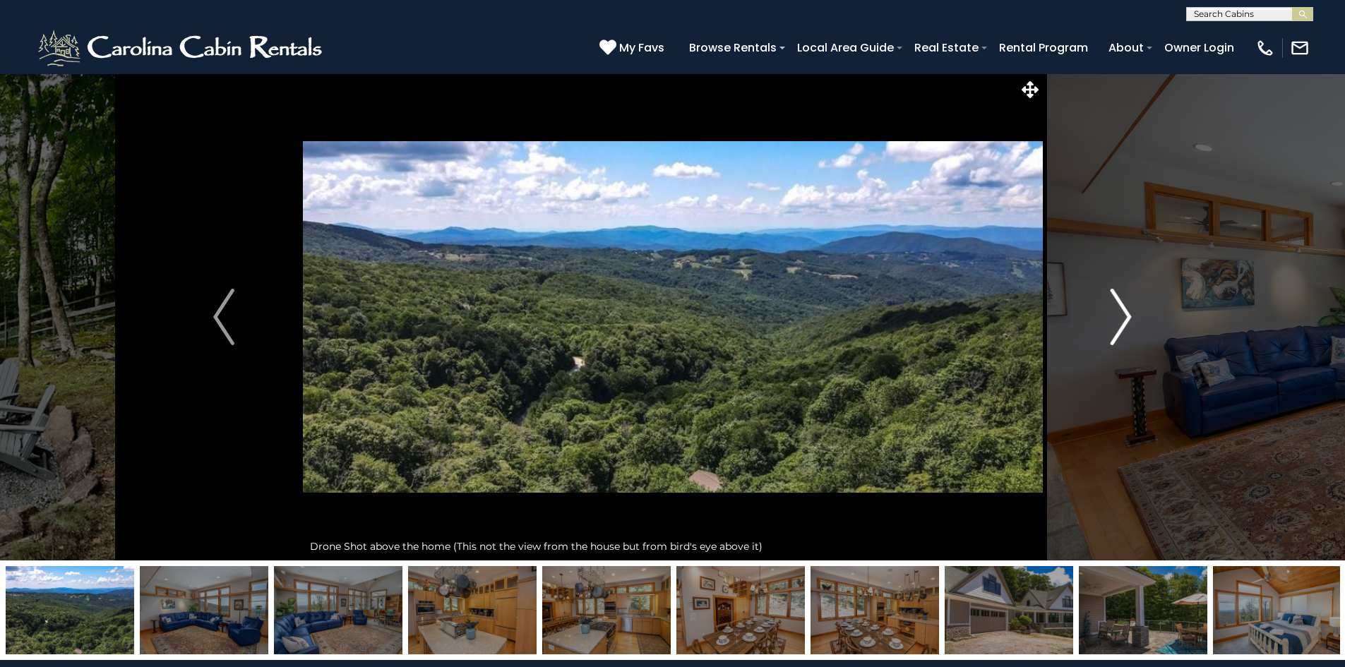
click at [1118, 309] on img "Next" at bounding box center [1121, 317] width 21 height 57
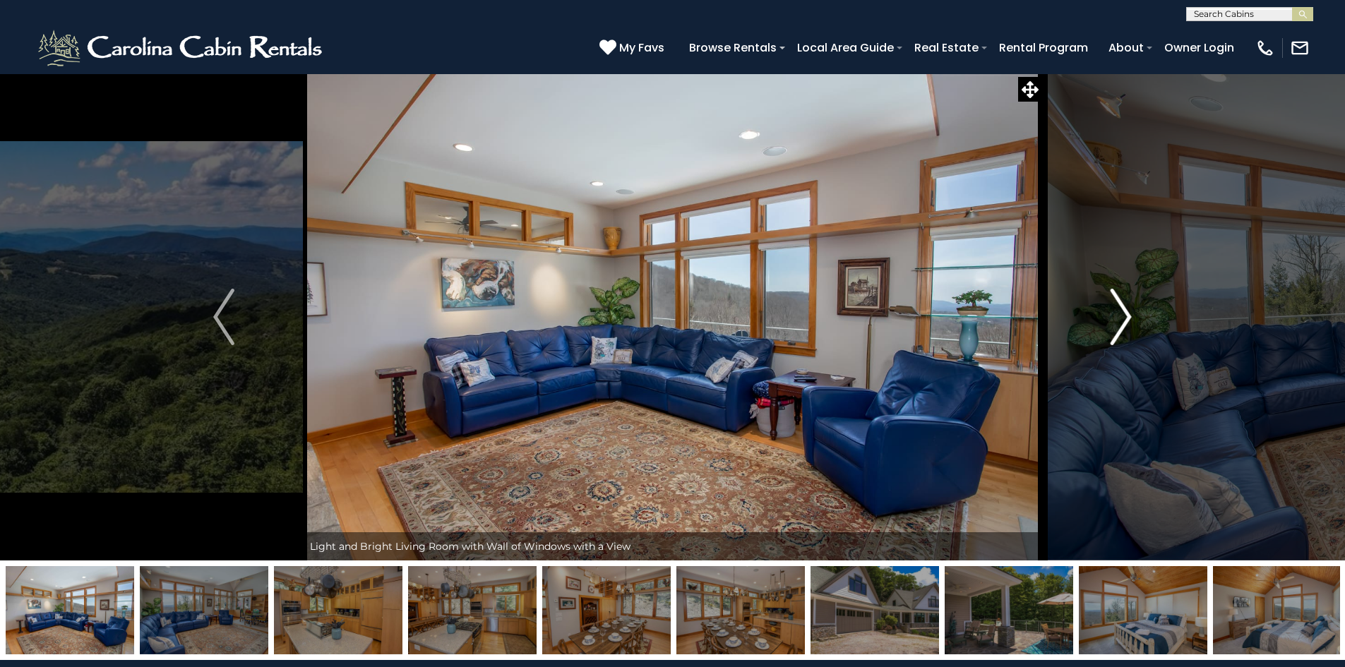
click at [1118, 309] on img "Next" at bounding box center [1121, 317] width 21 height 57
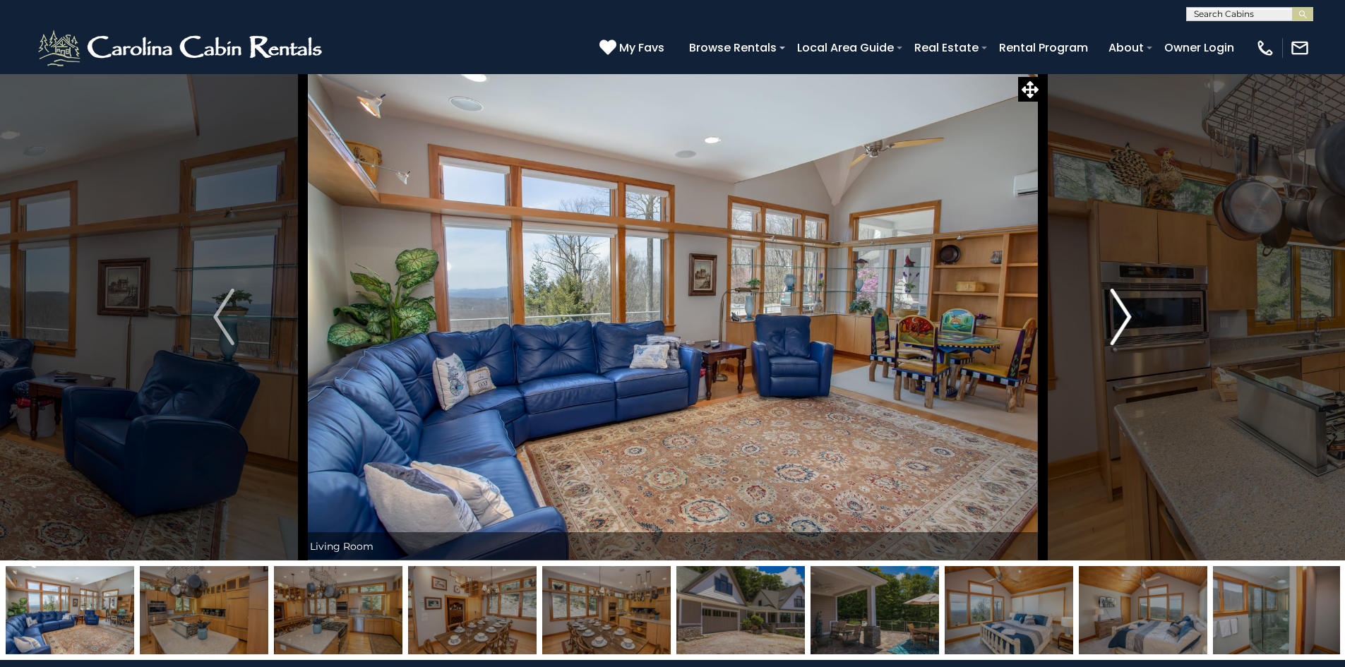
click at [1118, 309] on img "Next" at bounding box center [1121, 317] width 21 height 57
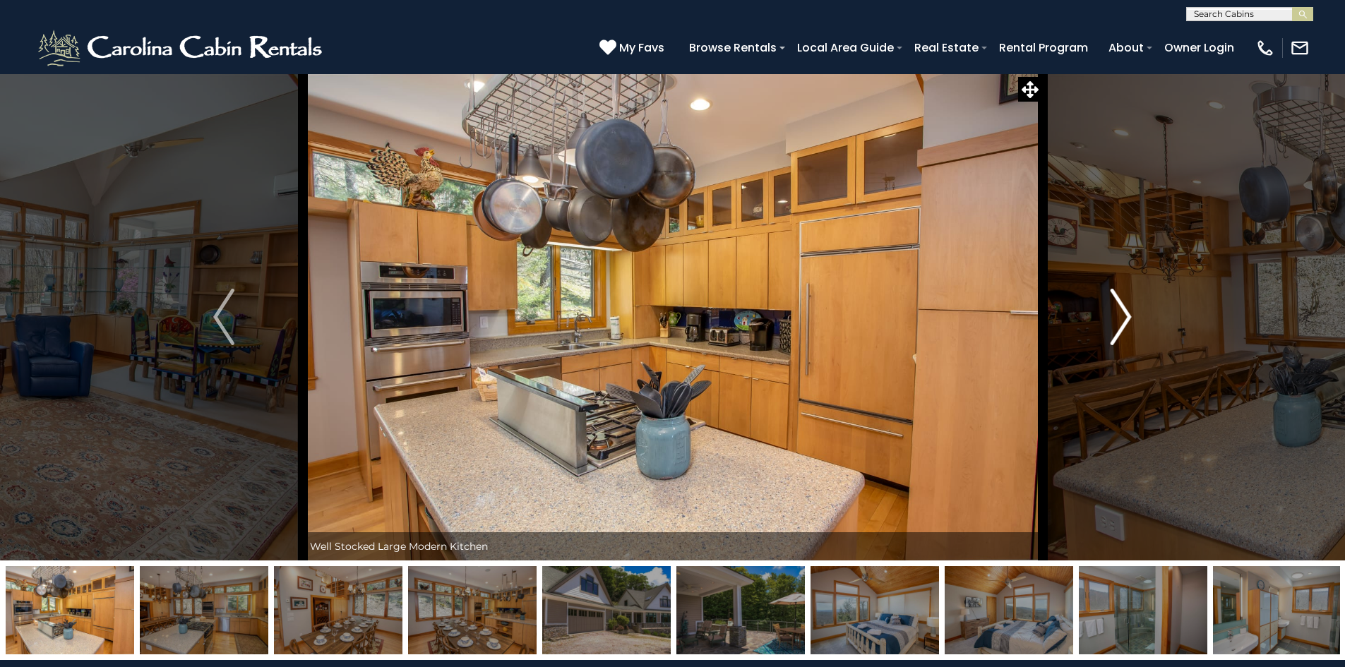
click at [1118, 309] on img "Next" at bounding box center [1121, 317] width 21 height 57
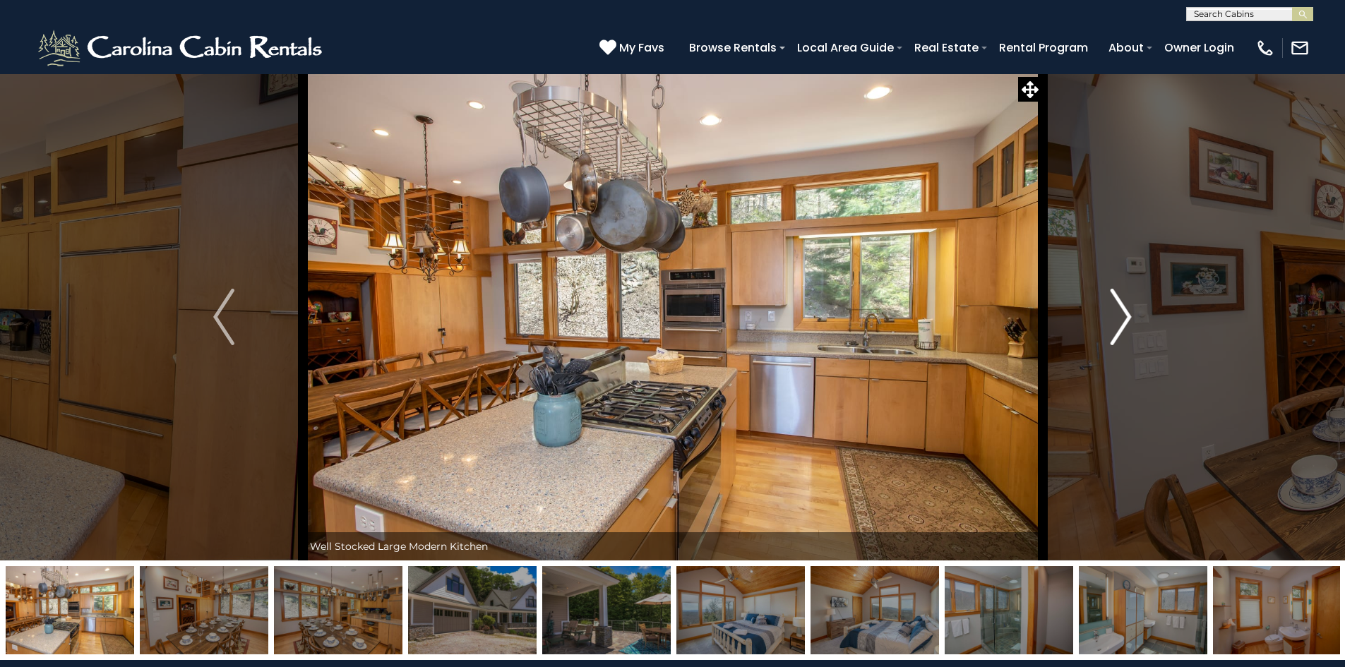
click at [1118, 309] on img "Next" at bounding box center [1121, 317] width 21 height 57
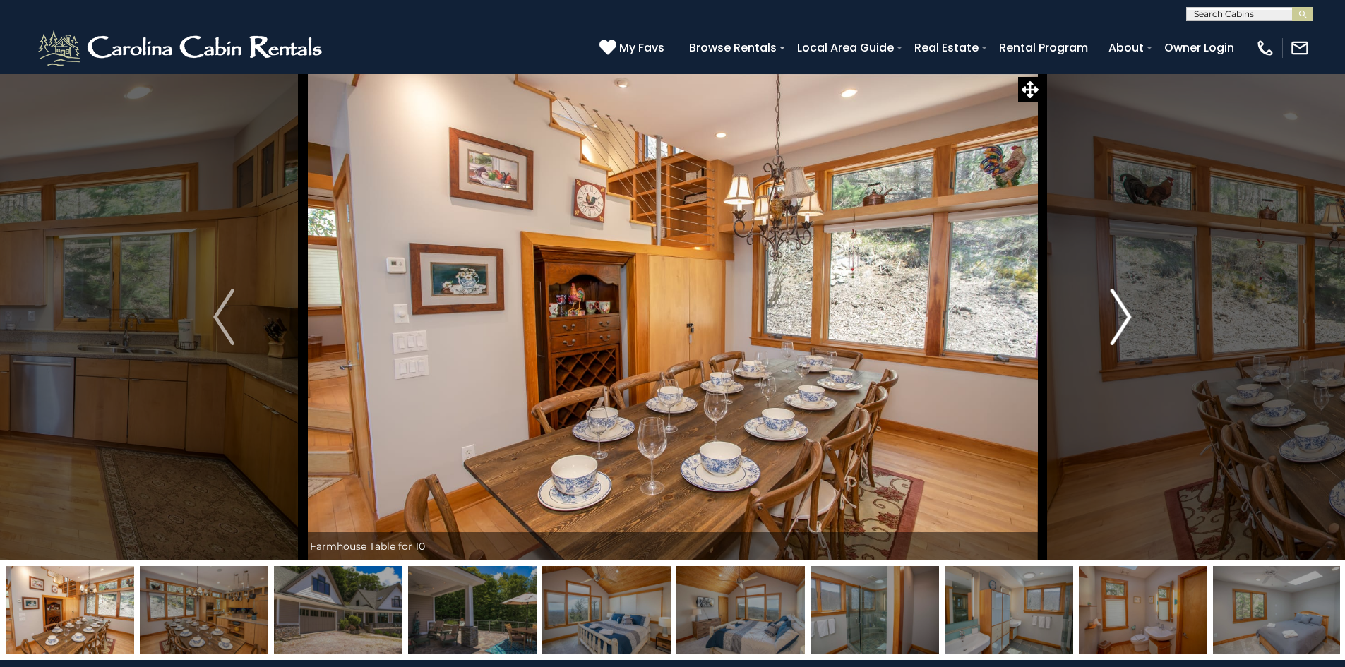
click at [1118, 309] on img "Next" at bounding box center [1121, 317] width 21 height 57
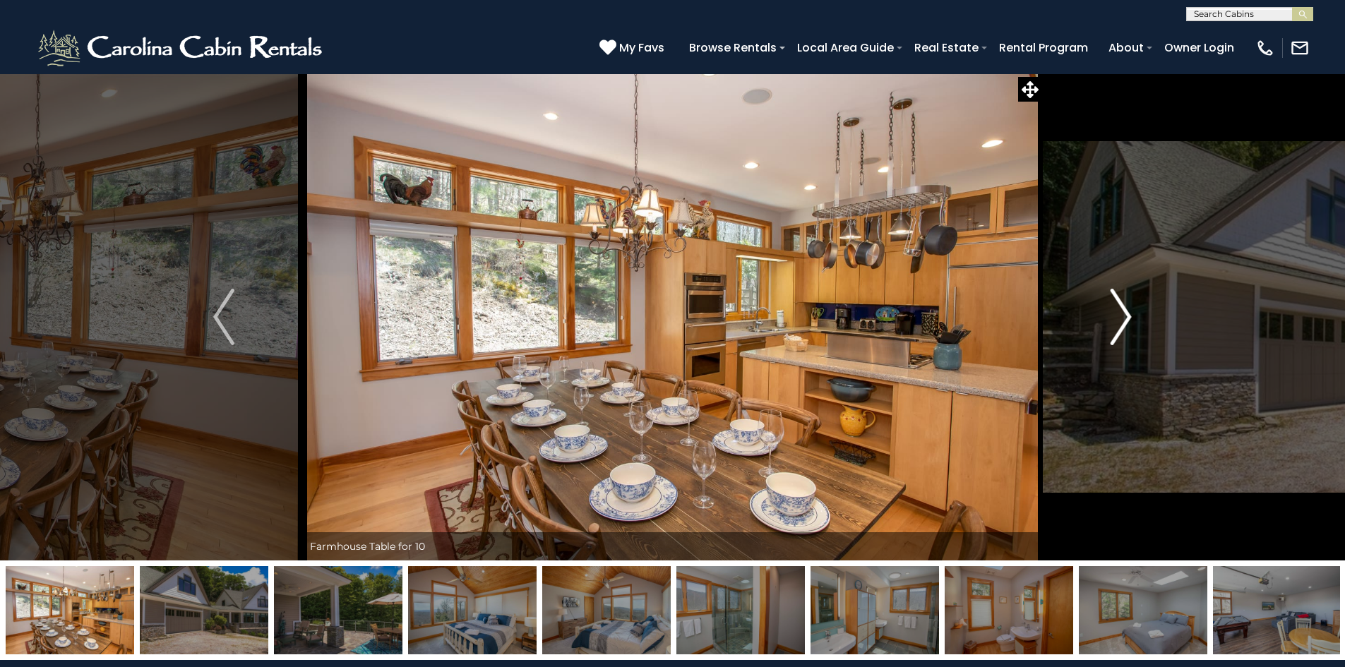
click at [1118, 309] on img "Next" at bounding box center [1121, 317] width 21 height 57
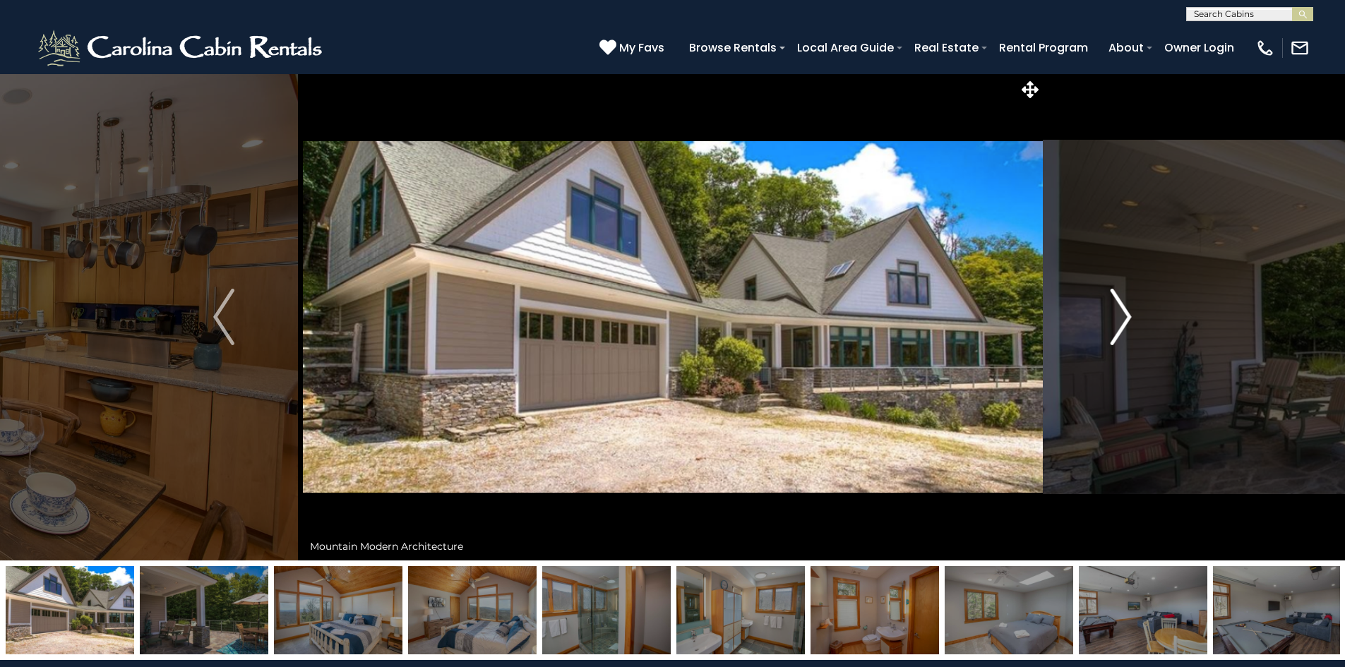
click at [1118, 309] on img "Next" at bounding box center [1121, 317] width 21 height 57
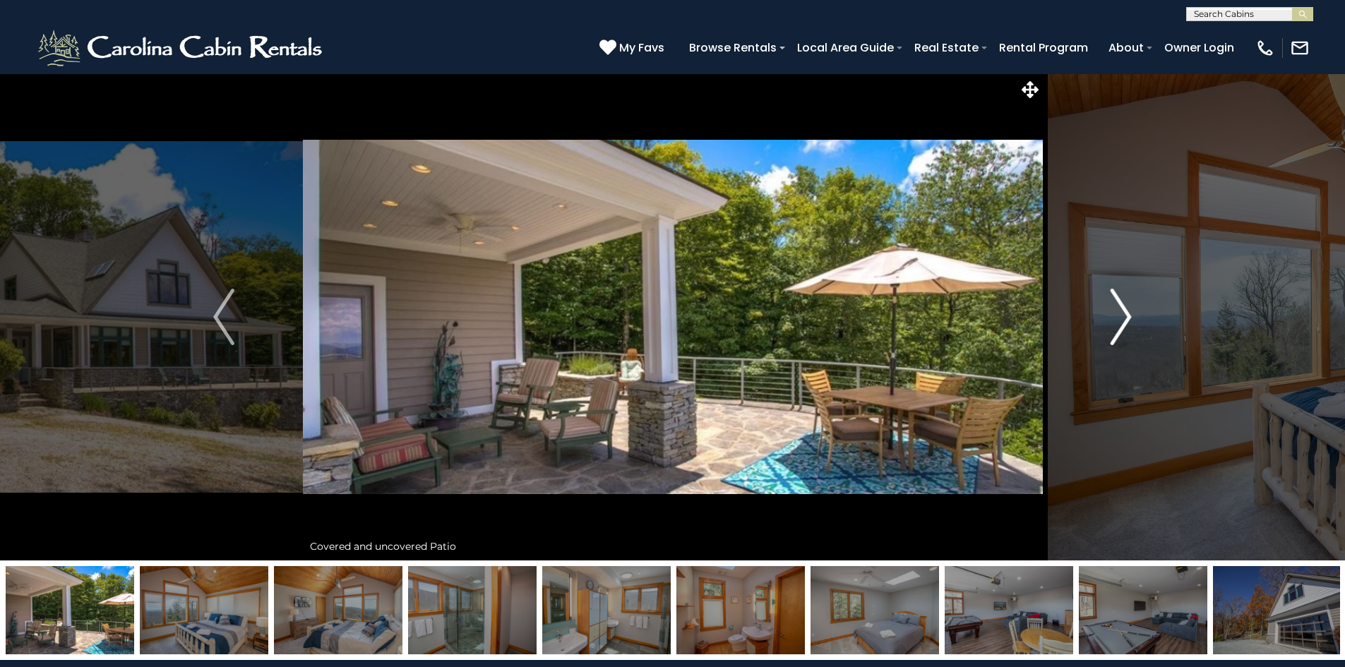
click at [1118, 309] on img "Next" at bounding box center [1121, 317] width 21 height 57
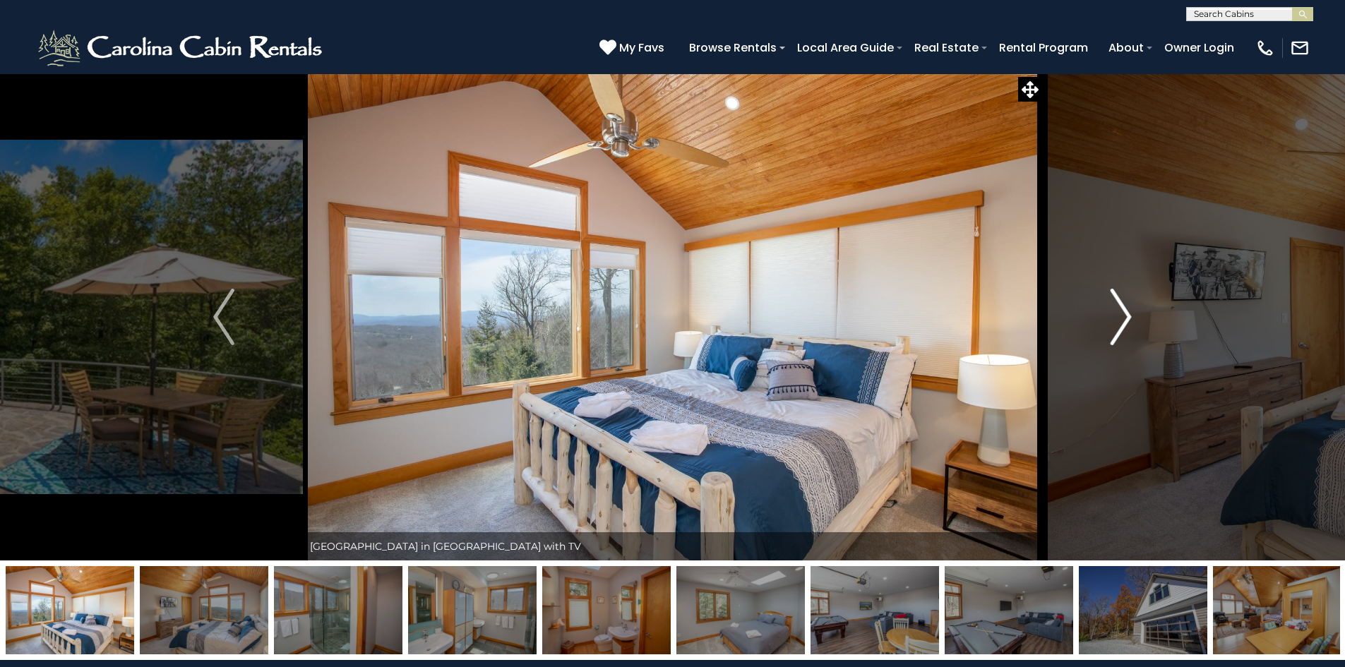
click at [1118, 309] on img "Next" at bounding box center [1121, 317] width 21 height 57
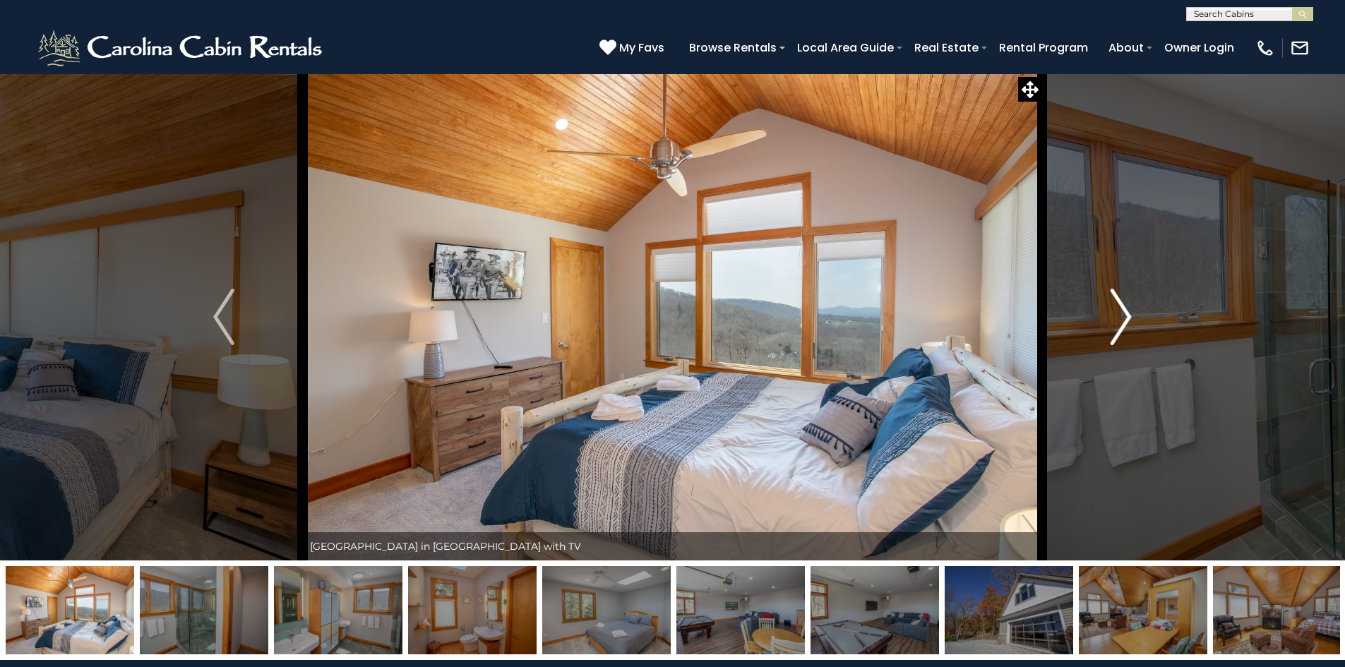
click at [1118, 309] on img "Next" at bounding box center [1121, 317] width 21 height 57
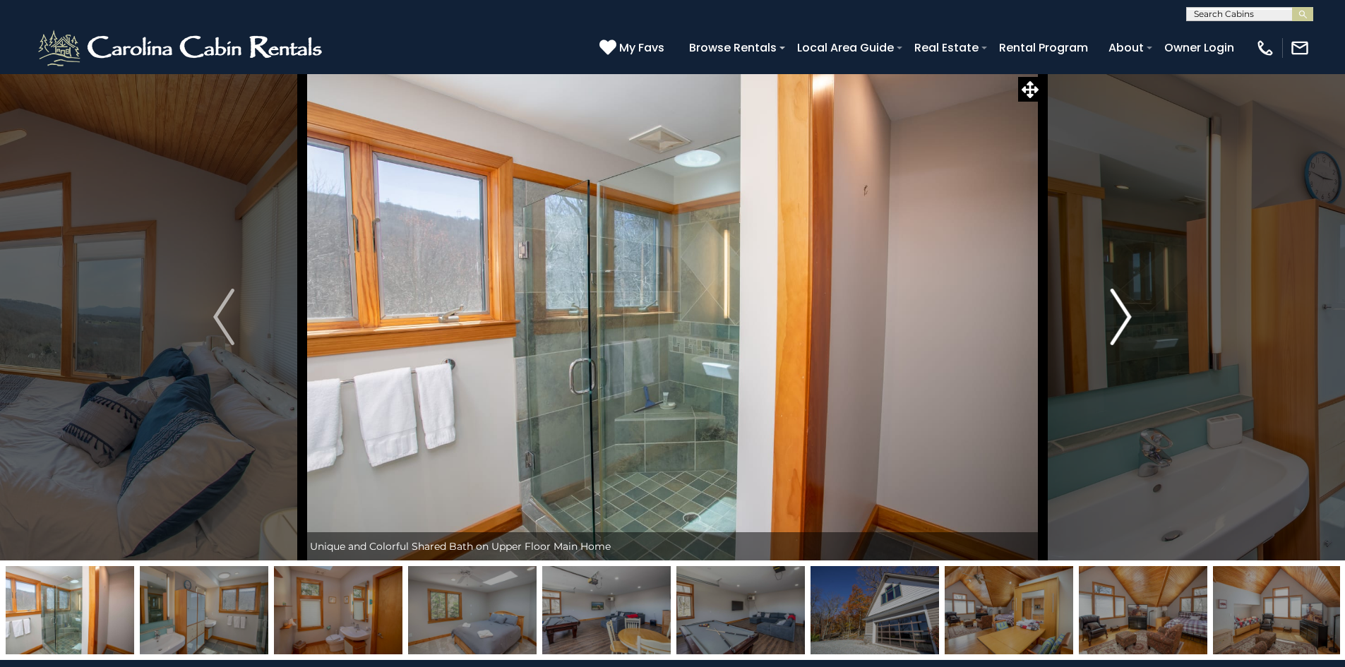
click at [1118, 309] on img "Next" at bounding box center [1121, 317] width 21 height 57
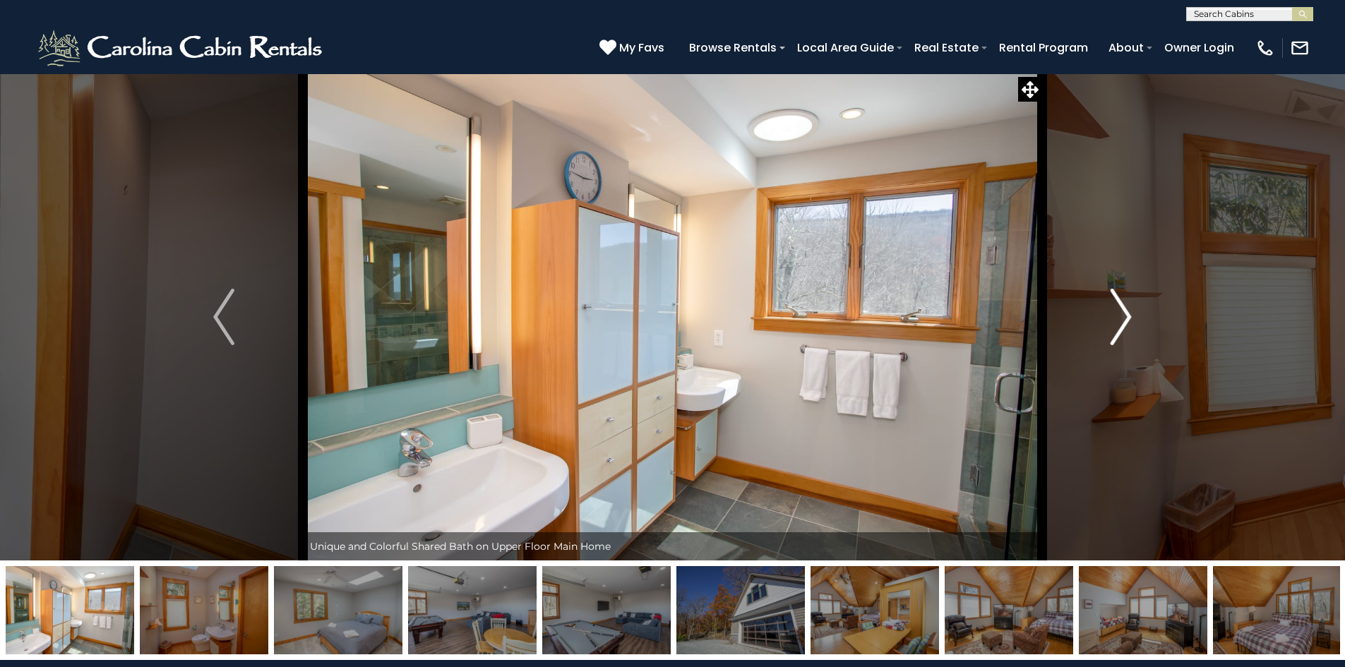
click at [1118, 309] on img "Next" at bounding box center [1121, 317] width 21 height 57
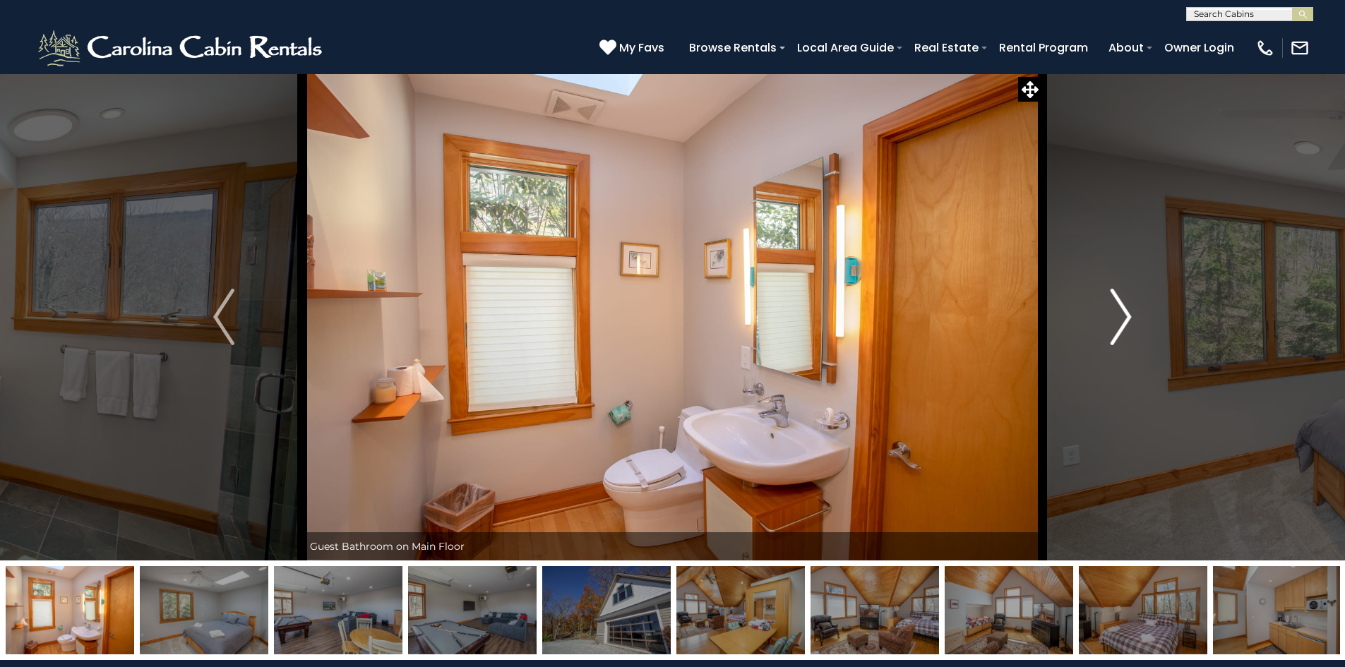
click at [1118, 309] on img "Next" at bounding box center [1121, 317] width 21 height 57
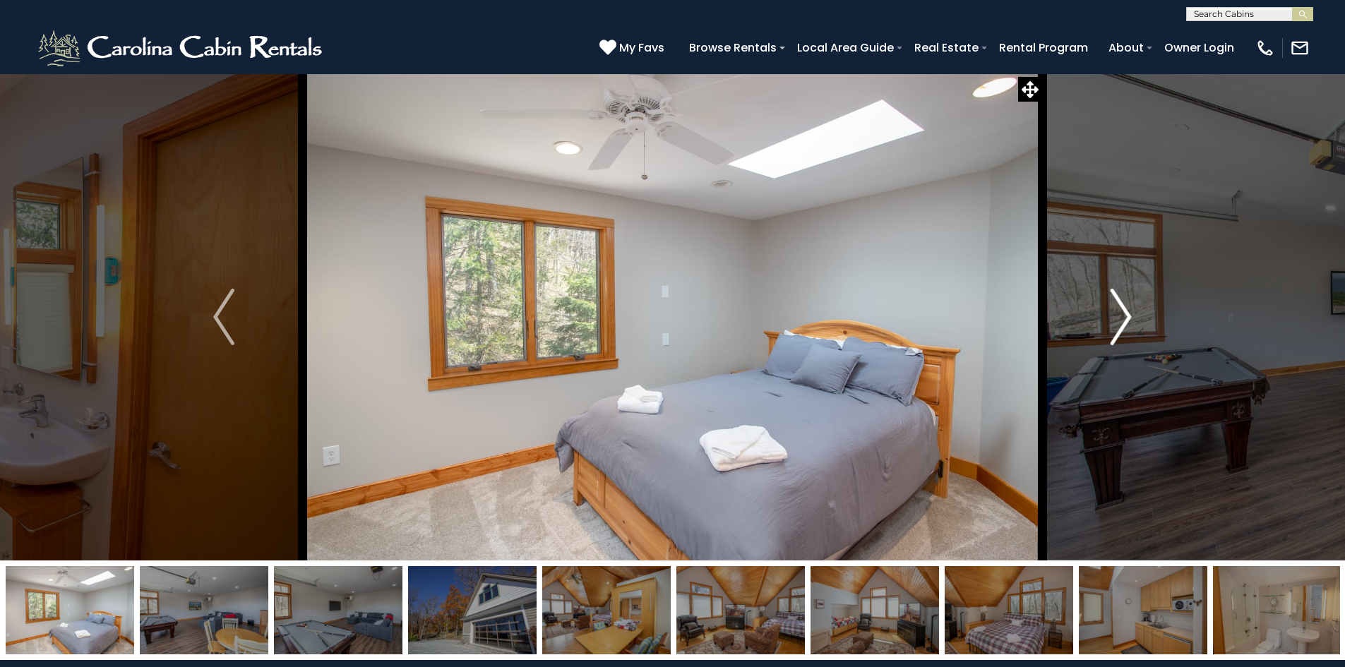
click at [1118, 309] on img "Next" at bounding box center [1121, 317] width 21 height 57
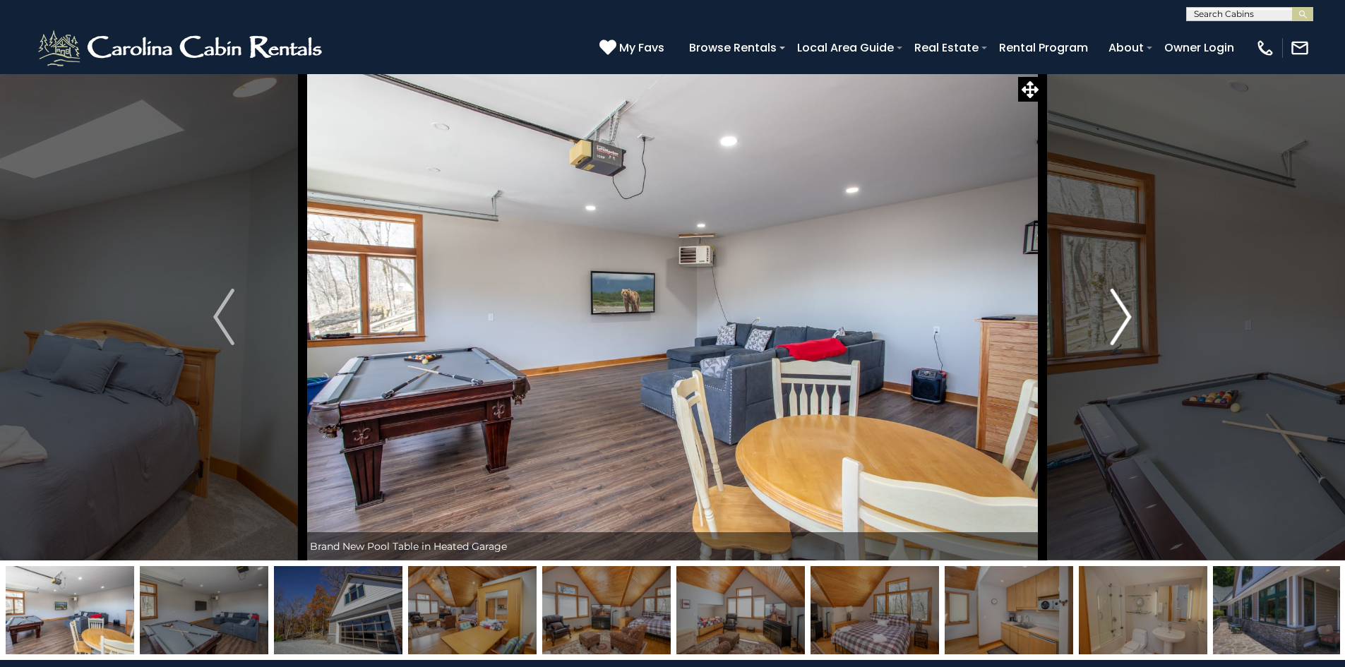
click at [1118, 309] on img "Next" at bounding box center [1121, 317] width 21 height 57
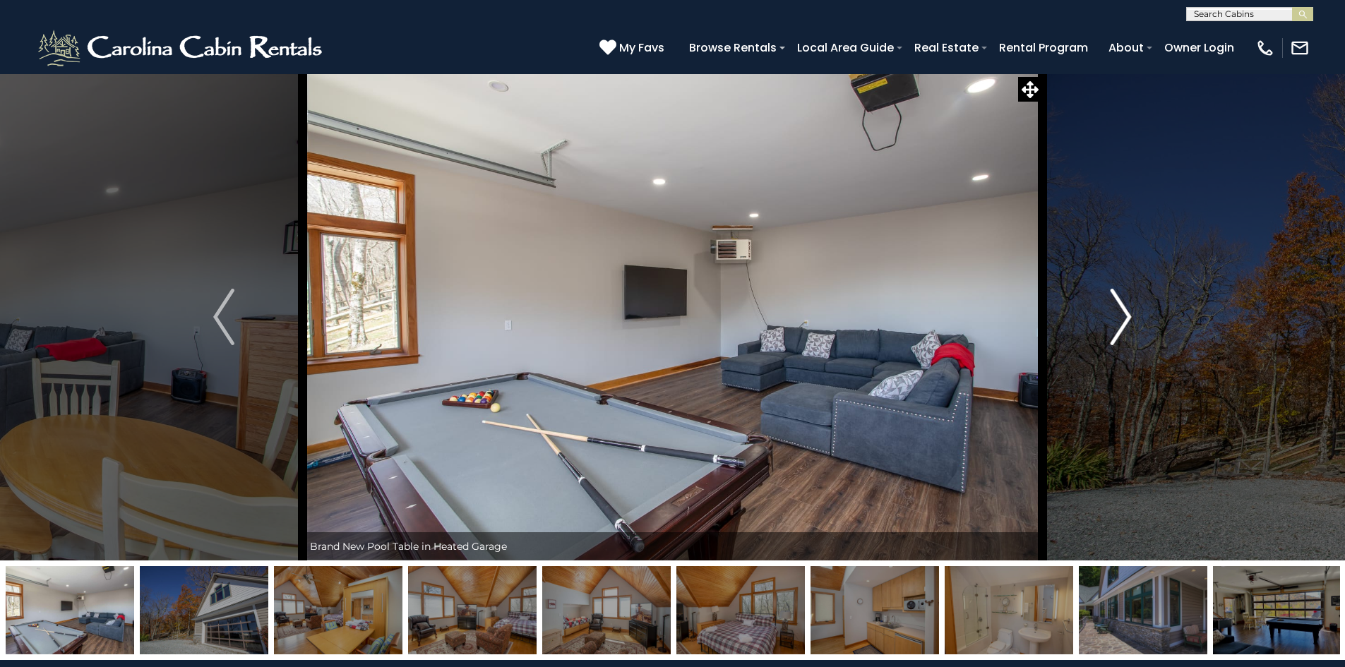
click at [1118, 309] on img "Next" at bounding box center [1121, 317] width 21 height 57
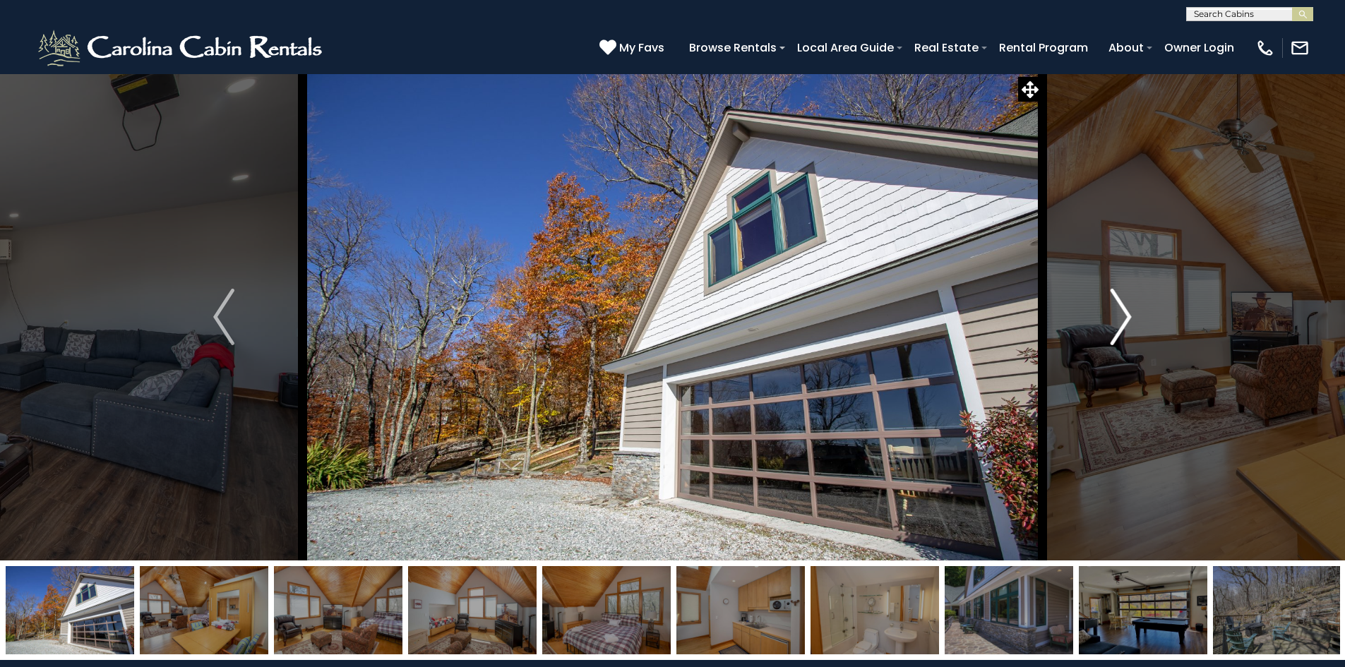
click at [1118, 309] on img "Next" at bounding box center [1121, 317] width 21 height 57
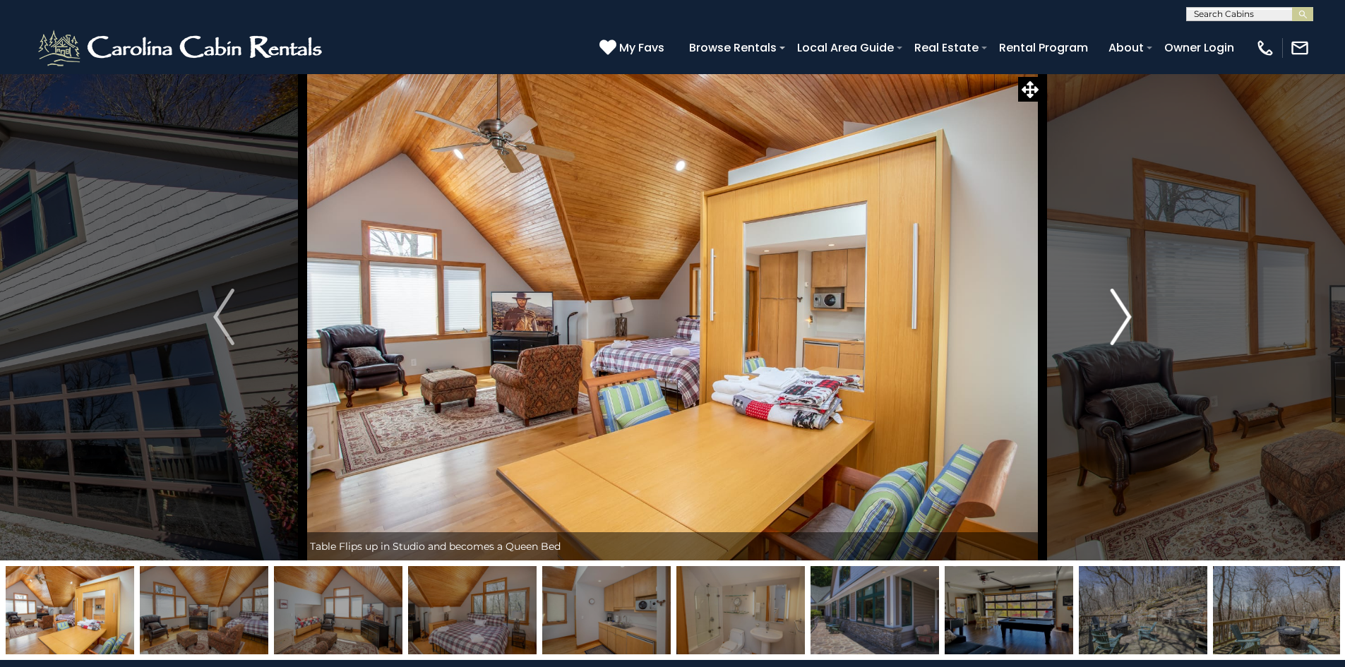
click at [1118, 309] on img "Next" at bounding box center [1121, 317] width 21 height 57
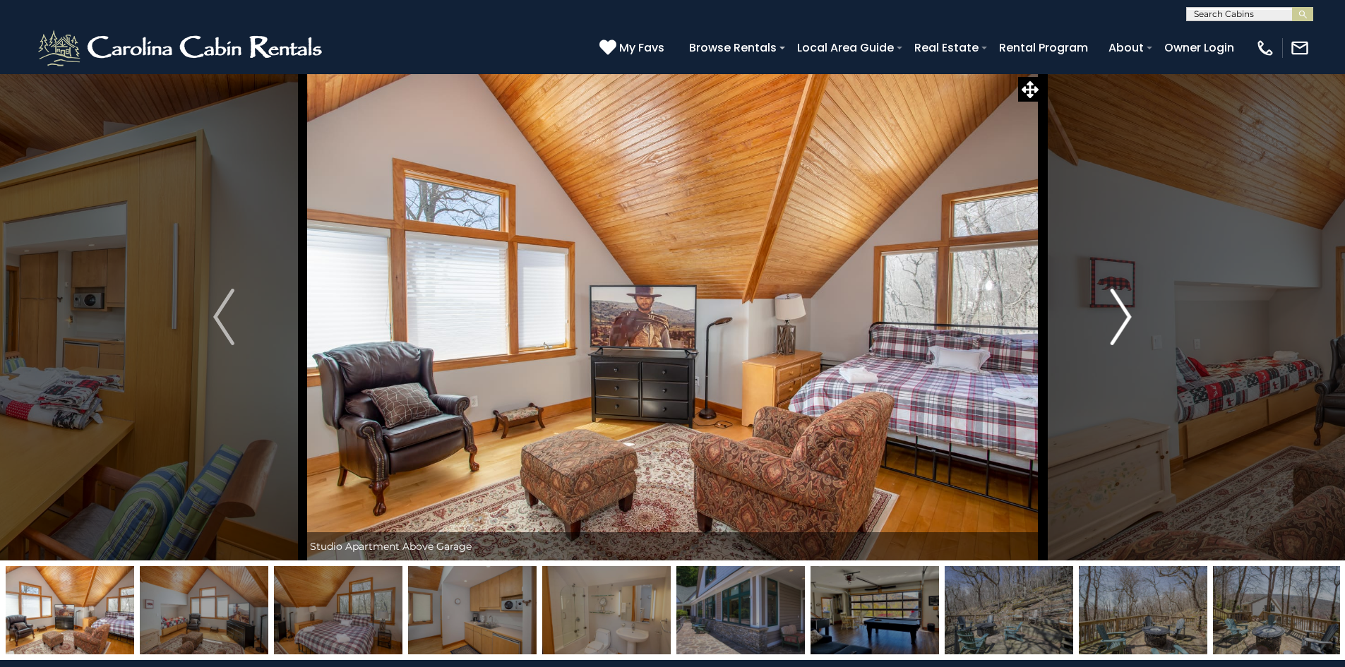
click at [1118, 309] on img "Next" at bounding box center [1121, 317] width 21 height 57
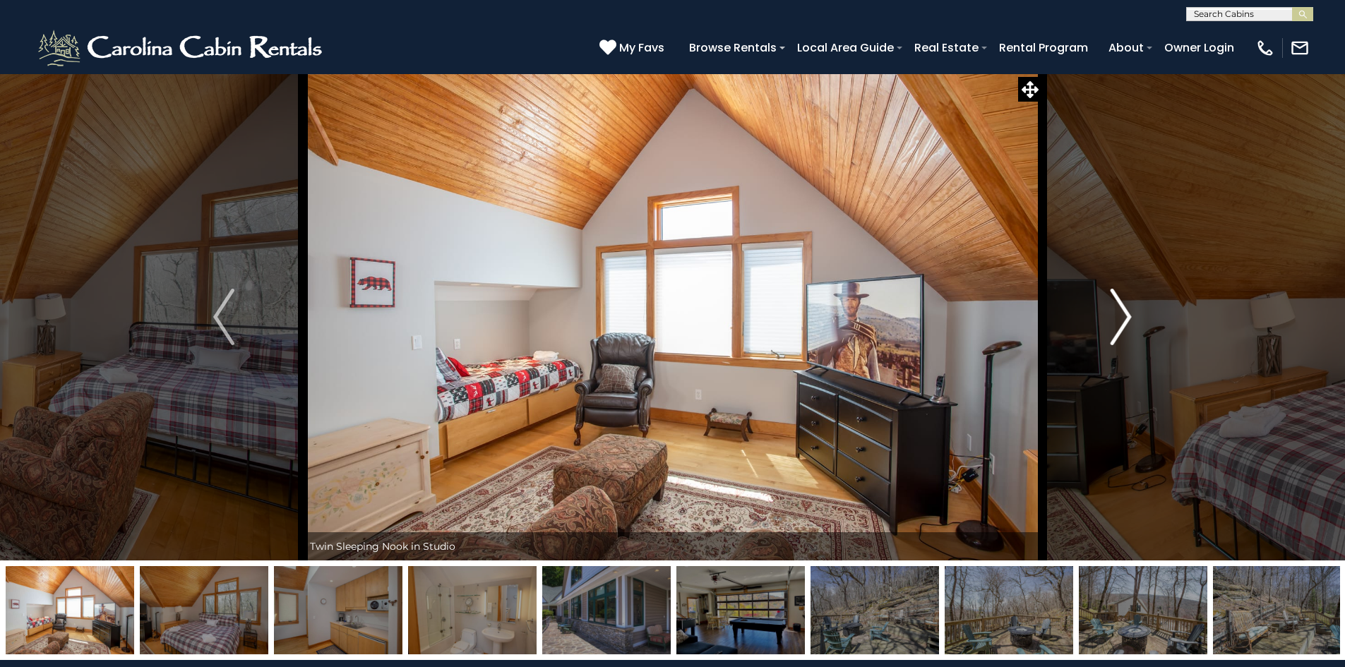
click at [1118, 309] on img "Next" at bounding box center [1121, 317] width 21 height 57
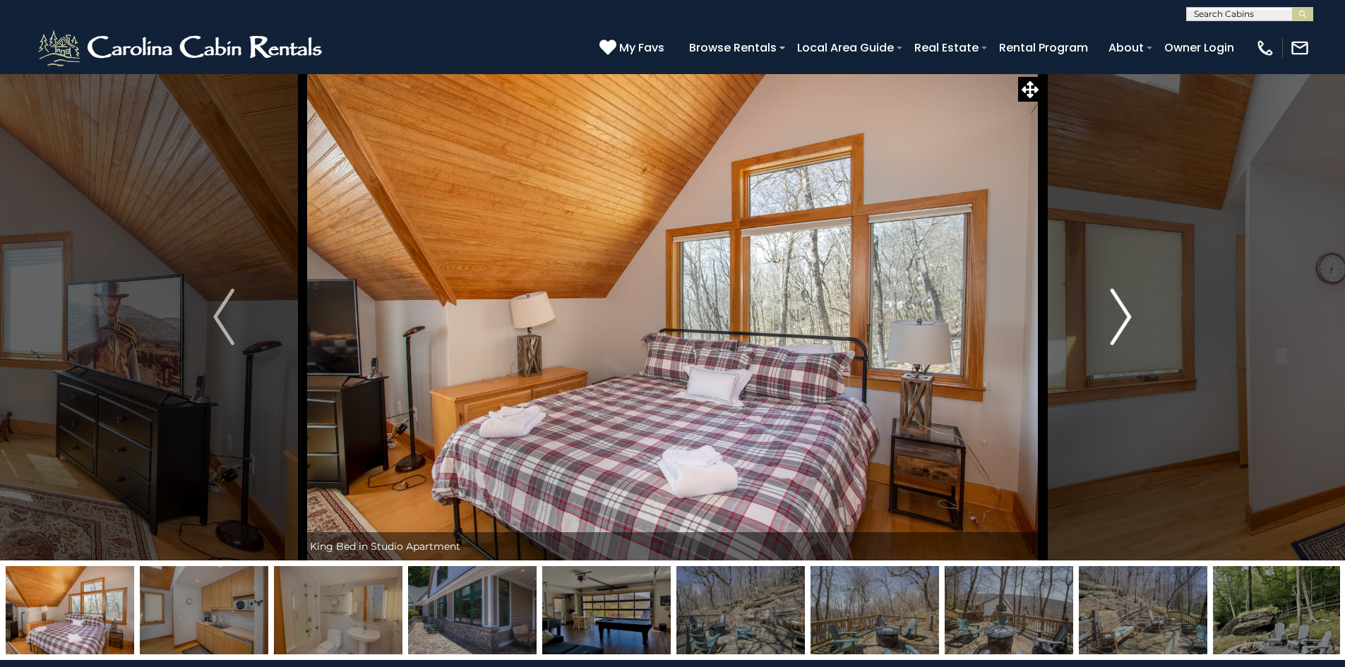
click at [1118, 309] on img "Next" at bounding box center [1121, 317] width 21 height 57
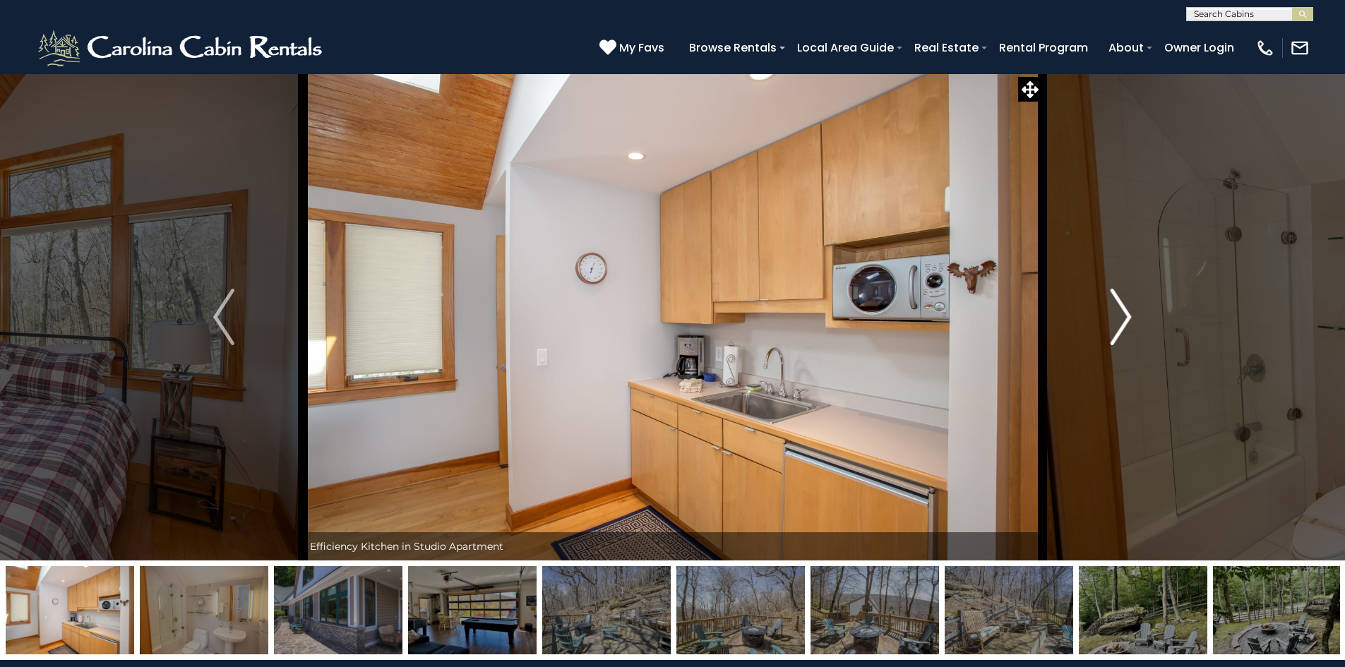
click at [1118, 309] on img "Next" at bounding box center [1121, 317] width 21 height 57
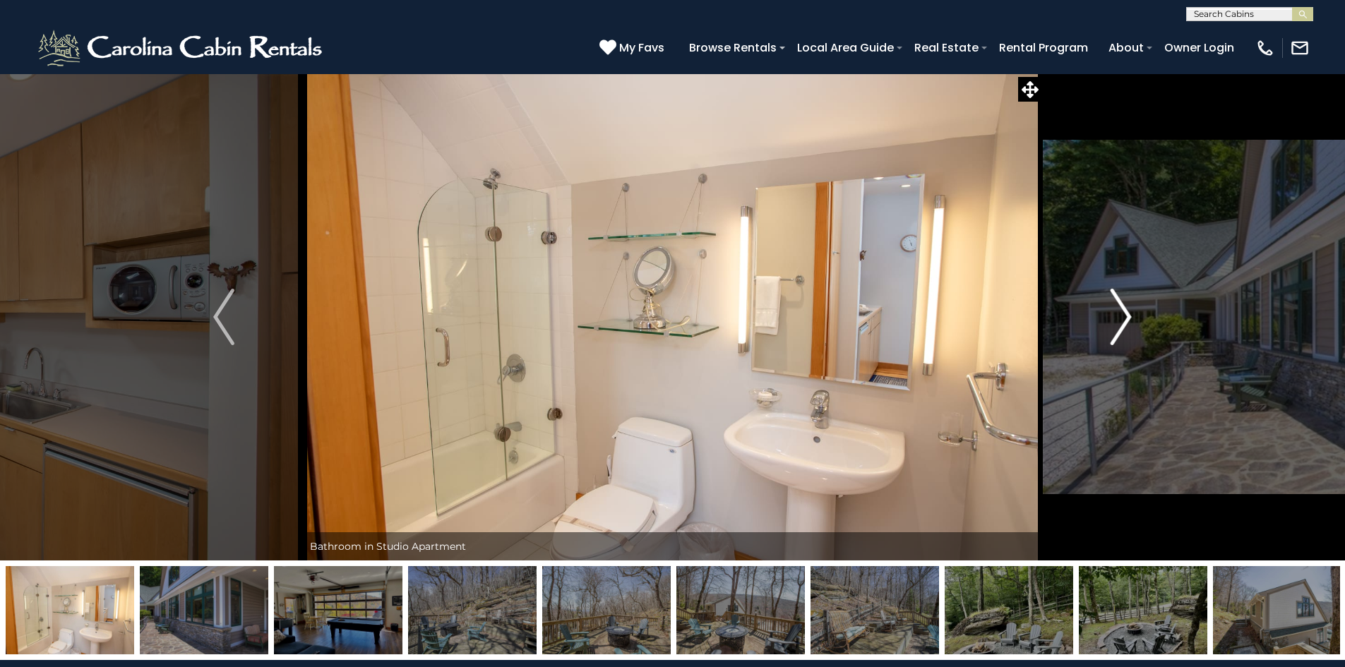
click at [1118, 309] on img "Next" at bounding box center [1121, 317] width 21 height 57
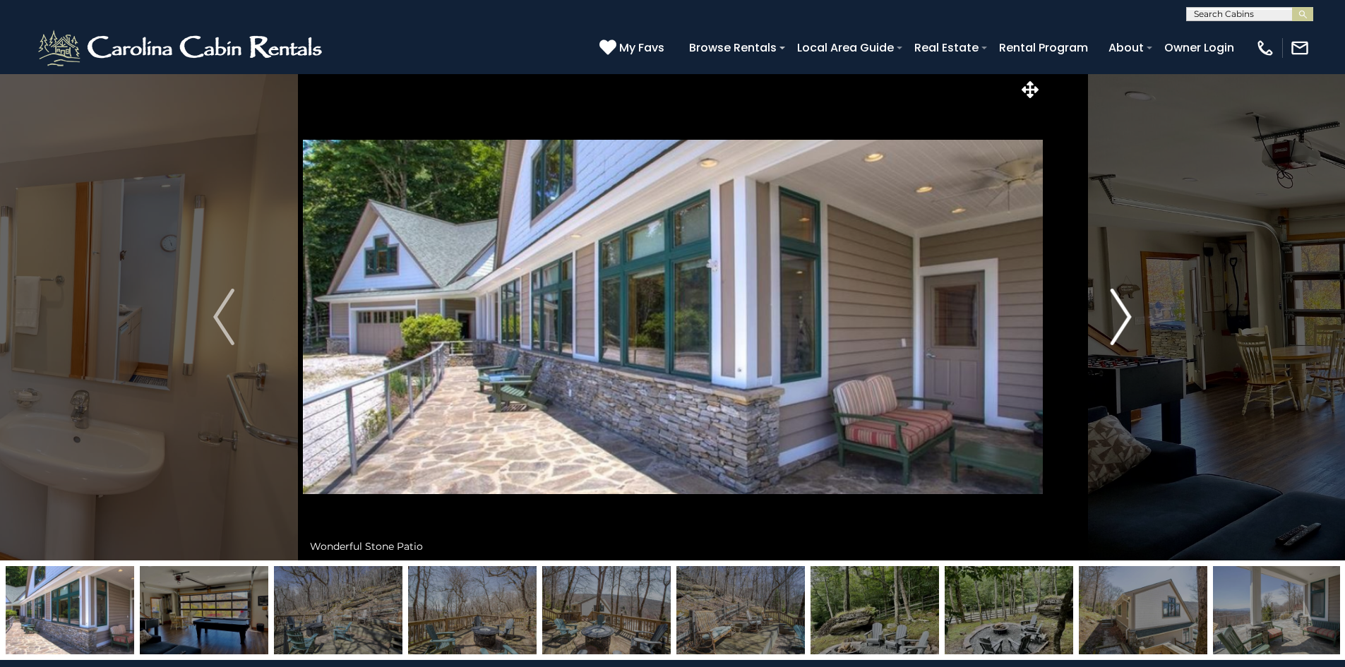
click at [1118, 309] on img "Next" at bounding box center [1121, 317] width 21 height 57
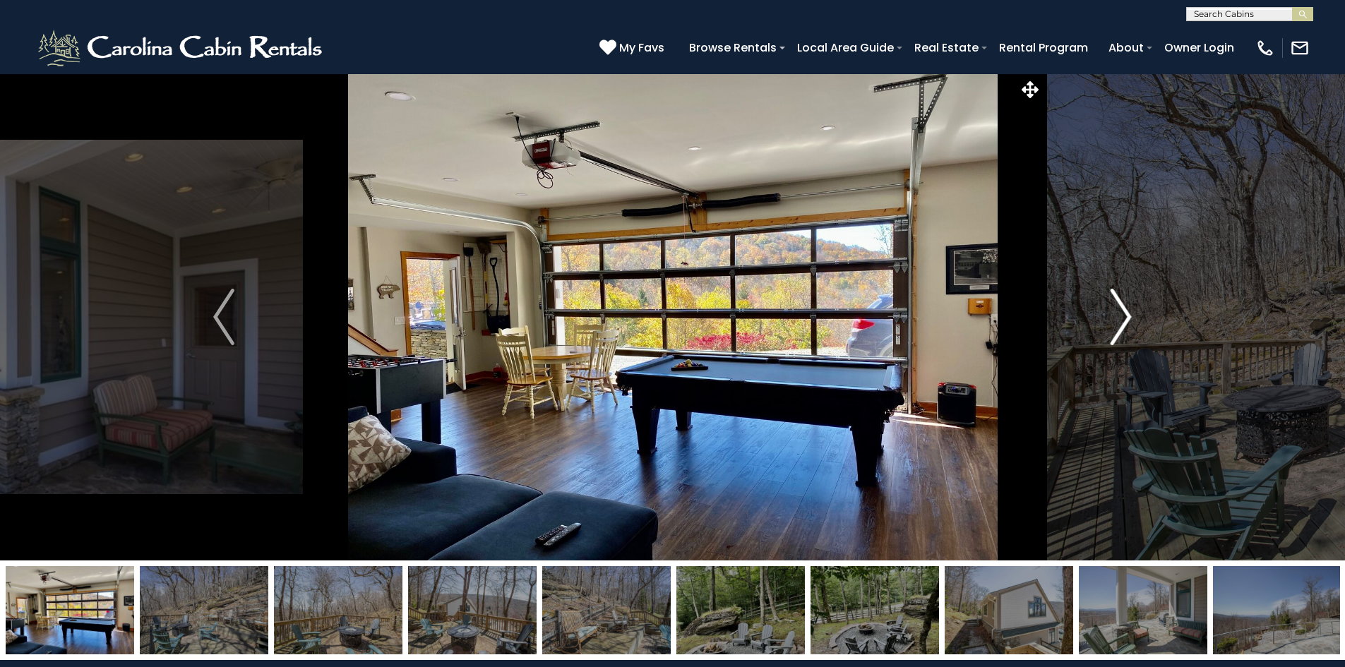
click at [1118, 309] on img "Next" at bounding box center [1121, 317] width 21 height 57
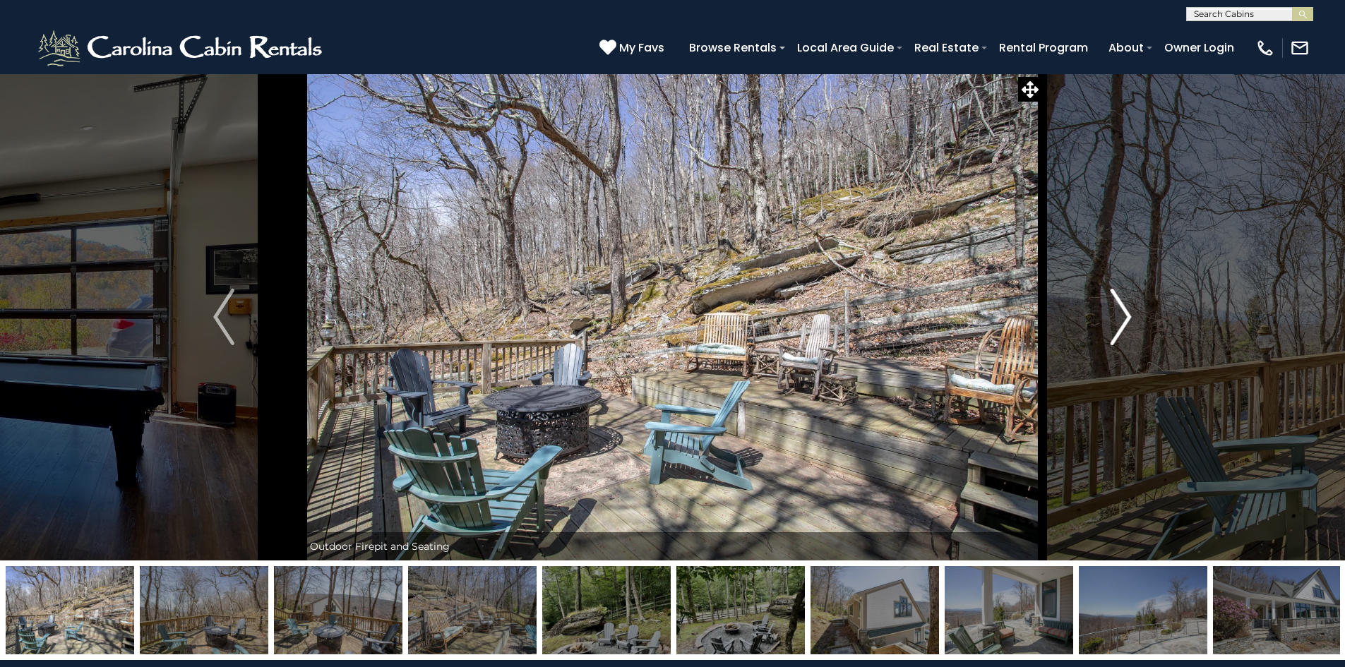
click at [1118, 309] on img "Next" at bounding box center [1121, 317] width 21 height 57
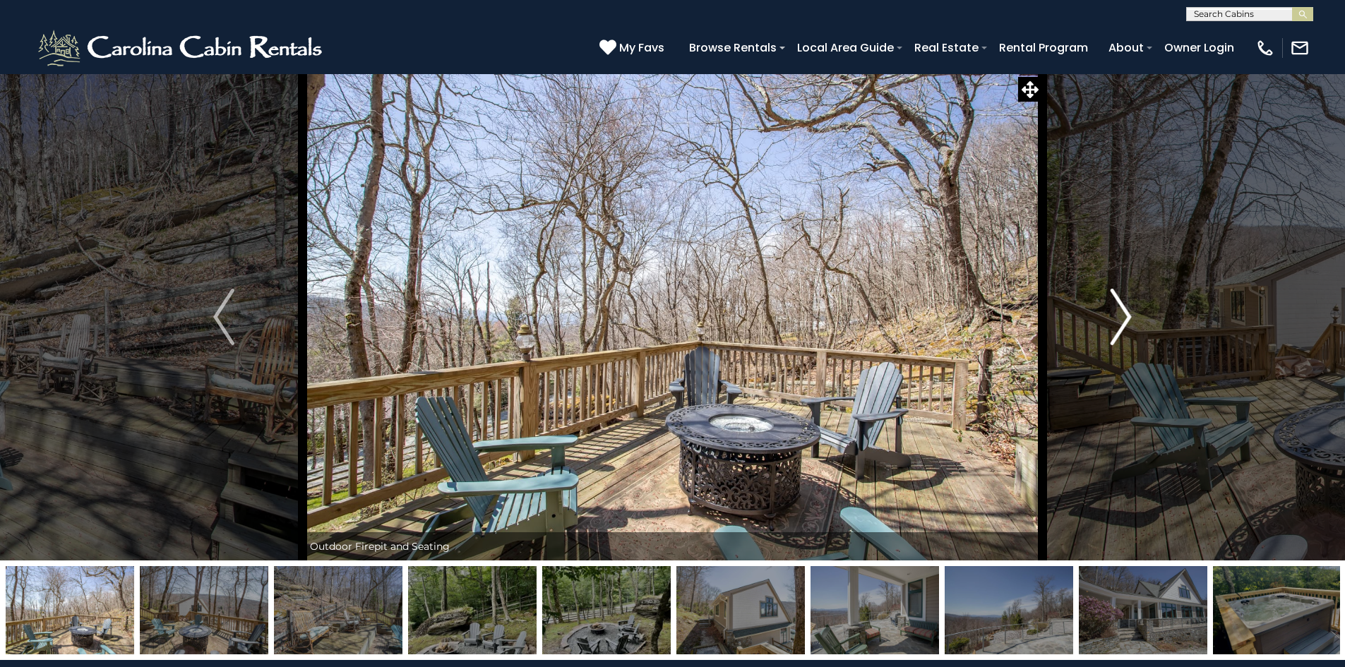
click at [1118, 309] on img "Next" at bounding box center [1121, 317] width 21 height 57
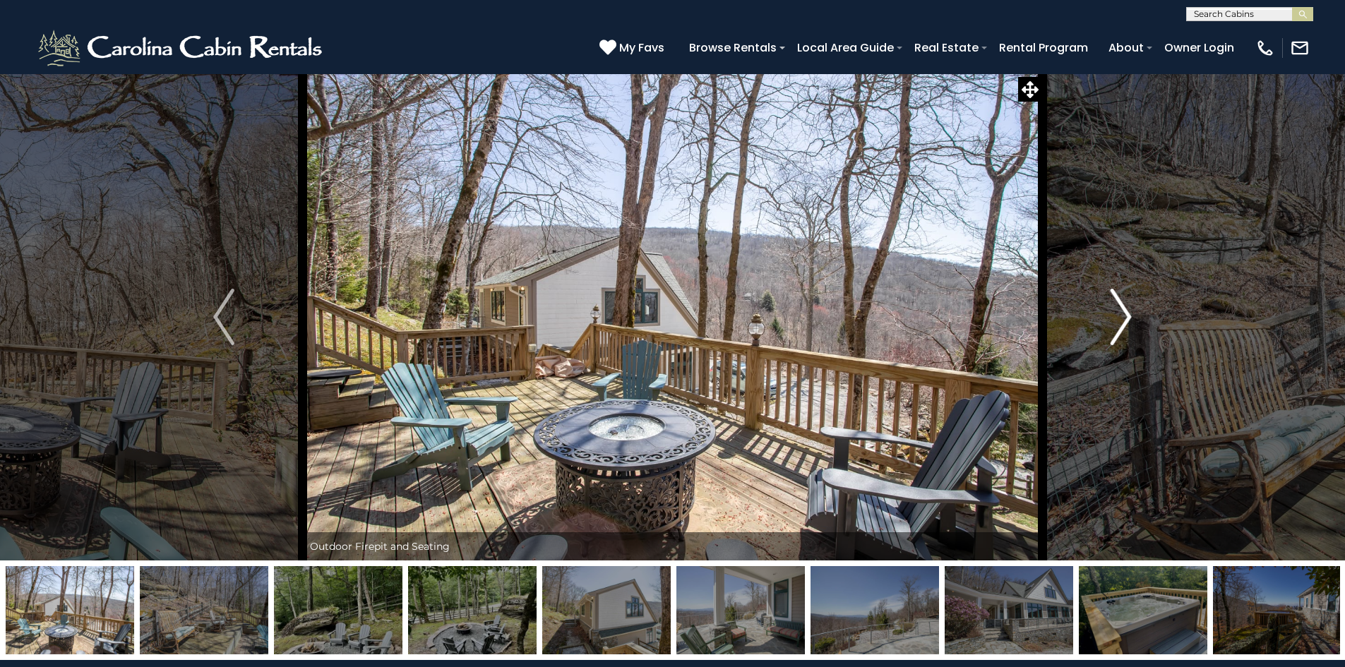
click at [1118, 309] on img "Next" at bounding box center [1121, 317] width 21 height 57
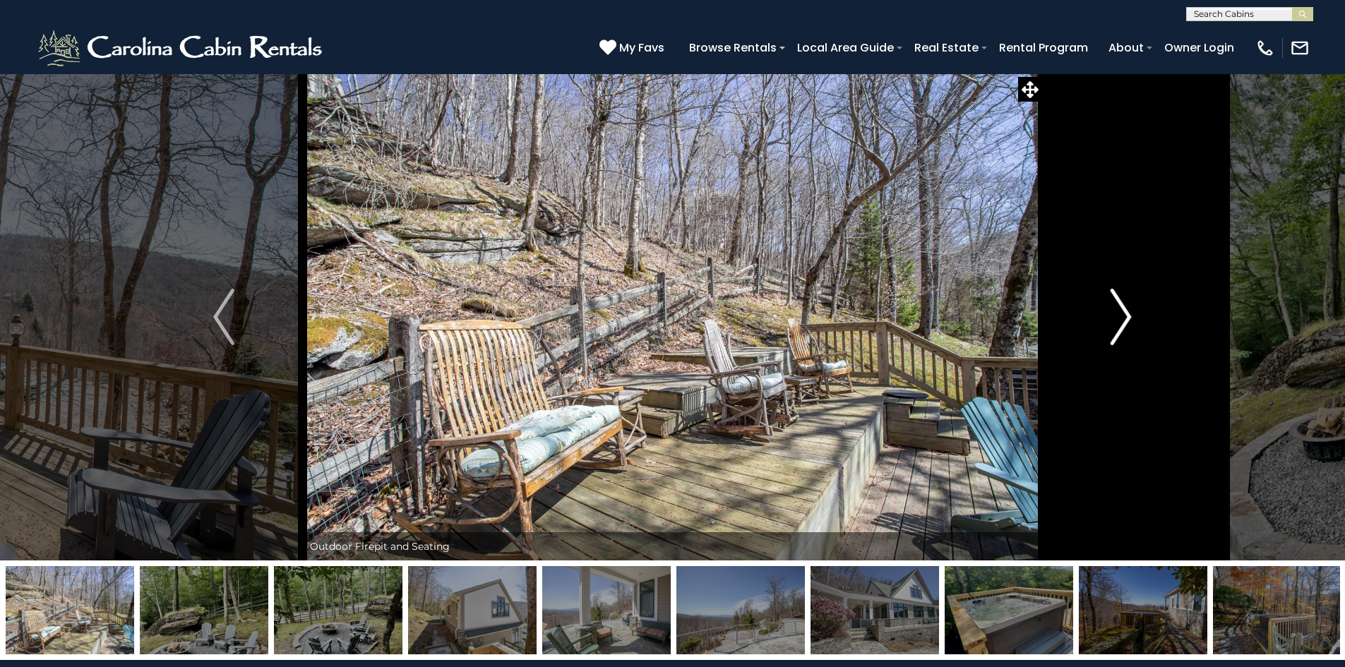
click at [1118, 309] on img "Next" at bounding box center [1121, 317] width 21 height 57
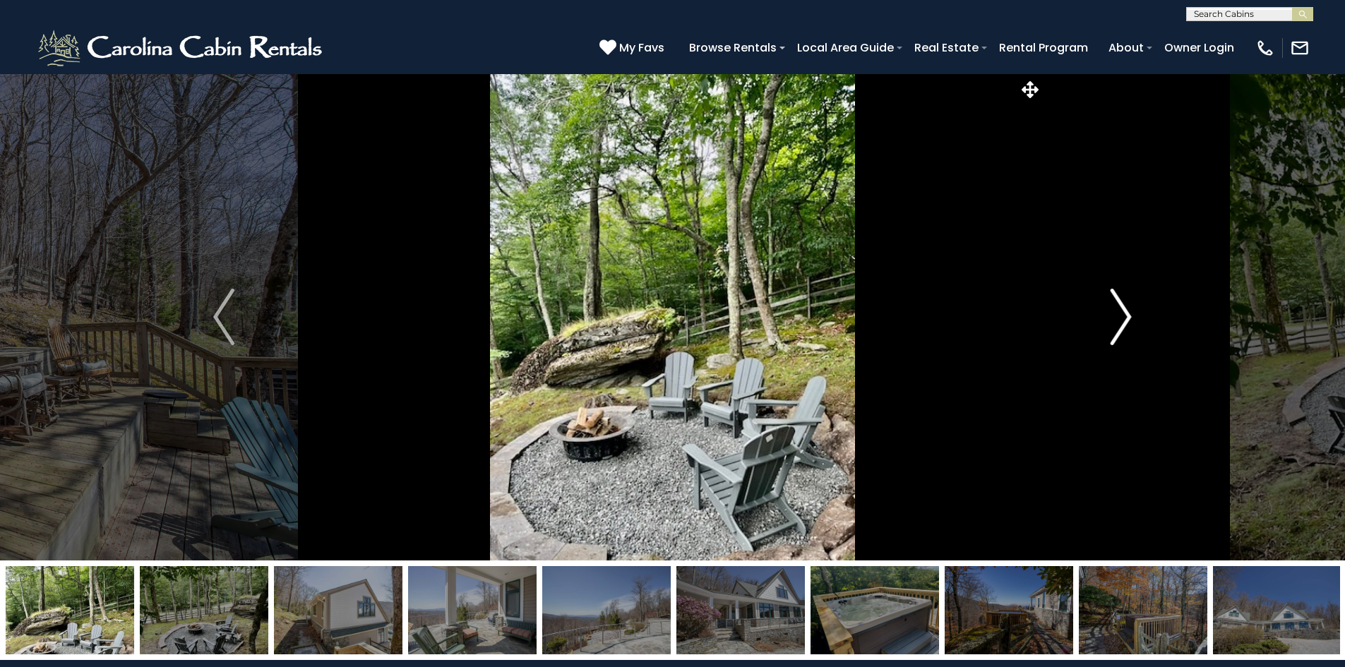
click at [1118, 309] on img "Next" at bounding box center [1121, 317] width 21 height 57
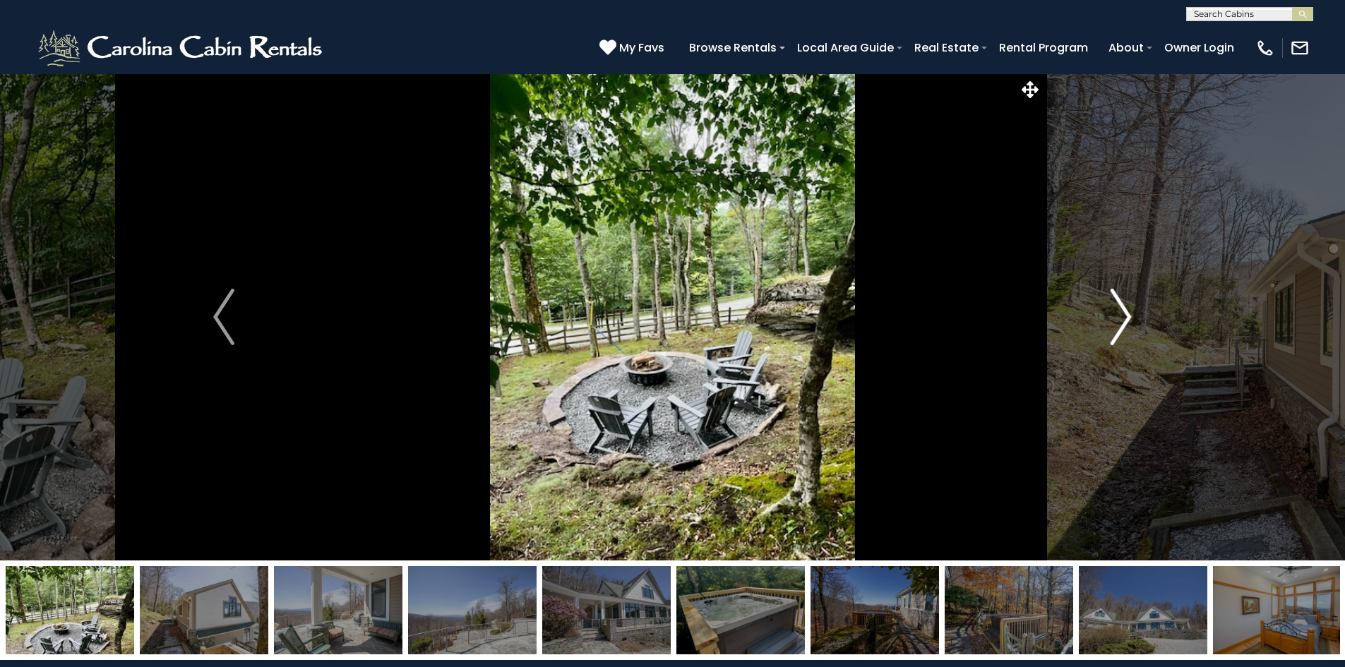
click at [1118, 309] on img "Next" at bounding box center [1121, 317] width 21 height 57
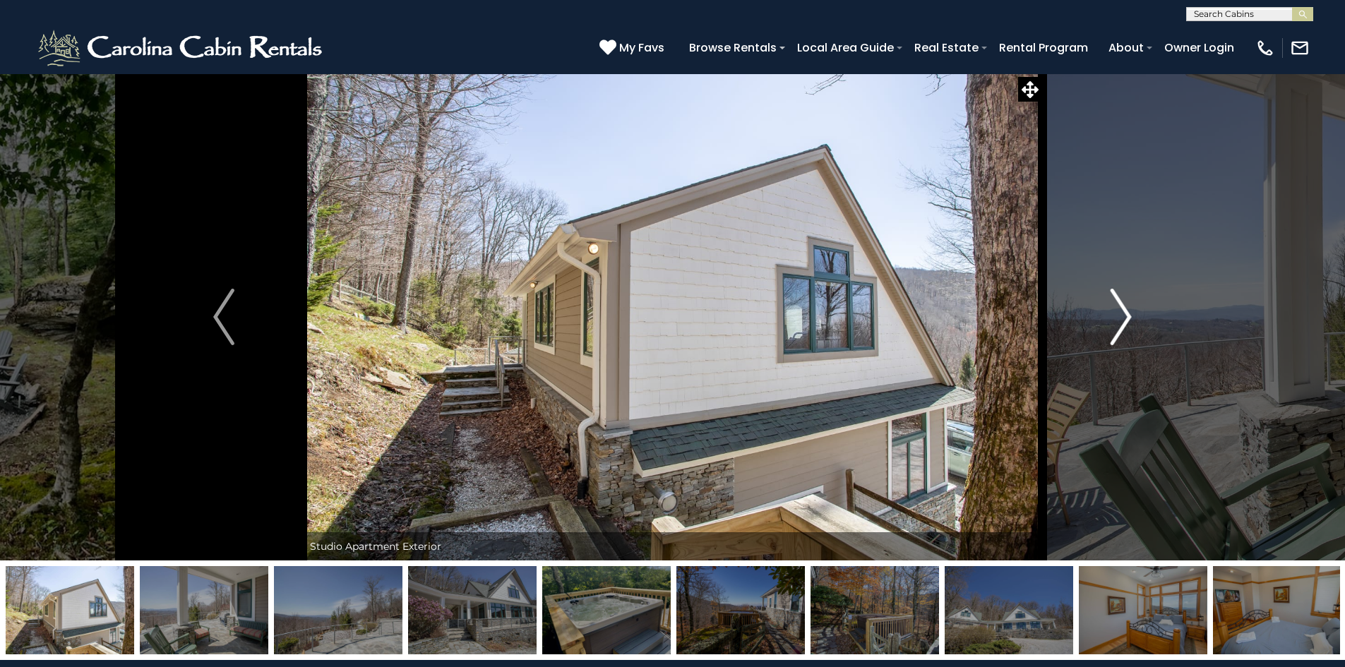
click at [1118, 309] on img "Next" at bounding box center [1121, 317] width 21 height 57
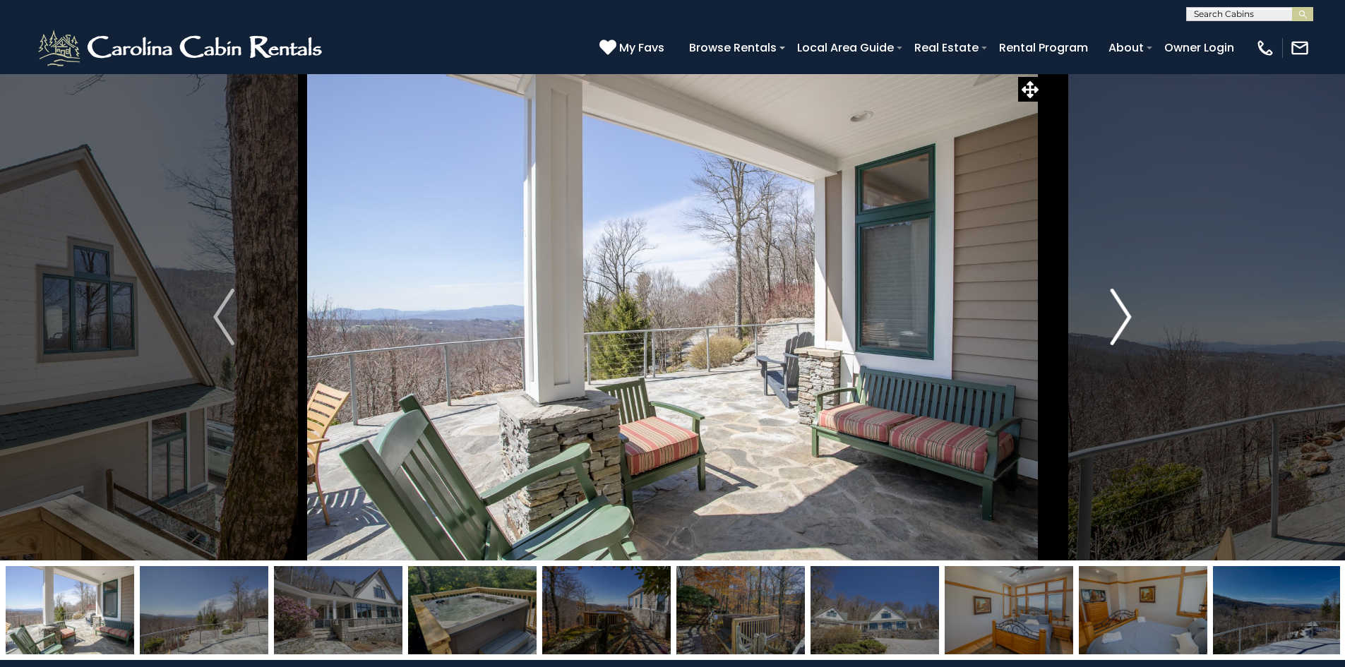
click at [1118, 309] on img "Next" at bounding box center [1121, 317] width 21 height 57
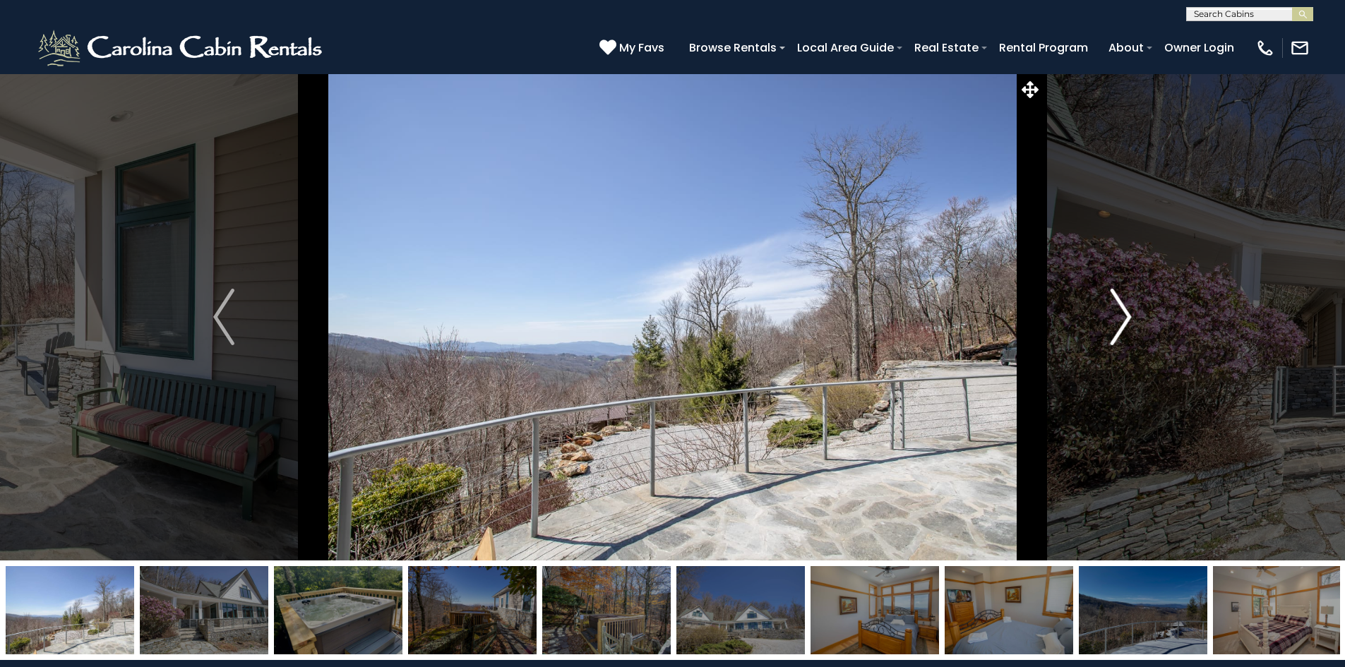
click at [1118, 309] on img "Next" at bounding box center [1121, 317] width 21 height 57
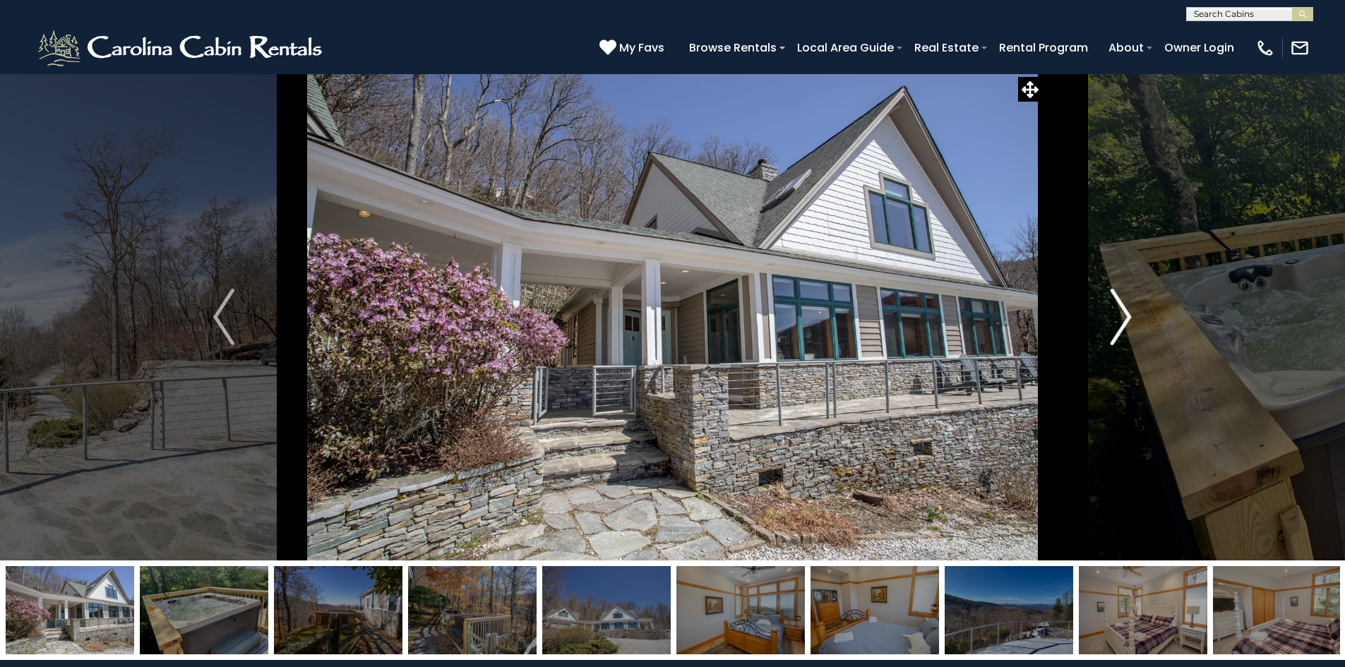
click at [1118, 309] on img "Next" at bounding box center [1121, 317] width 21 height 57
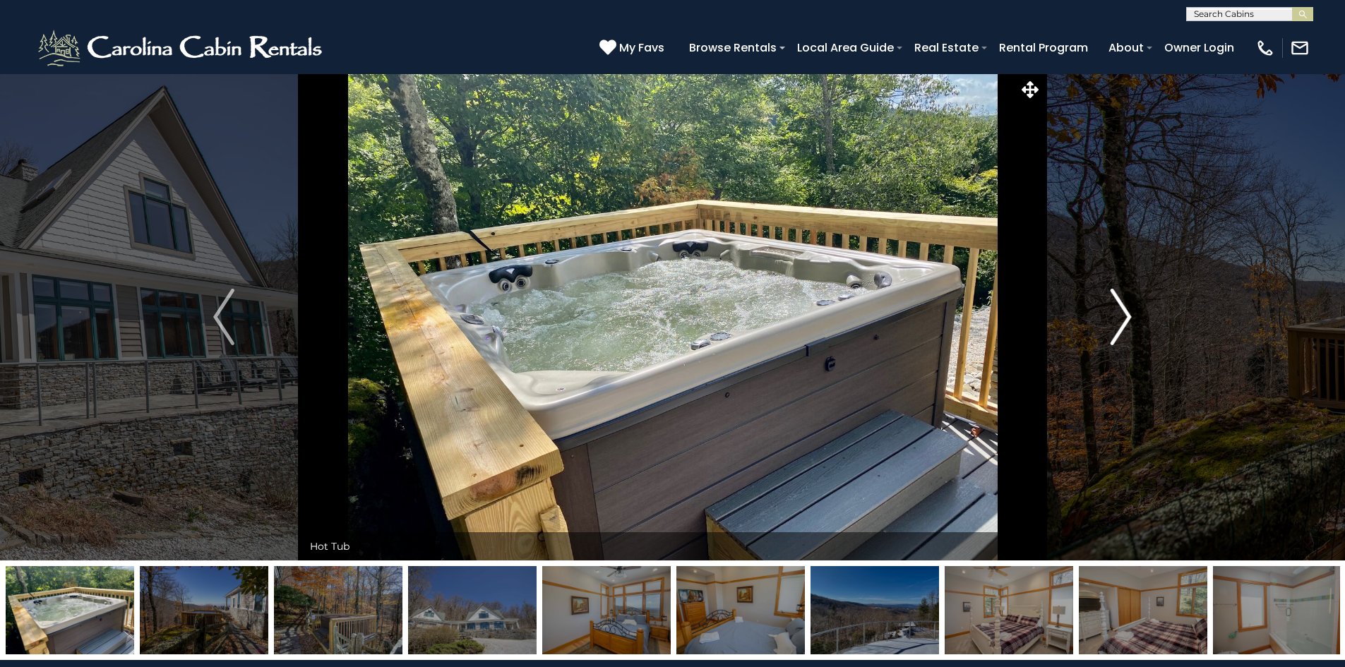
click at [1118, 309] on img "Next" at bounding box center [1121, 317] width 21 height 57
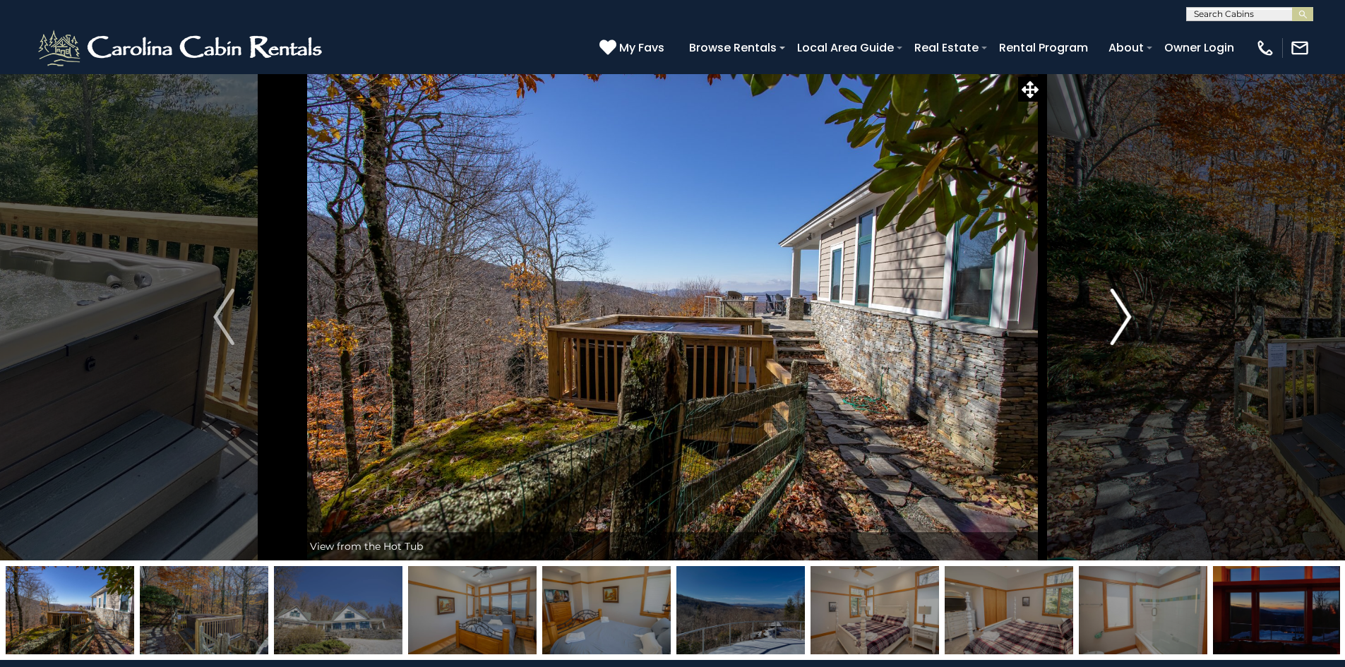
click at [1118, 309] on img "Next" at bounding box center [1121, 317] width 21 height 57
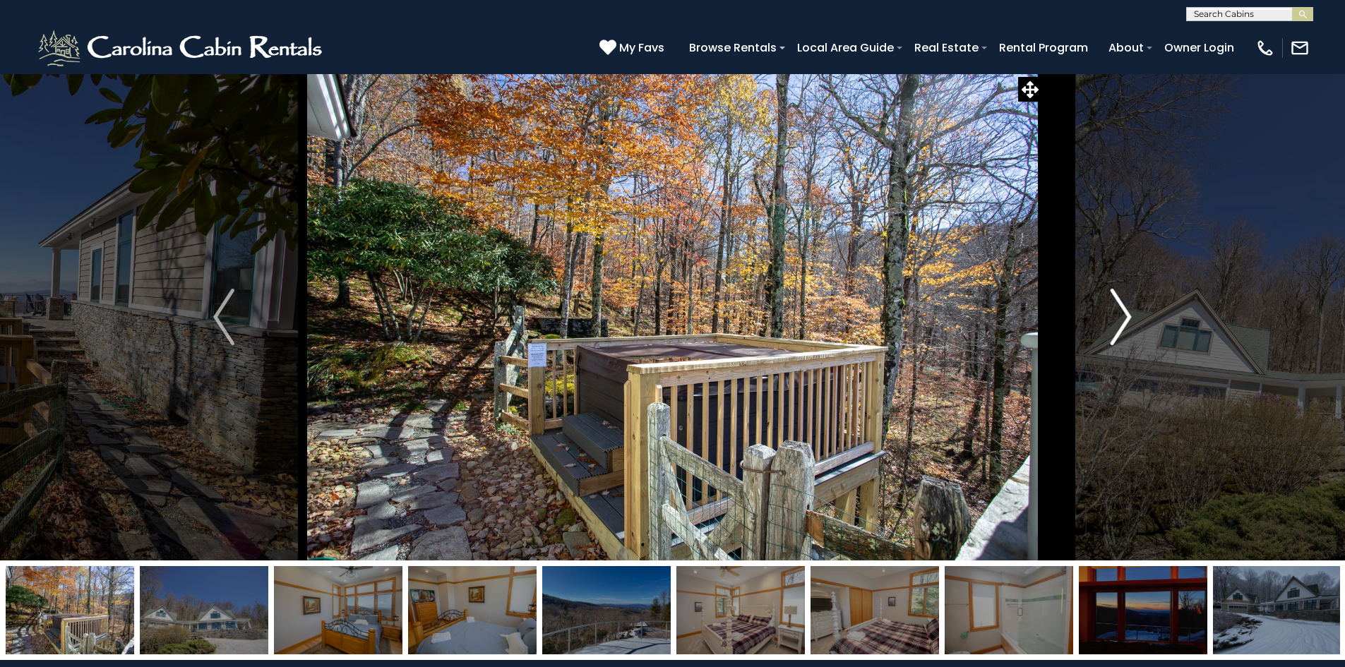
click at [1118, 309] on img "Next" at bounding box center [1121, 317] width 21 height 57
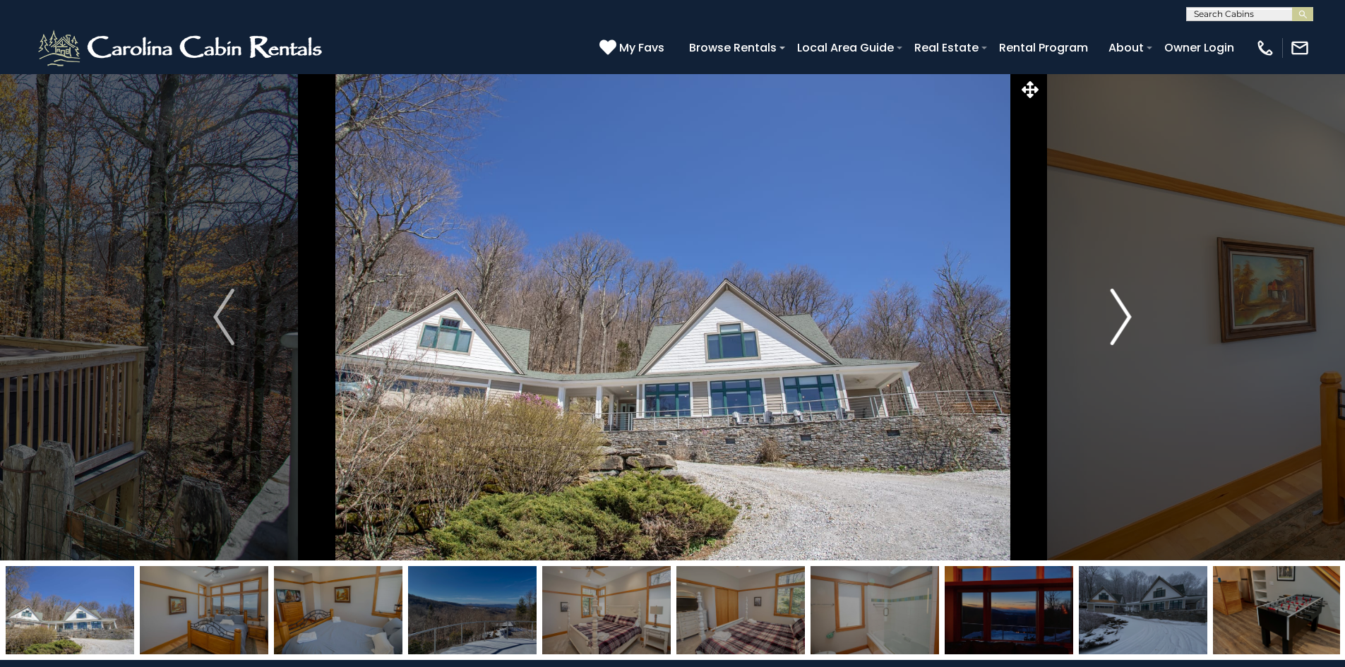
click at [1118, 309] on img "Next" at bounding box center [1121, 317] width 21 height 57
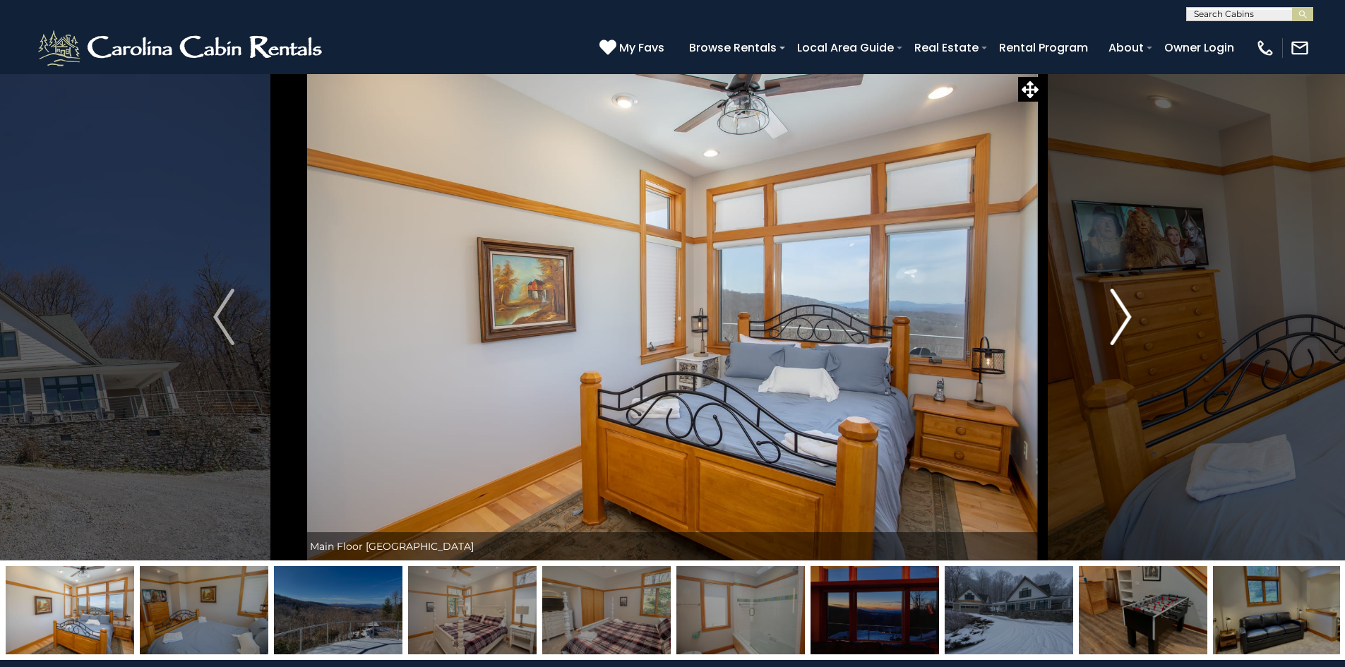
click at [1118, 309] on img "Next" at bounding box center [1121, 317] width 21 height 57
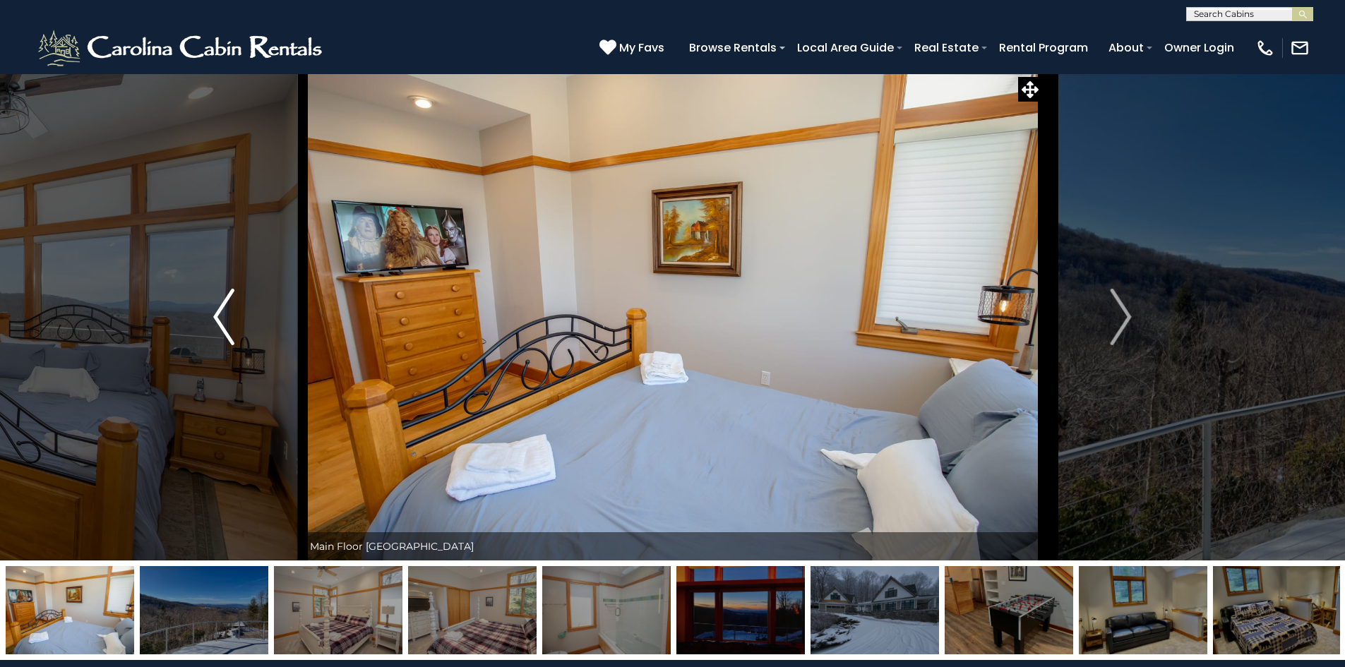
click at [214, 329] on img "Previous" at bounding box center [223, 317] width 21 height 57
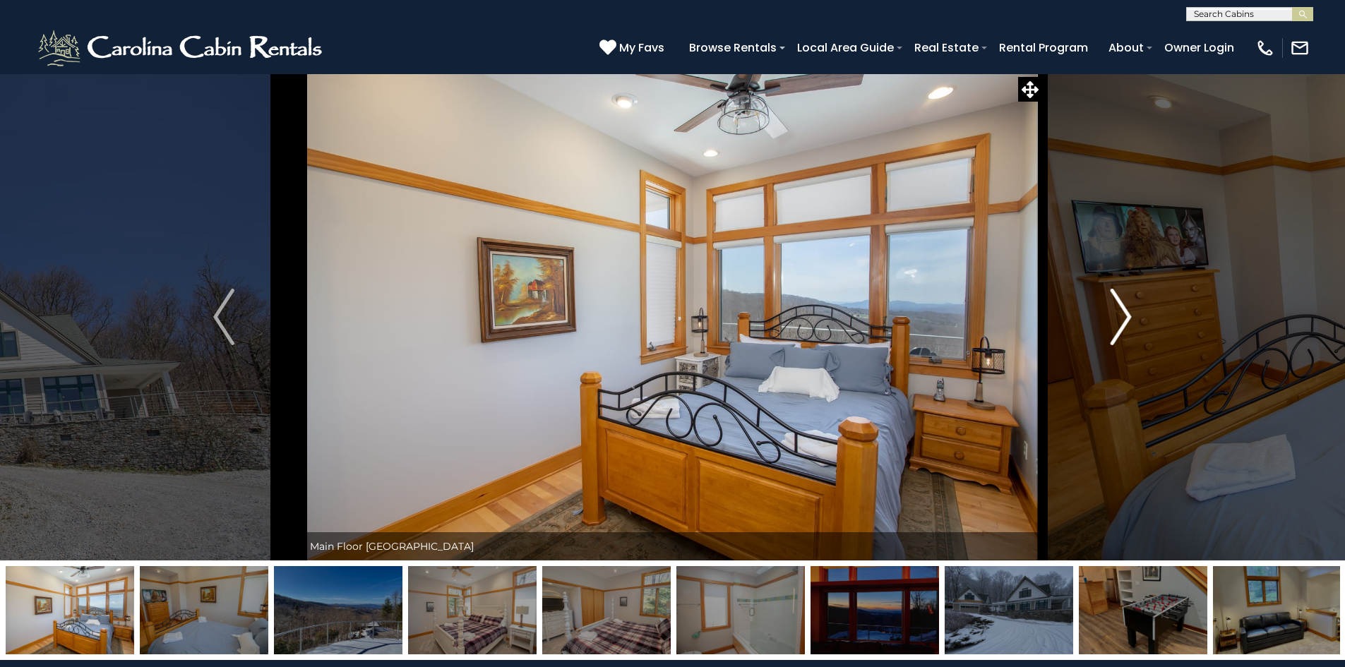
click at [1120, 330] on img "Next" at bounding box center [1121, 317] width 21 height 57
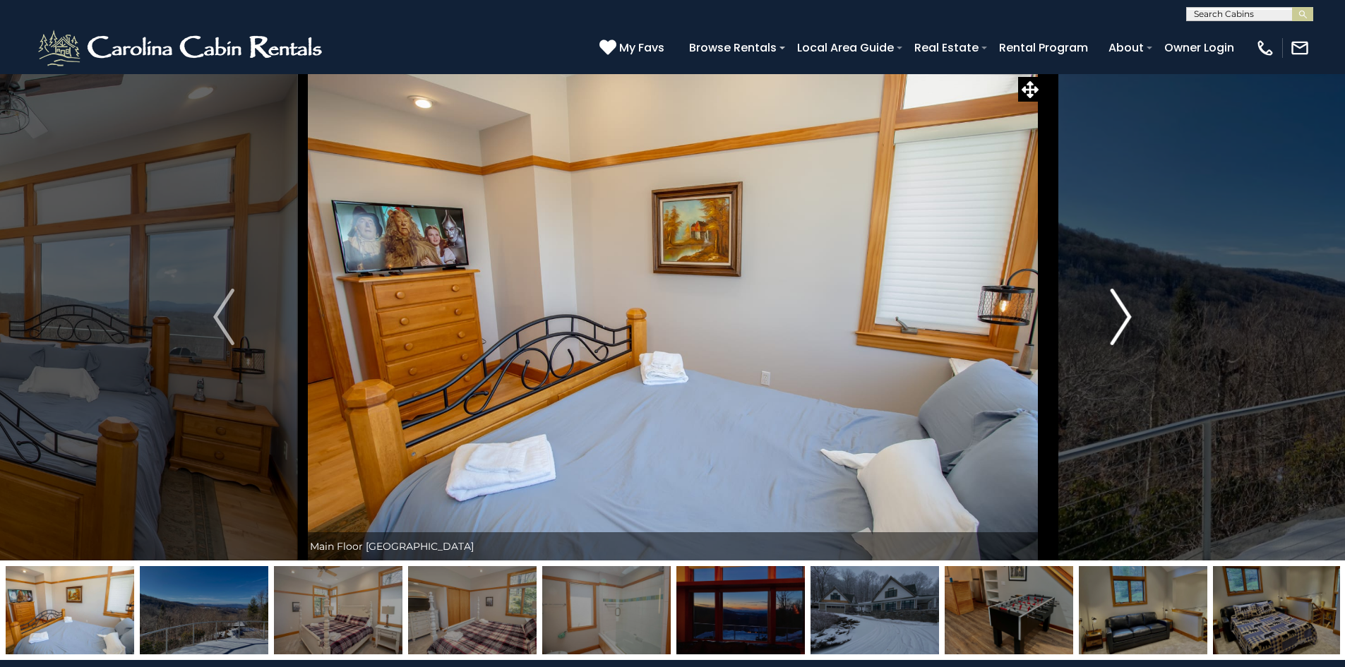
click at [1120, 330] on img "Next" at bounding box center [1121, 317] width 21 height 57
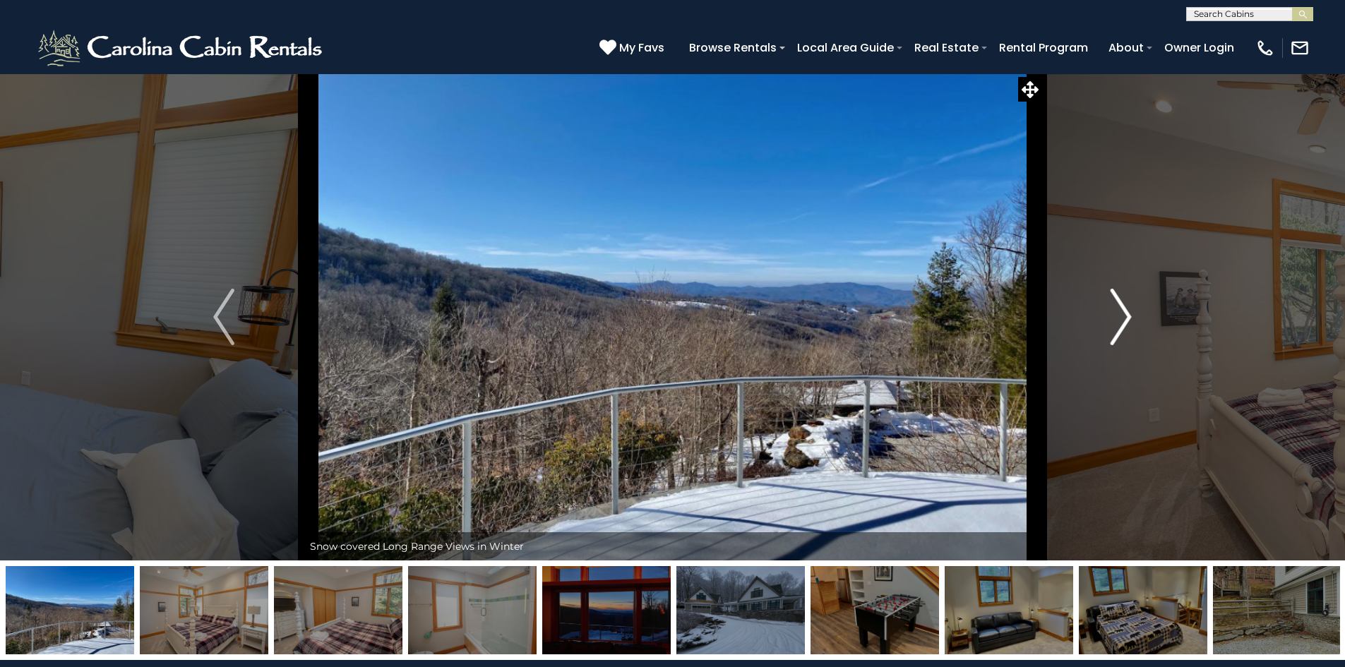
click at [1120, 330] on img "Next" at bounding box center [1121, 317] width 21 height 57
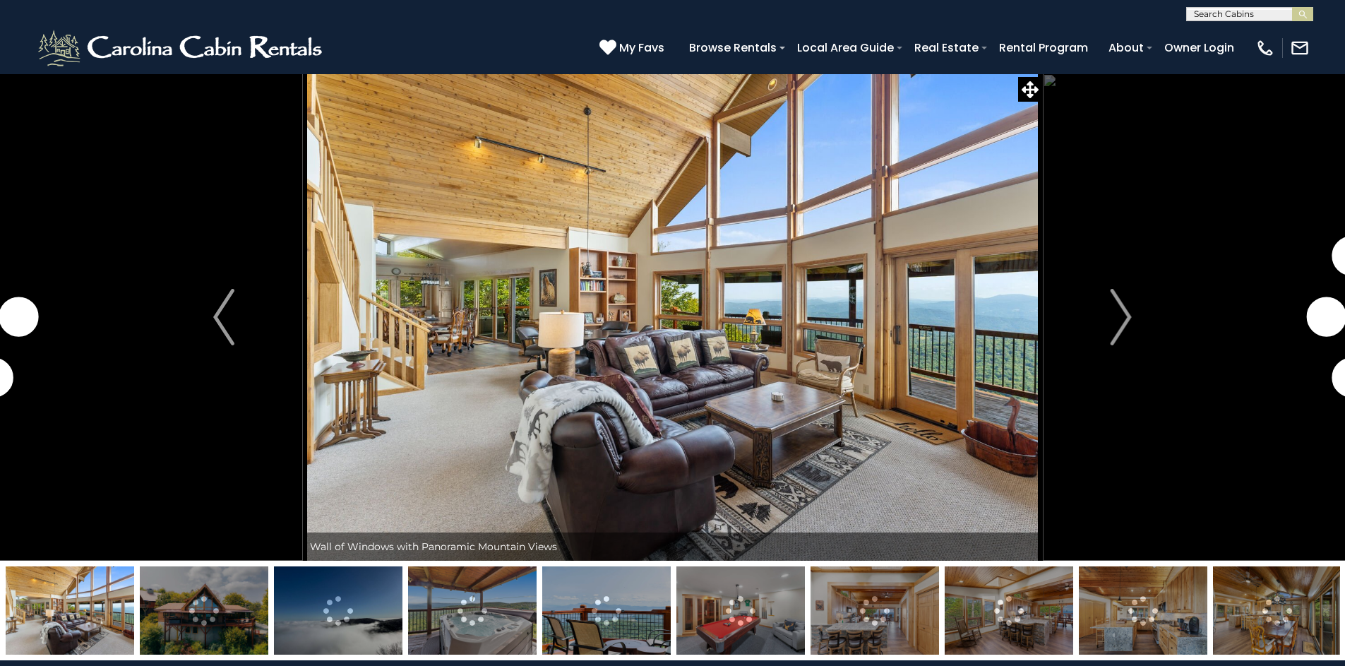
select select "**"
select select "*"
